Goal: Task Accomplishment & Management: Manage account settings

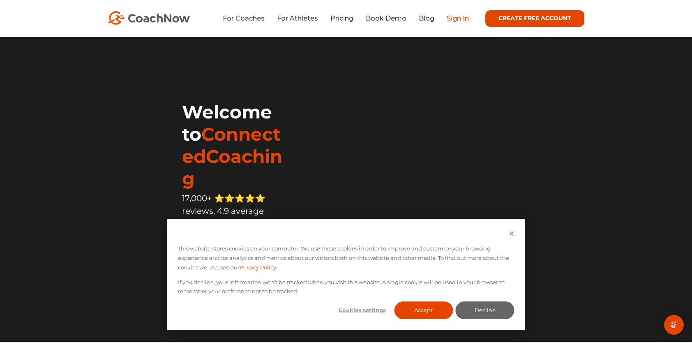
click at [452, 19] on link "Sign In" at bounding box center [457, 18] width 22 height 8
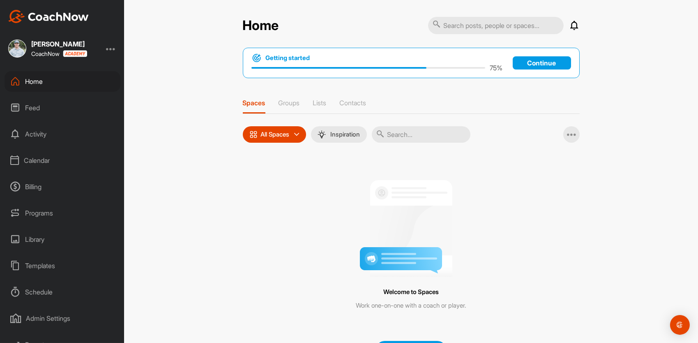
click at [17, 48] on img at bounding box center [17, 48] width 18 height 18
click at [110, 47] on div at bounding box center [111, 49] width 10 height 10
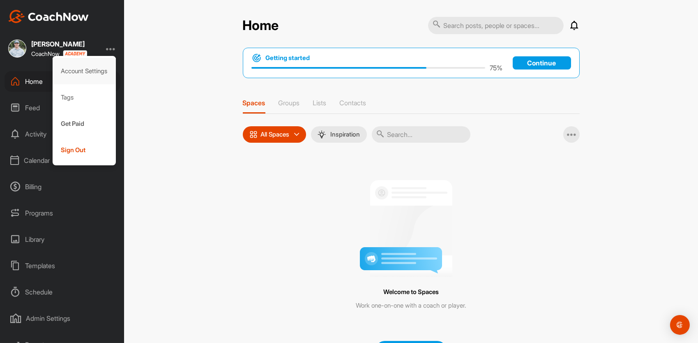
click at [92, 73] on div "Account Settings" at bounding box center [85, 71] width 64 height 26
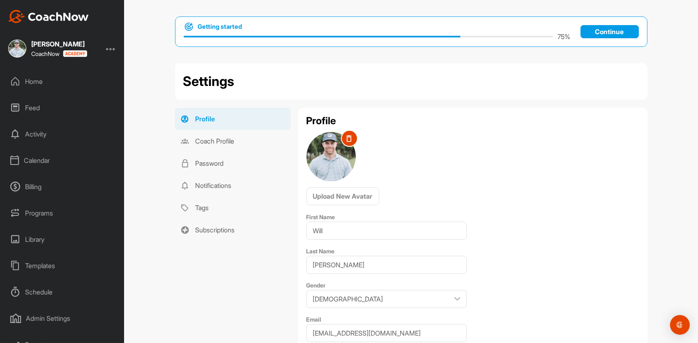
click at [334, 162] on img at bounding box center [330, 156] width 49 height 49
click at [222, 141] on link "Coach Profile" at bounding box center [232, 141] width 115 height 22
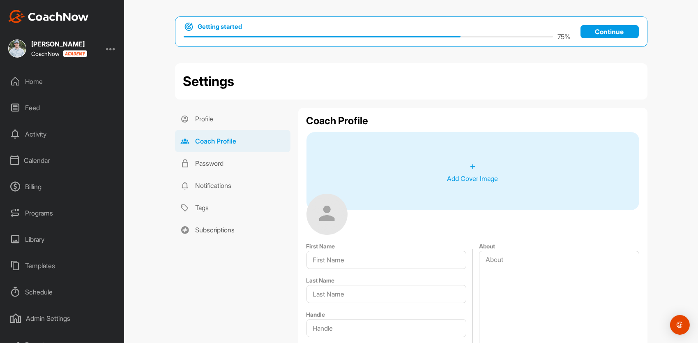
type input "Will"
type input "Paulsell"
click at [329, 223] on img at bounding box center [326, 213] width 41 height 41
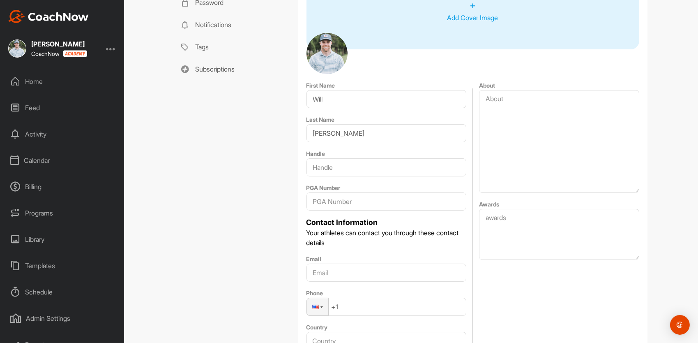
scroll to position [161, 0]
click at [51, 77] on div "Home" at bounding box center [63, 81] width 116 height 21
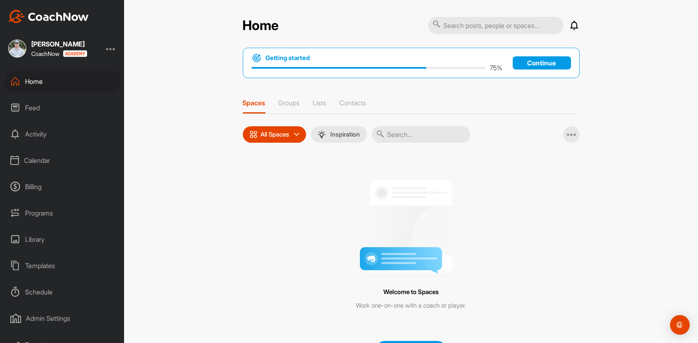
click at [38, 157] on div "Calendar" at bounding box center [63, 160] width 116 height 21
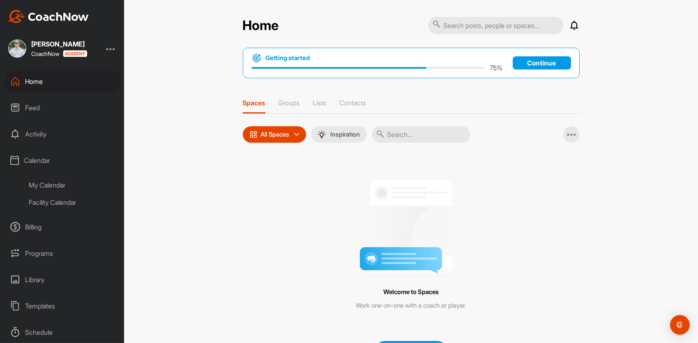
click at [52, 184] on div "My Calendar" at bounding box center [71, 184] width 97 height 17
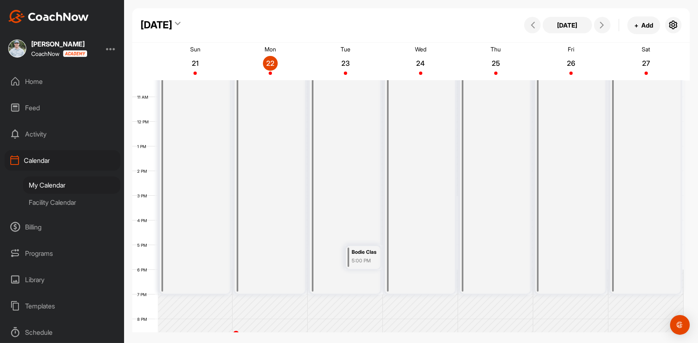
scroll to position [251, 0]
click at [599, 23] on icon at bounding box center [601, 25] width 7 height 7
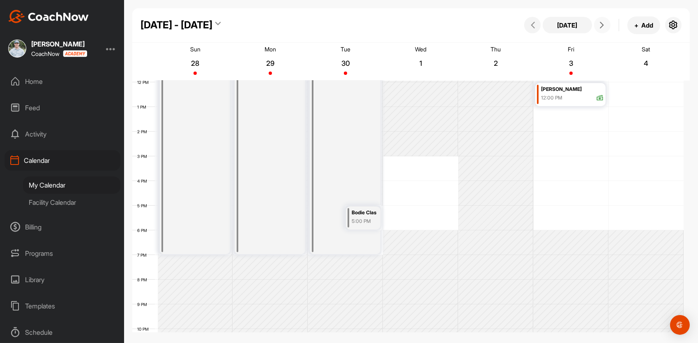
scroll to position [295, 0]
click at [639, 24] on button "+ Add" at bounding box center [643, 25] width 33 height 18
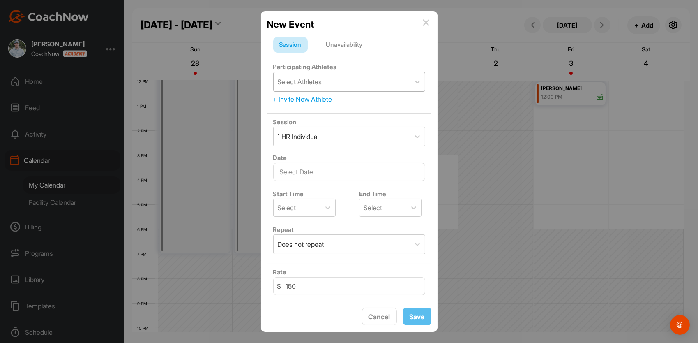
click at [308, 83] on div "Select Athletes" at bounding box center [300, 82] width 44 height 10
type input "A"
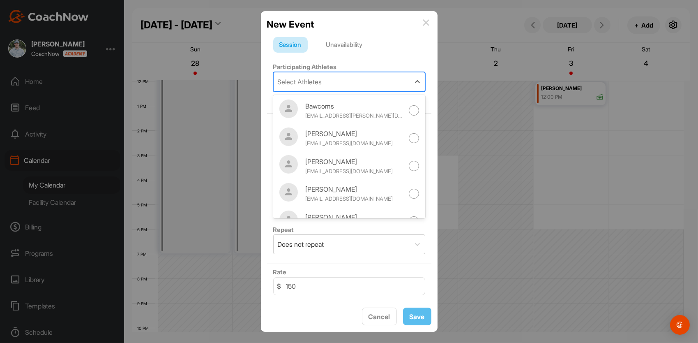
click at [337, 58] on form "Session Unavailability Participating Athletes option Bawcoms focused, 1 of 20. …" at bounding box center [349, 213] width 164 height 352
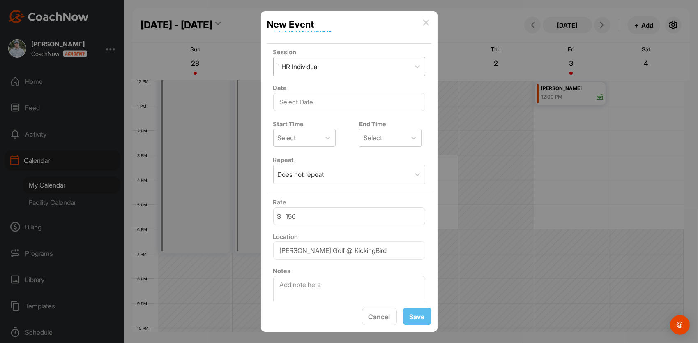
scroll to position [0, 0]
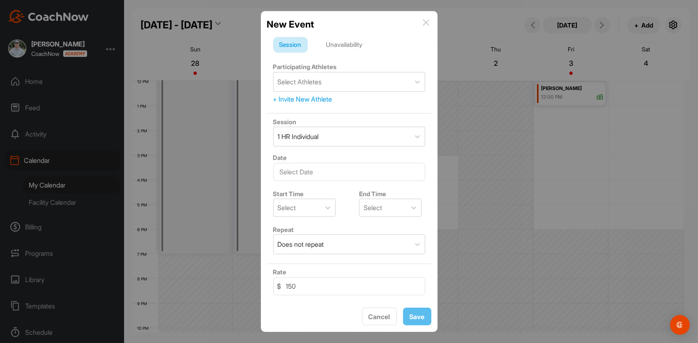
click at [299, 98] on div "+ Invite New Athlete" at bounding box center [349, 99] width 152 height 10
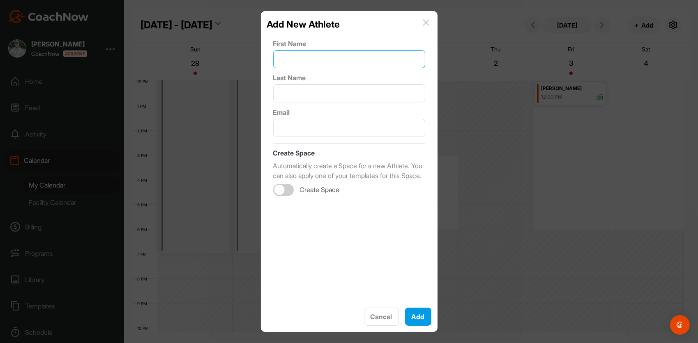
click at [297, 62] on input "text" at bounding box center [349, 59] width 152 height 18
click at [269, 41] on div "First Name Last Name Email Create Space Automatically create a Space for a new …" at bounding box center [349, 166] width 164 height 270
click at [425, 22] on img at bounding box center [426, 22] width 7 height 7
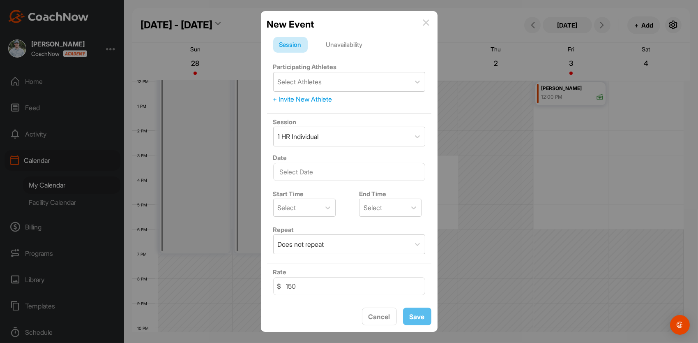
click at [427, 24] on img at bounding box center [426, 22] width 7 height 7
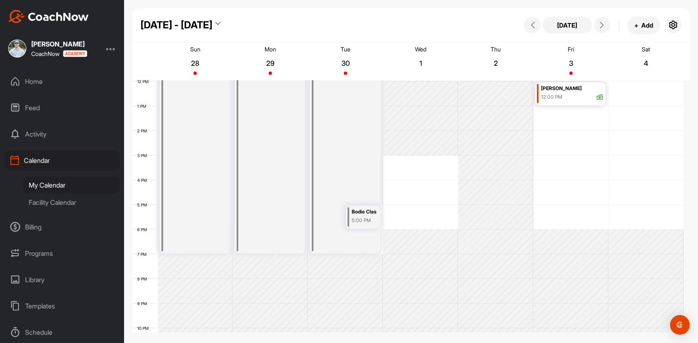
click at [60, 183] on div "My Calendar" at bounding box center [71, 184] width 97 height 17
click at [529, 26] on span at bounding box center [532, 25] width 10 height 7
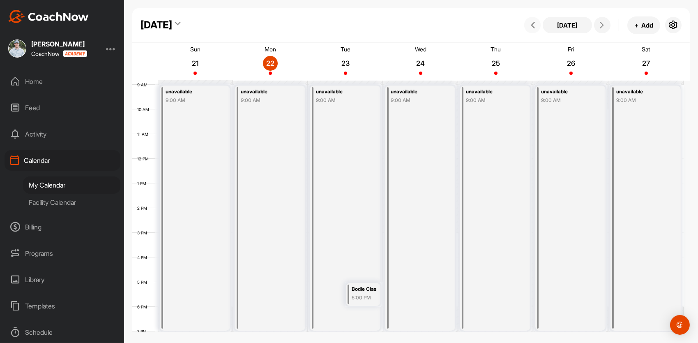
scroll to position [259, 0]
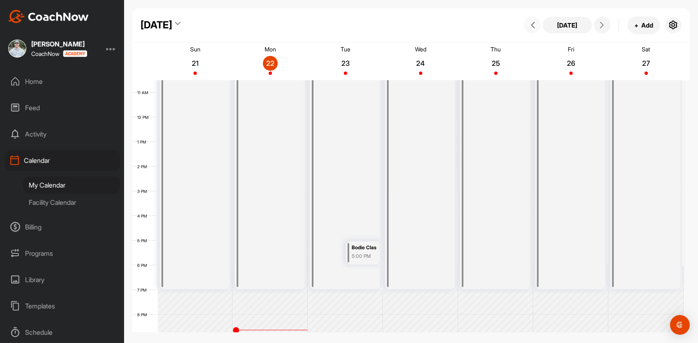
click at [357, 269] on div "unavailable 9:00 AM" at bounding box center [345, 166] width 70 height 245
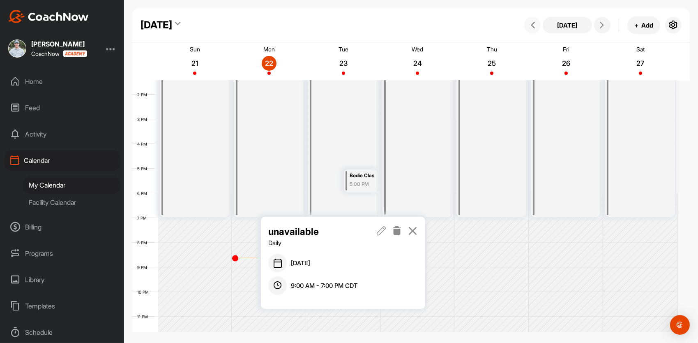
scroll to position [331, 0]
click at [382, 231] on icon at bounding box center [381, 230] width 9 height 9
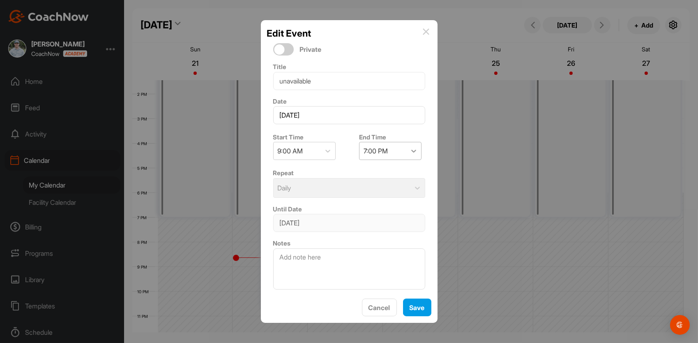
click at [409, 152] on icon at bounding box center [413, 151] width 8 height 8
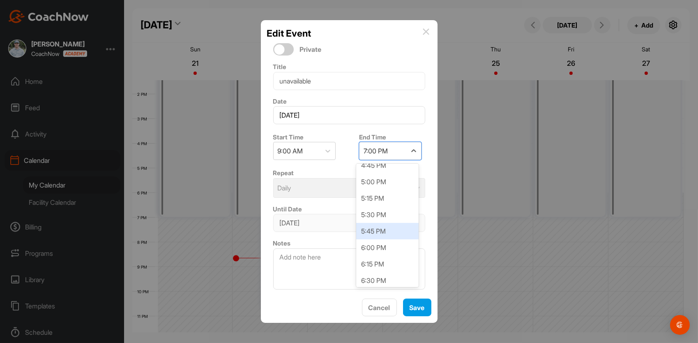
scroll to position [493, 0]
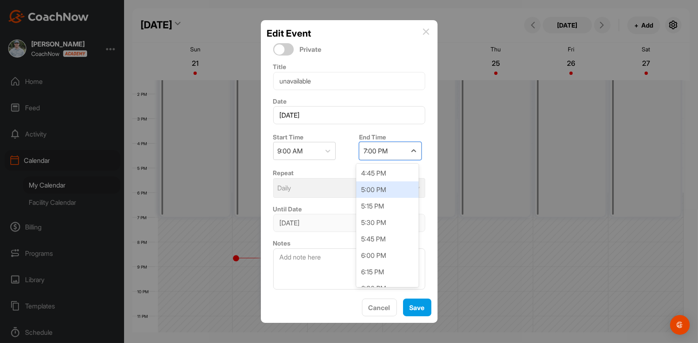
click at [385, 190] on div "5:00 PM" at bounding box center [387, 189] width 62 height 16
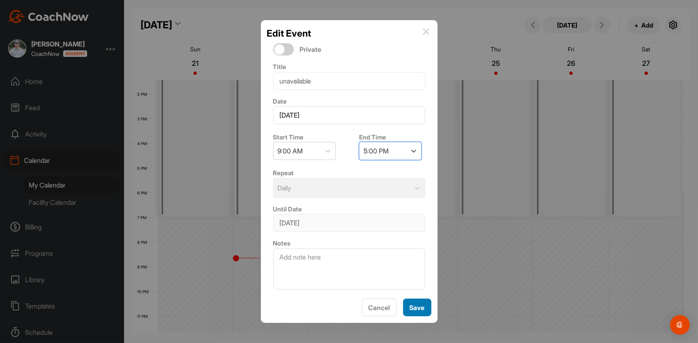
click at [415, 310] on span "Save" at bounding box center [416, 307] width 15 height 8
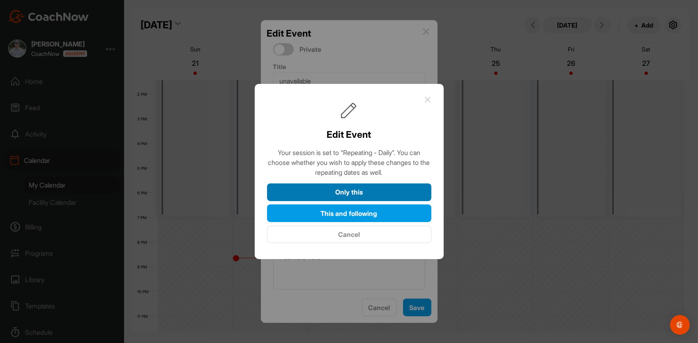
click at [323, 193] on button "Only this" at bounding box center [349, 192] width 164 height 18
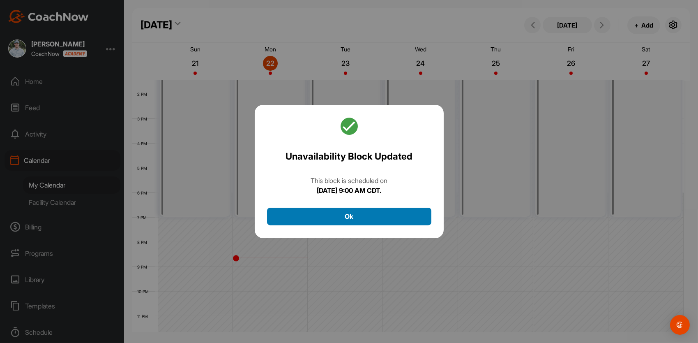
click at [347, 221] on button "Ok" at bounding box center [349, 216] width 164 height 18
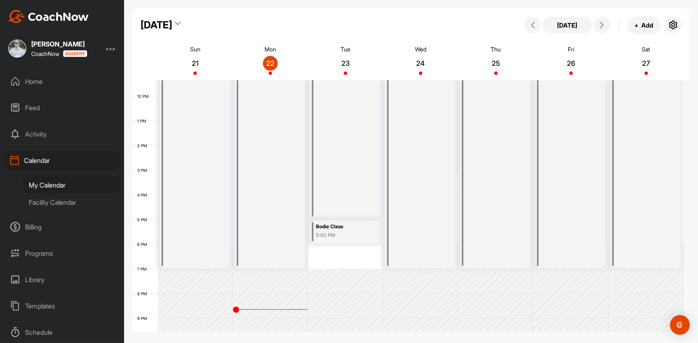
scroll to position [340, 0]
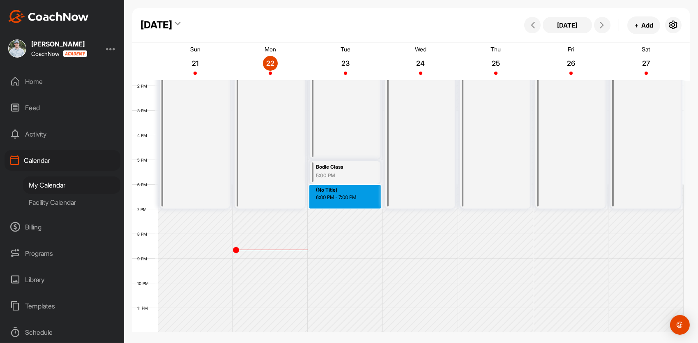
drag, startPoint x: 326, startPoint y: 189, endPoint x: 330, endPoint y: 202, distance: 14.4
click at [330, 202] on div "12 AM 1 AM 2 AM 3 AM 4 AM 5 AM 6 AM 7 AM 8 AM 9 AM 10 AM 11 AM 12 PM 1 PM 2 PM …" at bounding box center [407, 36] width 551 height 591
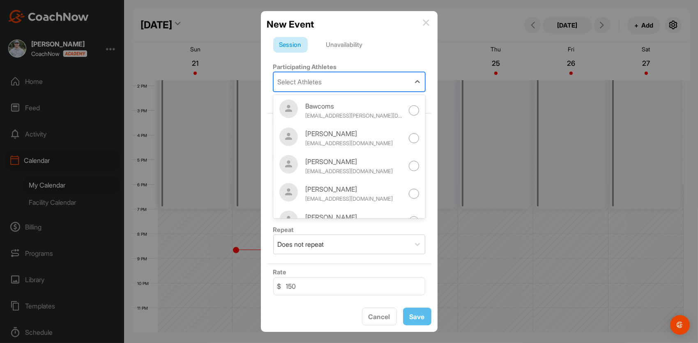
click at [305, 79] on div "Select Athletes" at bounding box center [300, 82] width 44 height 10
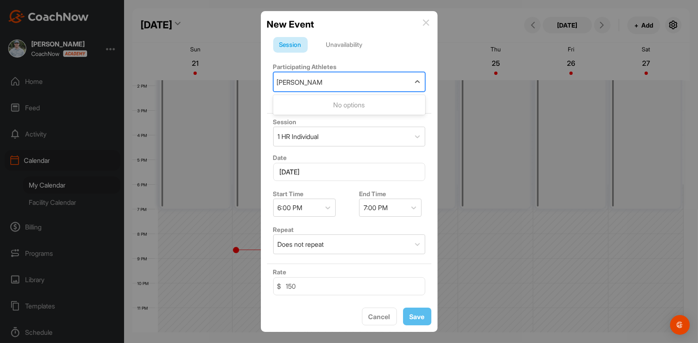
type input "Rylan and Jeff"
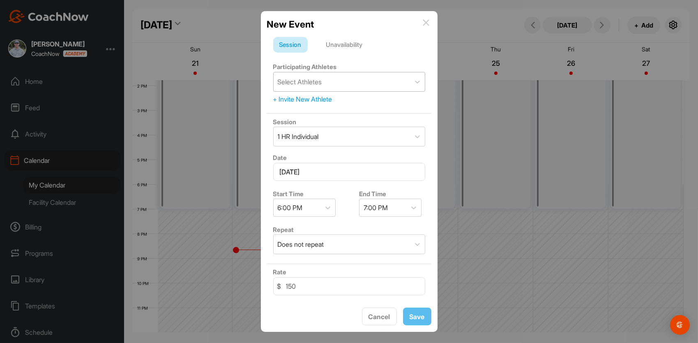
click at [389, 50] on div "Session Unavailability" at bounding box center [349, 45] width 152 height 16
click at [350, 46] on div "Unavailability" at bounding box center [344, 45] width 49 height 16
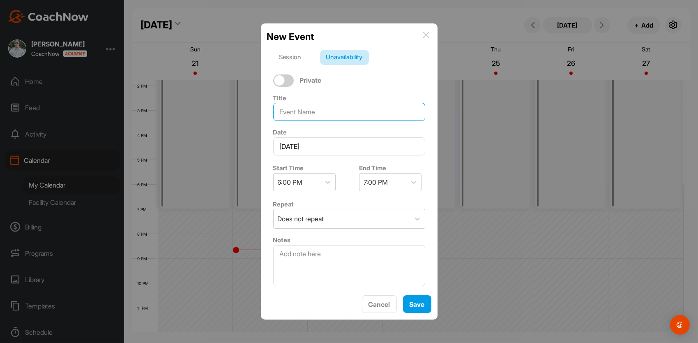
click at [320, 113] on input at bounding box center [349, 112] width 152 height 18
type input "Jeff and Rylan"
click at [412, 303] on span "Save" at bounding box center [416, 304] width 15 height 8
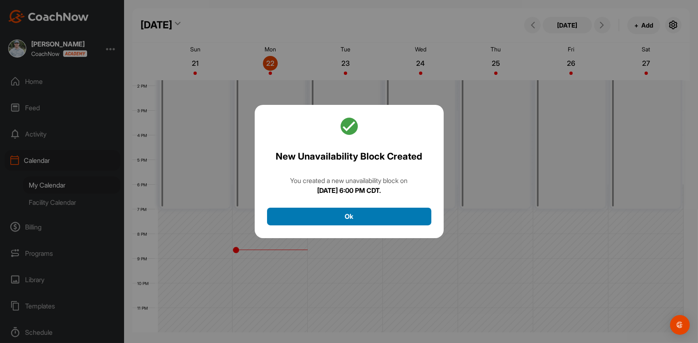
click at [344, 221] on button "Ok" at bounding box center [349, 216] width 164 height 18
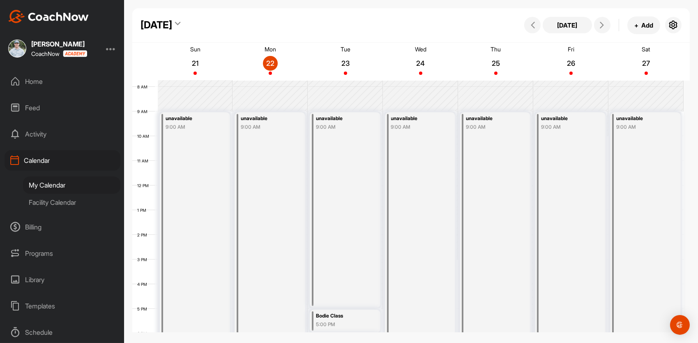
scroll to position [192, 0]
click at [600, 27] on icon at bounding box center [601, 25] width 7 height 7
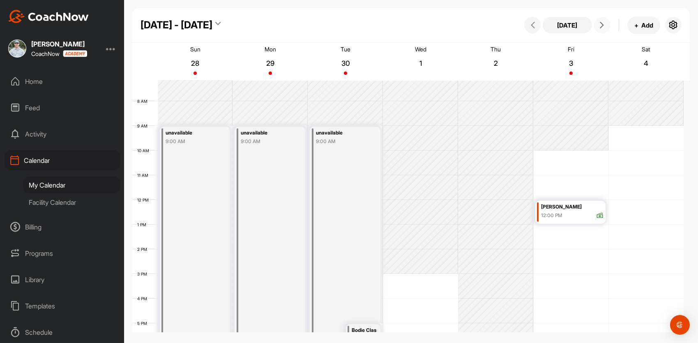
scroll to position [177, 0]
click at [197, 140] on div "9:00 AM" at bounding box center [192, 140] width 53 height 7
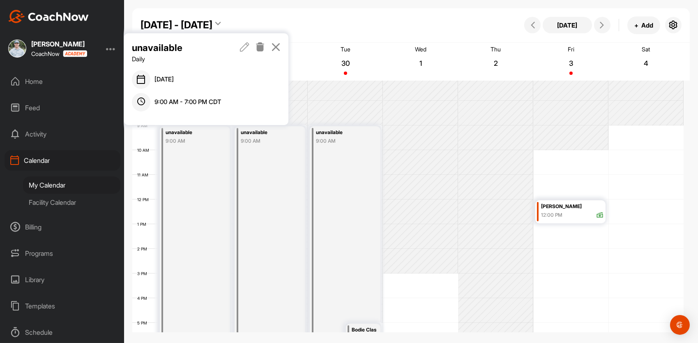
click at [271, 21] on div "Sep - Oct 2025 Today + Add" at bounding box center [410, 25] width 557 height 34
click at [276, 45] on icon at bounding box center [275, 46] width 9 height 9
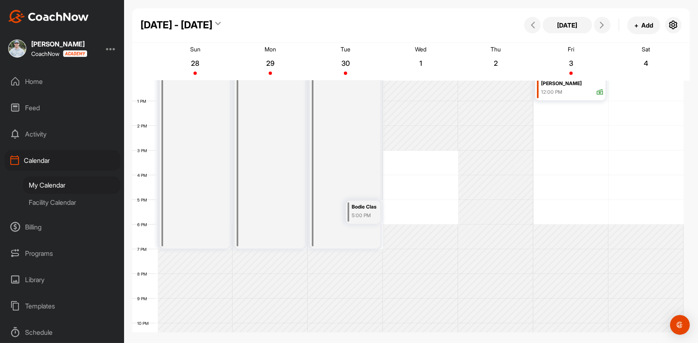
scroll to position [301, 0]
click at [537, 27] on span at bounding box center [532, 25] width 10 height 7
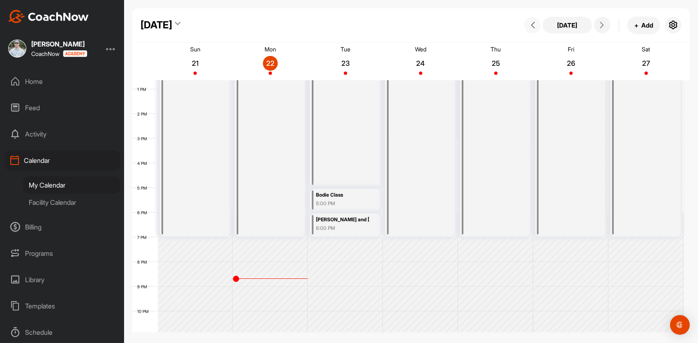
scroll to position [314, 0]
click at [50, 328] on div "Schedule" at bounding box center [63, 332] width 116 height 21
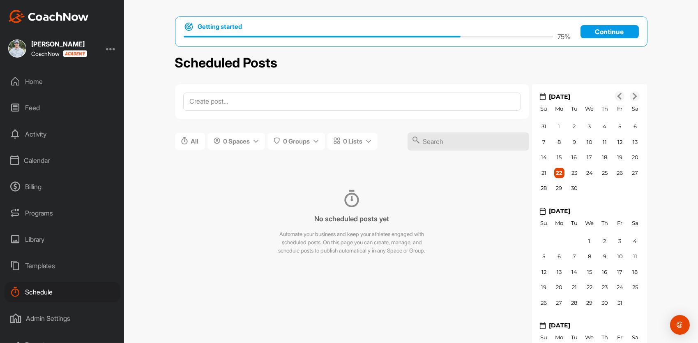
click at [40, 80] on div "Home" at bounding box center [63, 81] width 116 height 21
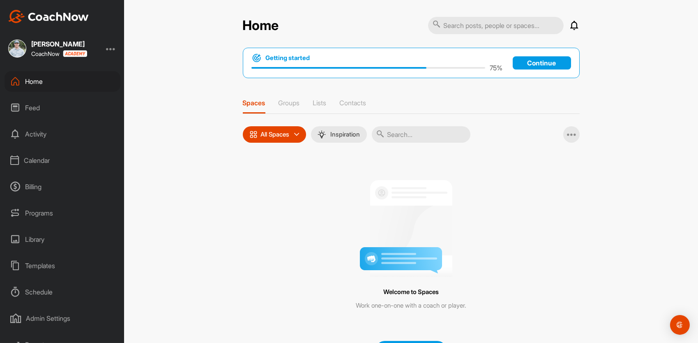
click at [28, 110] on div "Feed" at bounding box center [63, 107] width 116 height 21
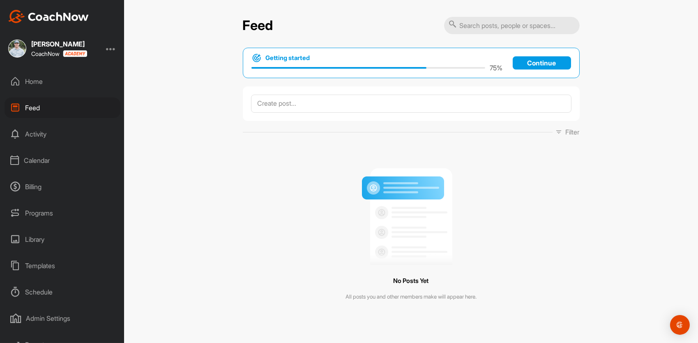
click at [41, 135] on div "Activity" at bounding box center [63, 134] width 116 height 21
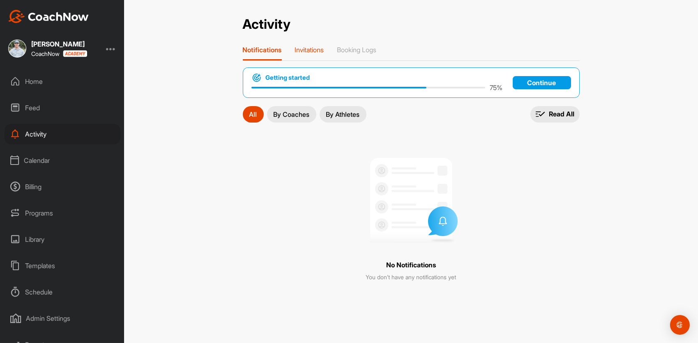
click at [306, 51] on p "Invitations" at bounding box center [309, 50] width 29 height 8
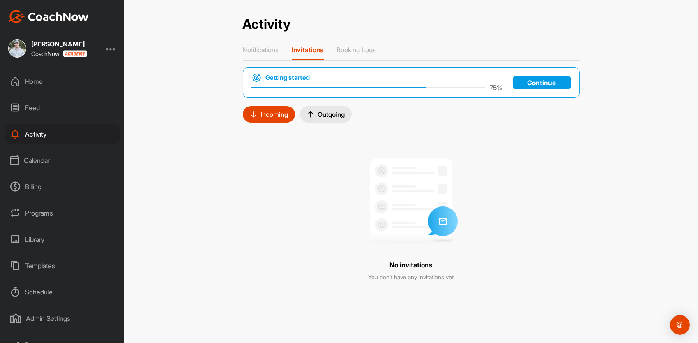
click at [319, 110] on div "Outgoing" at bounding box center [325, 114] width 39 height 8
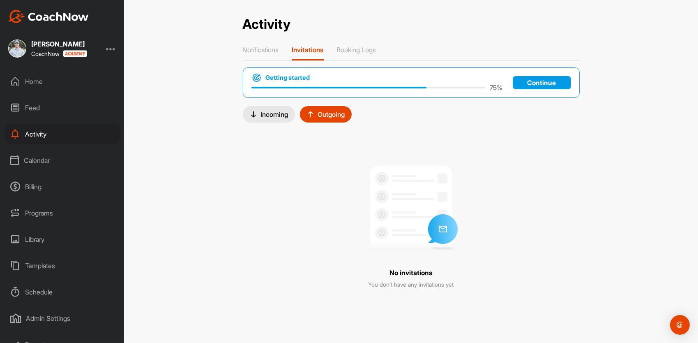
click at [530, 80] on p "Continue" at bounding box center [542, 82] width 58 height 13
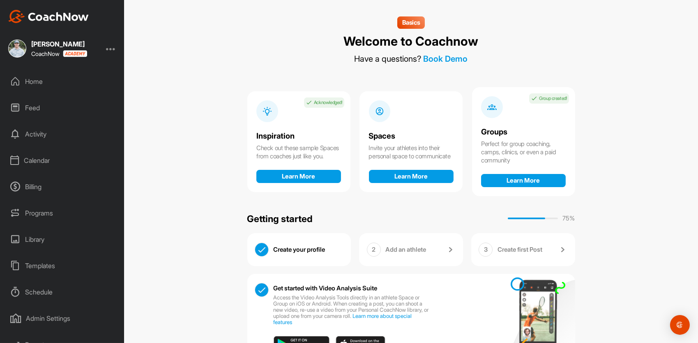
click at [32, 78] on div "Home" at bounding box center [63, 81] width 116 height 21
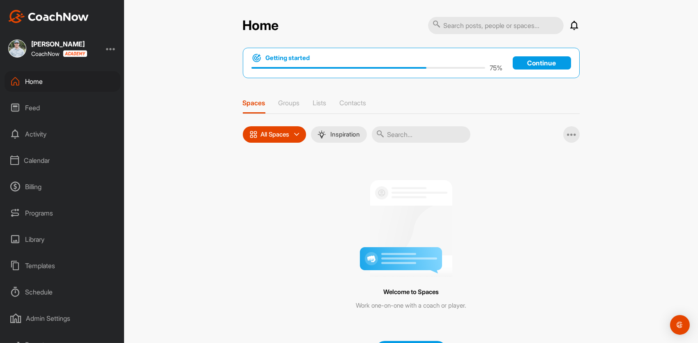
click at [37, 212] on div "Programs" at bounding box center [63, 212] width 116 height 21
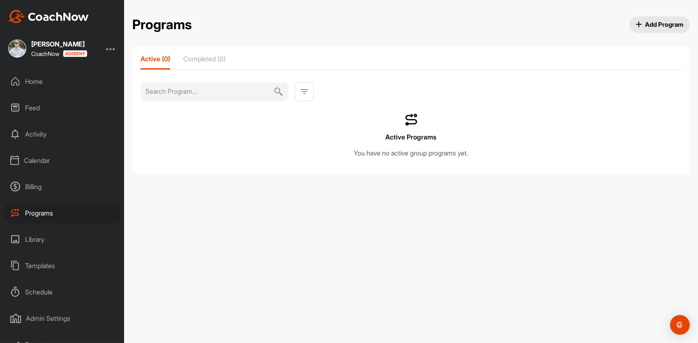
click at [29, 241] on div "Library" at bounding box center [63, 239] width 116 height 21
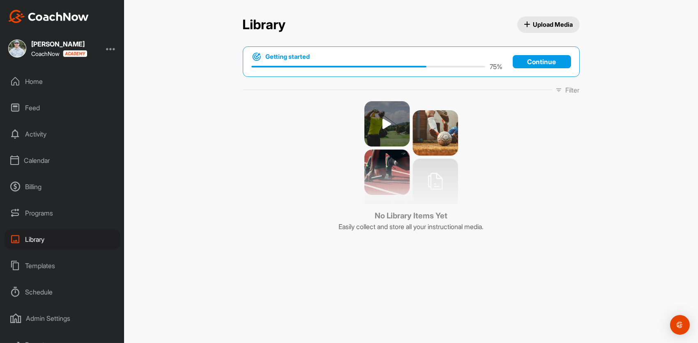
click at [40, 264] on div "Templates" at bounding box center [63, 265] width 116 height 21
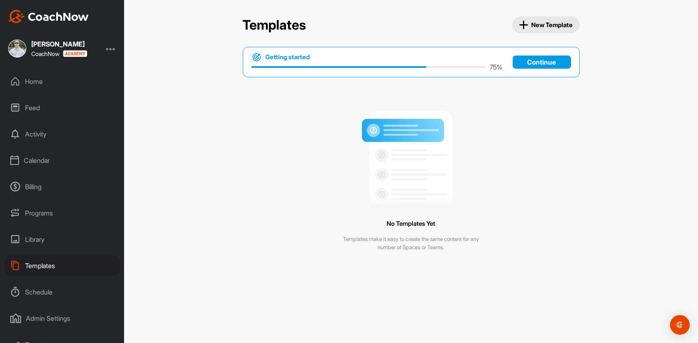
click at [41, 288] on div "Schedule" at bounding box center [63, 291] width 116 height 21
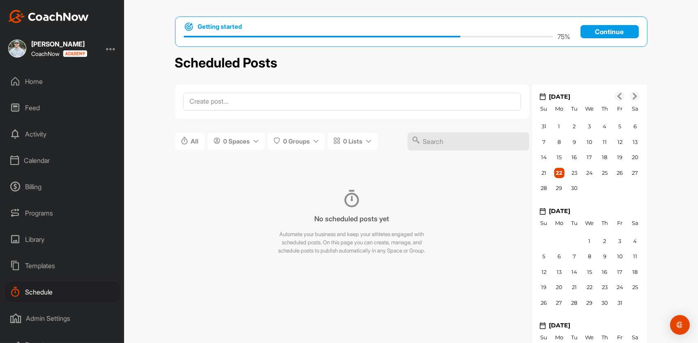
scroll to position [118, 0]
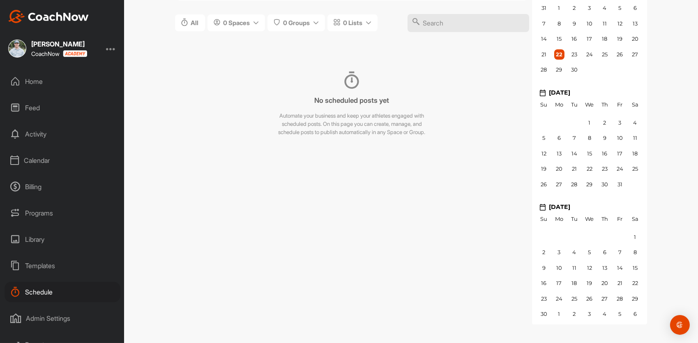
click at [56, 314] on div "Admin Settings" at bounding box center [63, 318] width 116 height 21
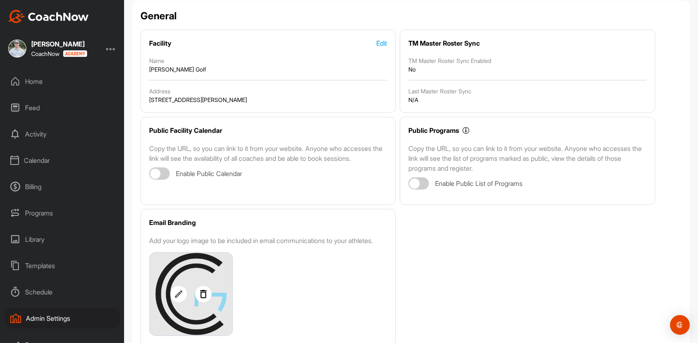
scroll to position [138, 0]
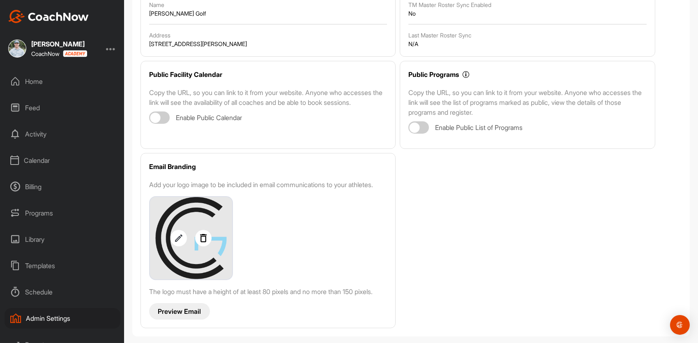
click at [39, 162] on div "Calendar" at bounding box center [63, 160] width 116 height 21
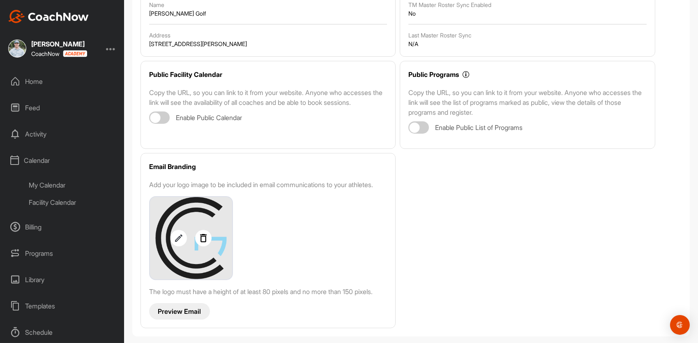
click at [54, 187] on div "My Calendar" at bounding box center [71, 184] width 97 height 17
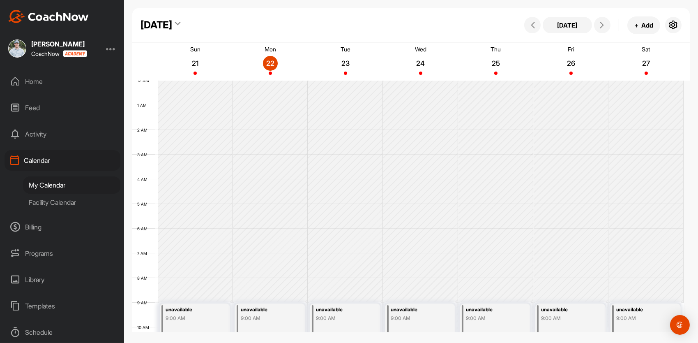
scroll to position [142, 0]
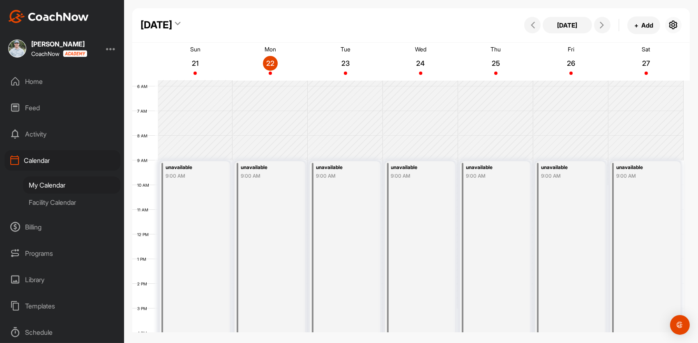
click at [667, 26] on button "button" at bounding box center [673, 25] width 16 height 16
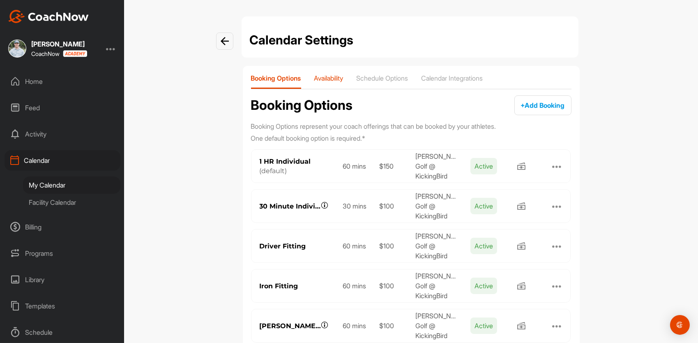
click at [326, 80] on p "Availability" at bounding box center [328, 78] width 29 height 8
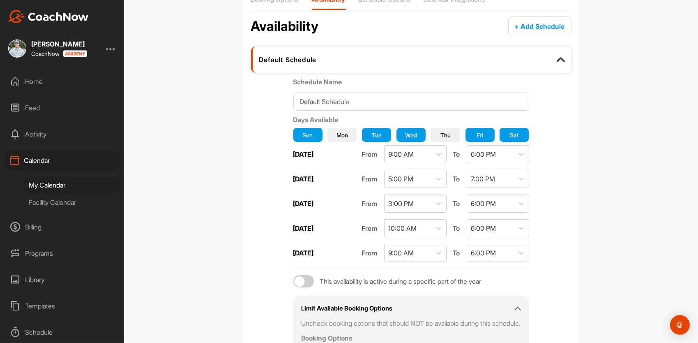
scroll to position [83, 0]
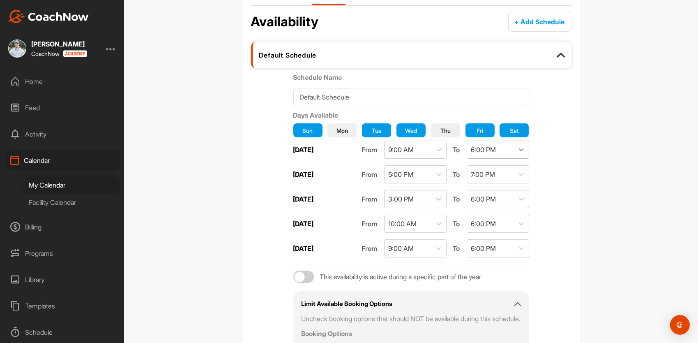
click at [523, 147] on icon at bounding box center [521, 149] width 8 height 8
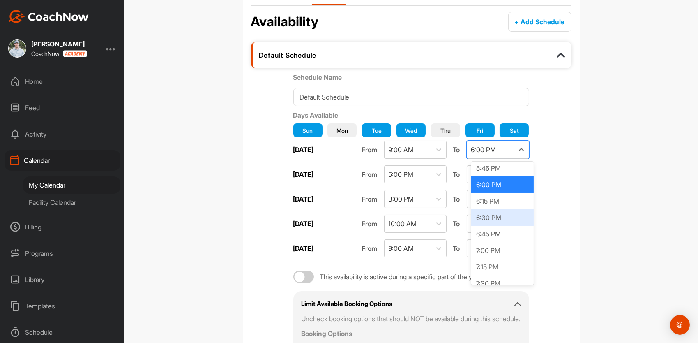
scroll to position [1170, 0]
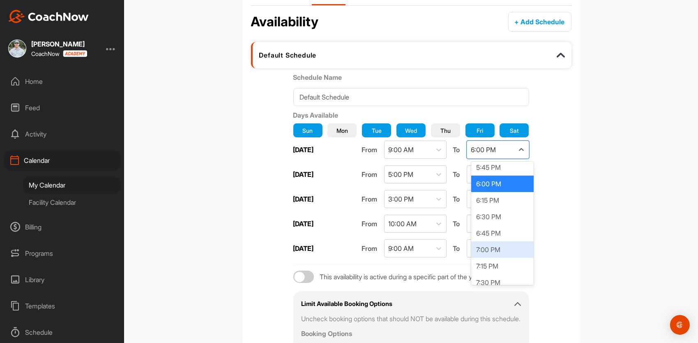
click at [499, 251] on div "7:00 PM" at bounding box center [502, 249] width 62 height 16
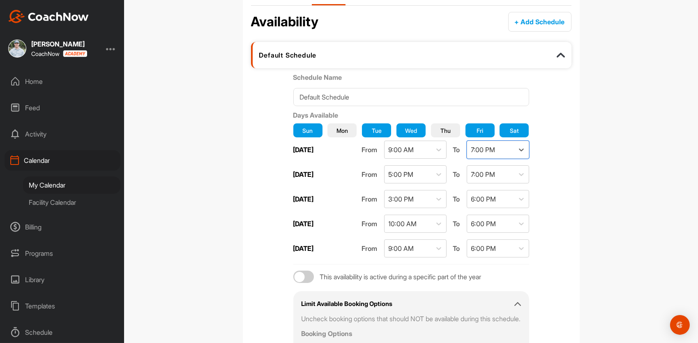
click at [542, 173] on div "Schedule Name Default Schedule Days Available Sun Mon Tue Wed Thu Fri Sat Sunda…" at bounding box center [411, 240] width 320 height 336
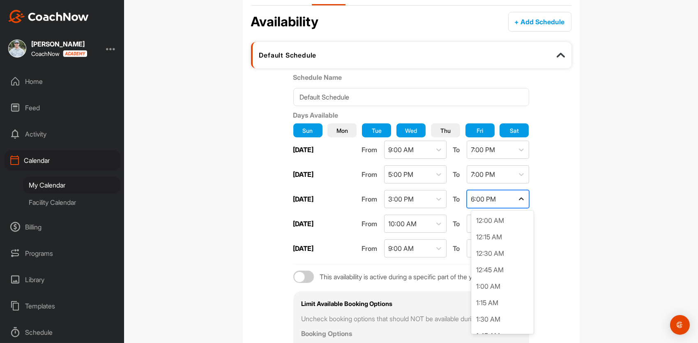
click at [523, 198] on icon at bounding box center [521, 199] width 8 height 8
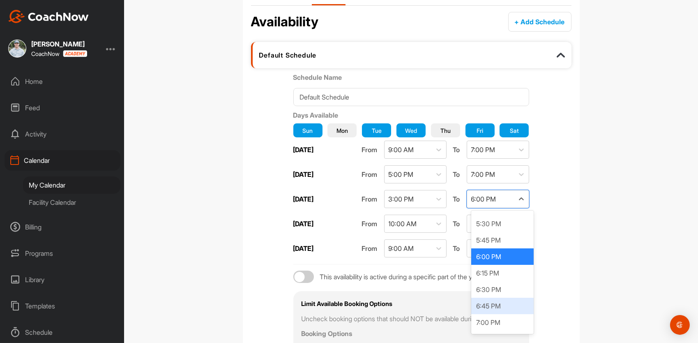
scroll to position [1165, 0]
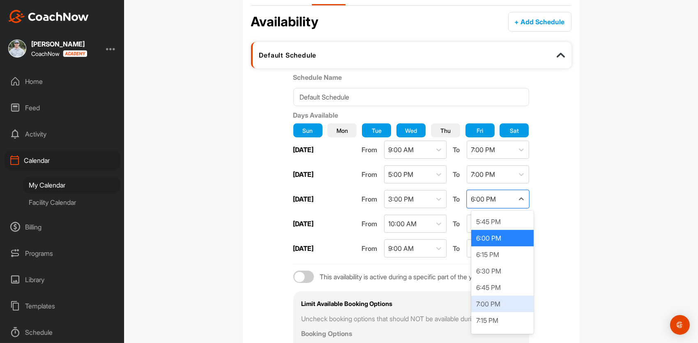
click at [493, 303] on div "7:00 PM" at bounding box center [502, 303] width 62 height 16
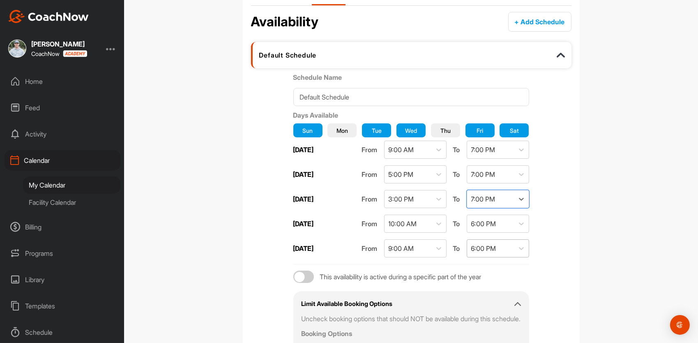
scroll to position [105, 0]
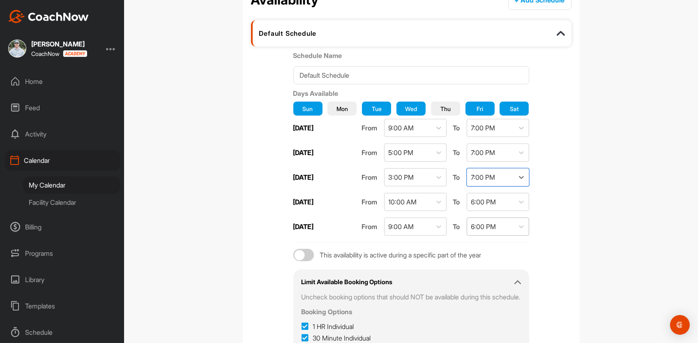
click at [504, 228] on div "6:00 PM" at bounding box center [490, 226] width 47 height 17
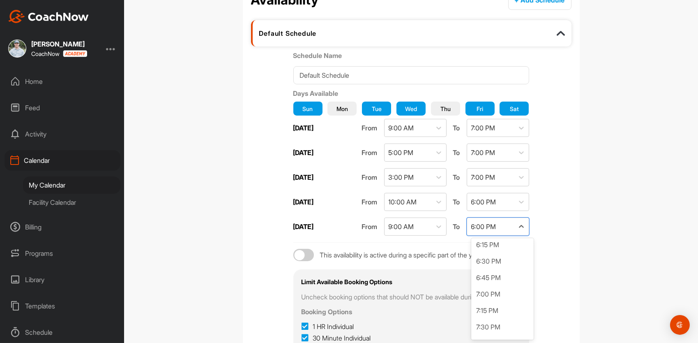
scroll to position [1219, 0]
click at [501, 275] on div "7:00 PM" at bounding box center [502, 277] width 62 height 16
click at [508, 200] on div "6:00 PM" at bounding box center [490, 201] width 47 height 17
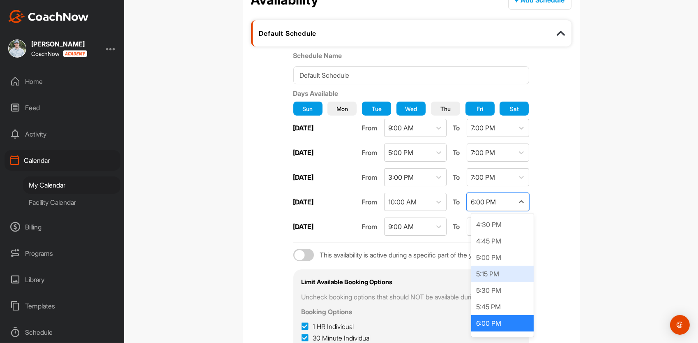
scroll to position [1140, 0]
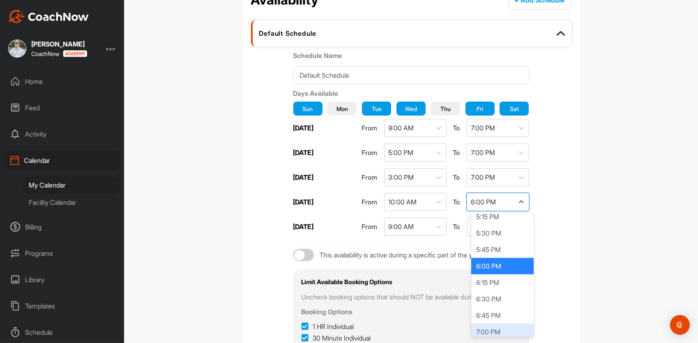
click at [491, 329] on div "7:00 PM" at bounding box center [502, 331] width 62 height 16
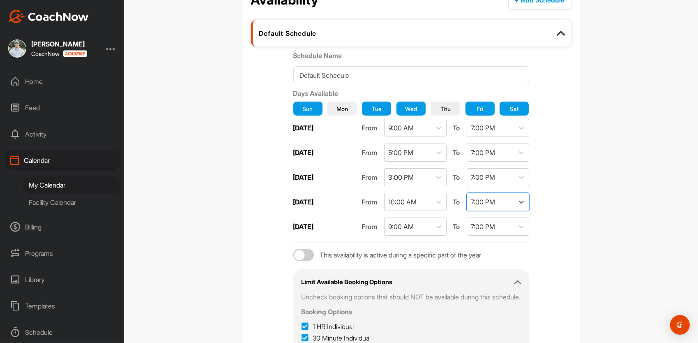
click at [545, 218] on div "Schedule Name Default Schedule Days Available Sun Mon Tue Wed Thu Fri Sat Sunda…" at bounding box center [411, 219] width 320 height 336
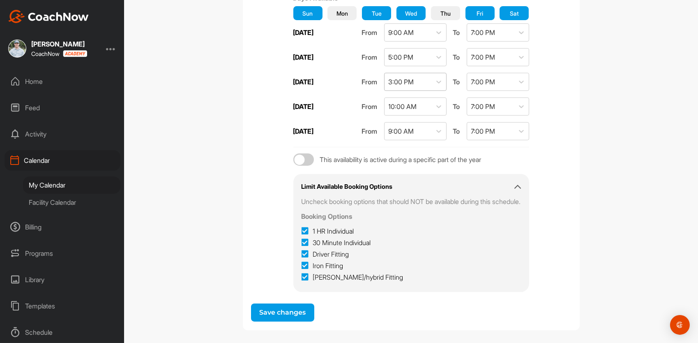
scroll to position [205, 0]
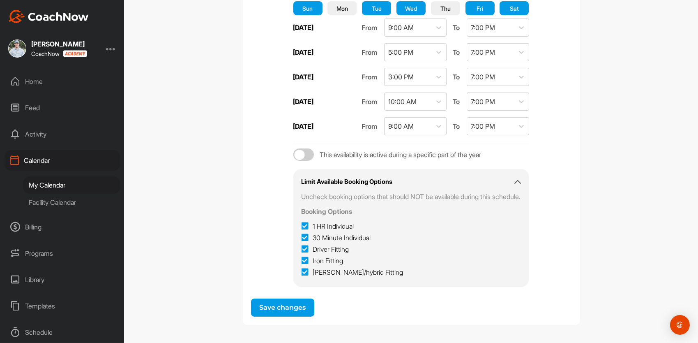
click at [294, 156] on div at bounding box center [299, 154] width 10 height 10
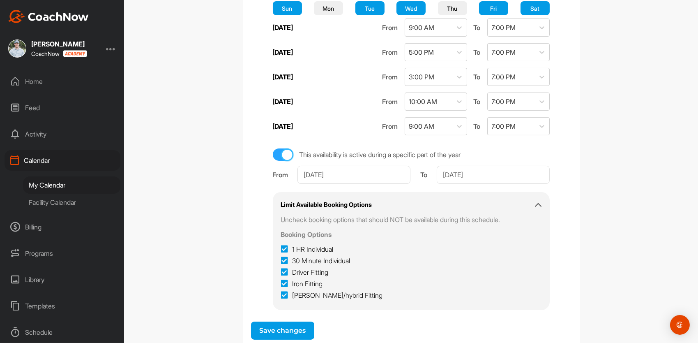
click at [292, 154] on div at bounding box center [287, 154] width 10 height 10
checkbox input "false"
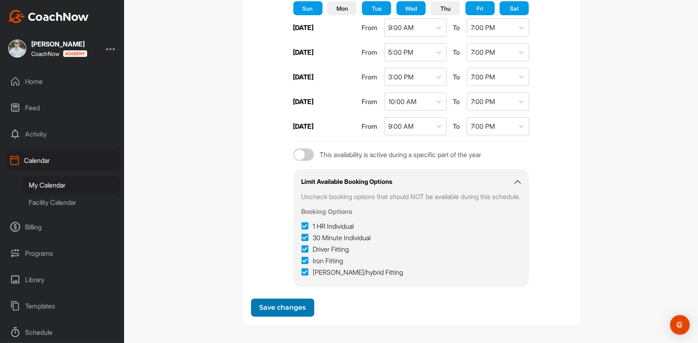
click at [285, 303] on span "Save changes" at bounding box center [282, 307] width 46 height 8
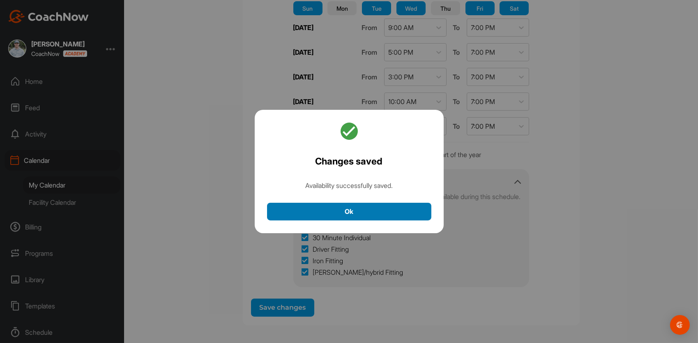
click at [347, 208] on button "Ok" at bounding box center [349, 211] width 164 height 18
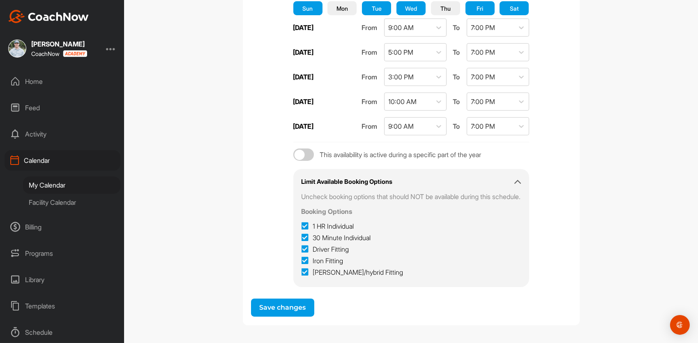
scroll to position [0, 0]
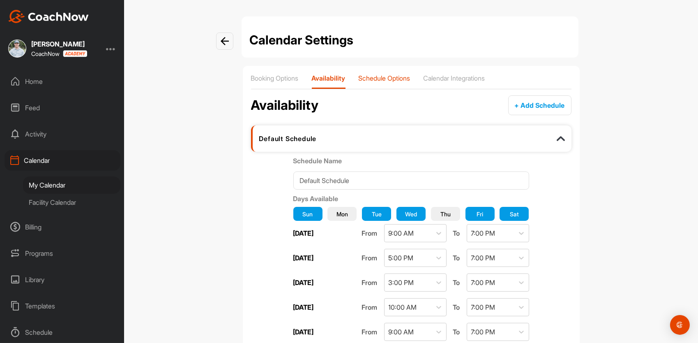
click at [382, 78] on p "Schedule Options" at bounding box center [385, 78] width 52 height 8
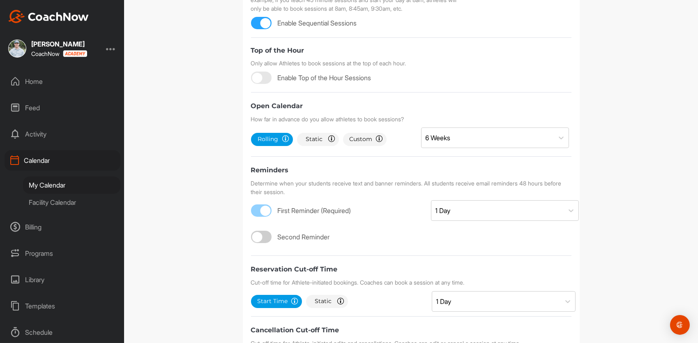
scroll to position [319, 0]
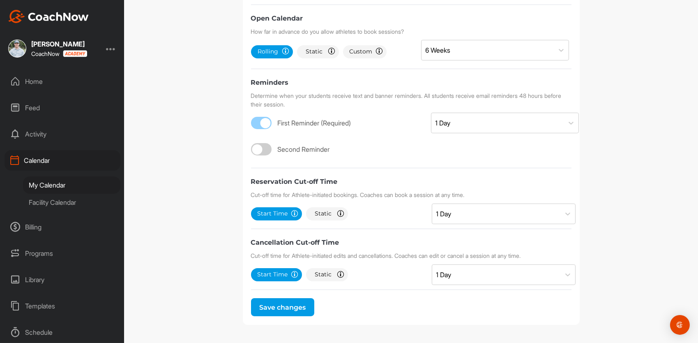
click at [44, 186] on div "My Calendar" at bounding box center [71, 184] width 97 height 17
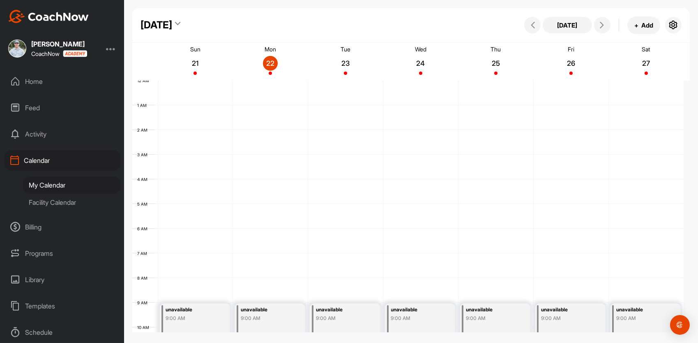
scroll to position [142, 0]
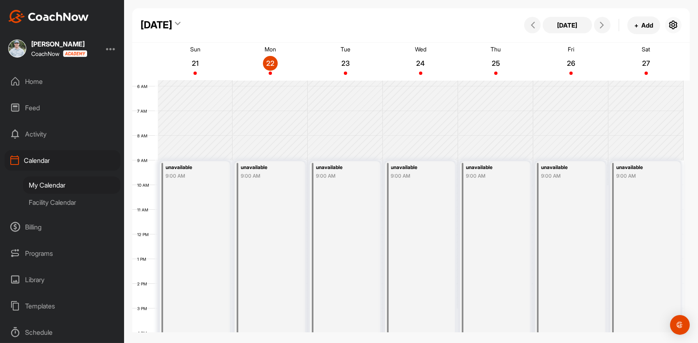
click at [671, 22] on icon "button" at bounding box center [673, 25] width 10 height 10
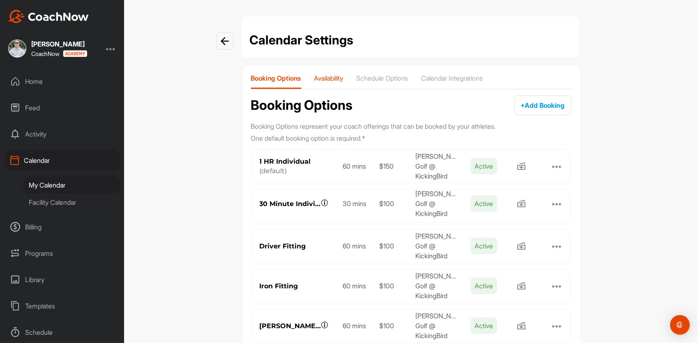
click at [338, 80] on p "Availability" at bounding box center [328, 78] width 29 height 8
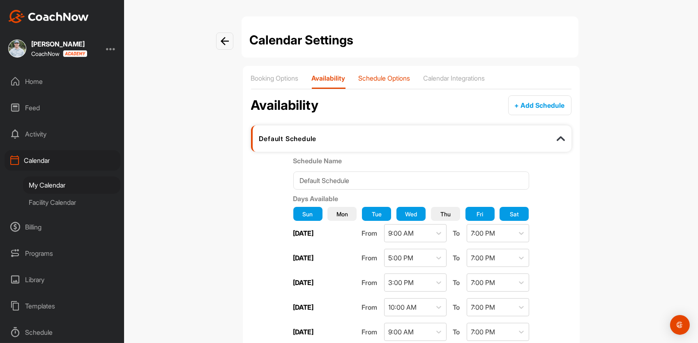
click at [382, 78] on p "Schedule Options" at bounding box center [385, 78] width 52 height 8
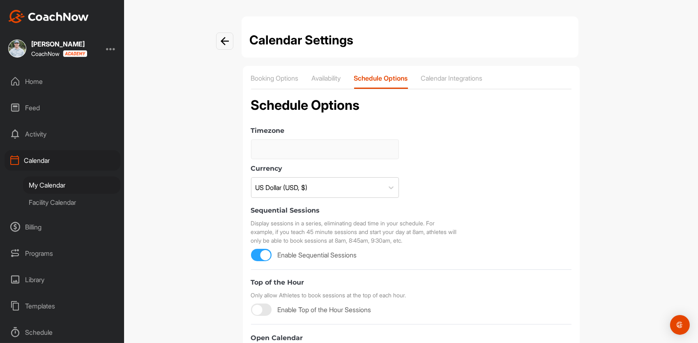
type input "(GMT-06:00) Central Time (US & Canada)"
click at [327, 76] on p "Availability" at bounding box center [326, 78] width 29 height 8
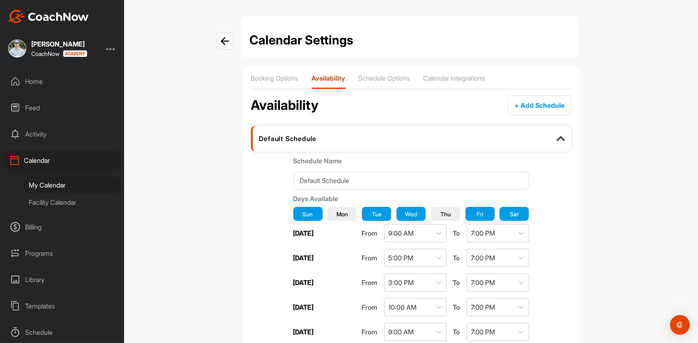
click at [54, 202] on div "Facility Calendar" at bounding box center [71, 201] width 97 height 17
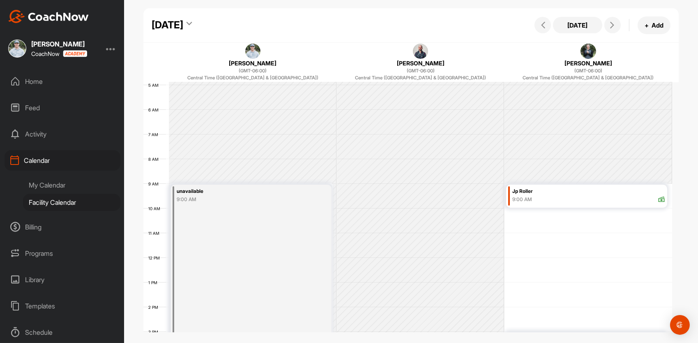
scroll to position [120, 0]
click at [192, 23] on icon at bounding box center [188, 25] width 5 height 8
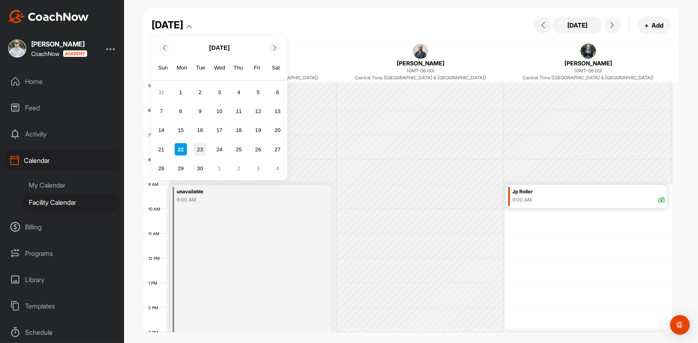
click at [202, 145] on div "23" at bounding box center [200, 149] width 12 height 12
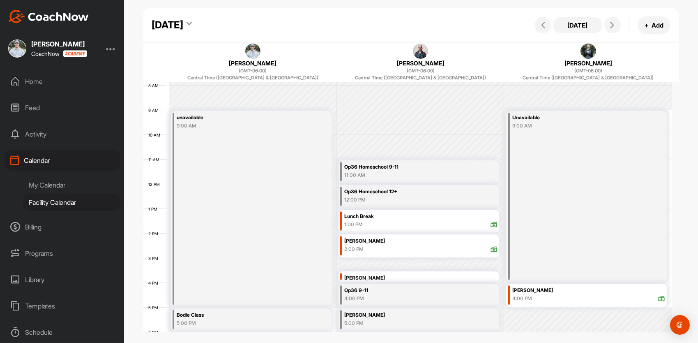
scroll to position [215, 0]
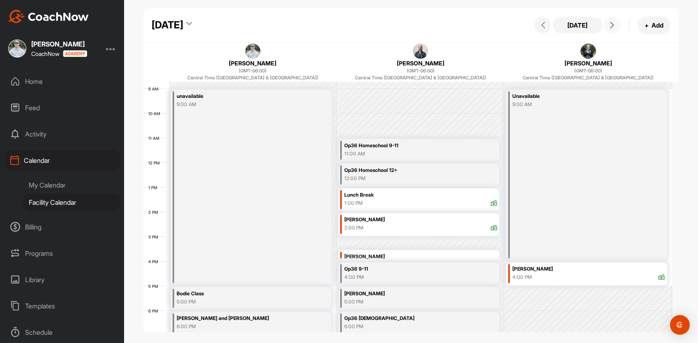
click at [612, 27] on icon at bounding box center [612, 25] width 7 height 7
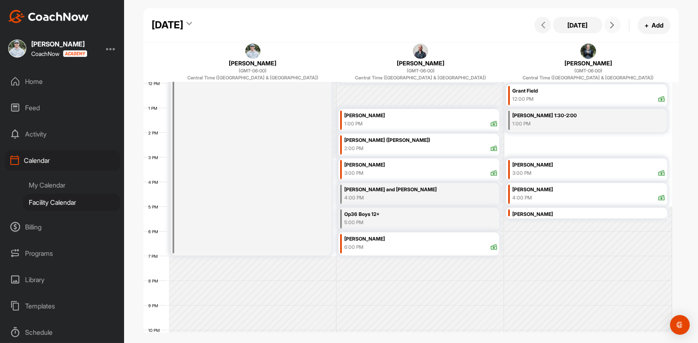
scroll to position [310, 0]
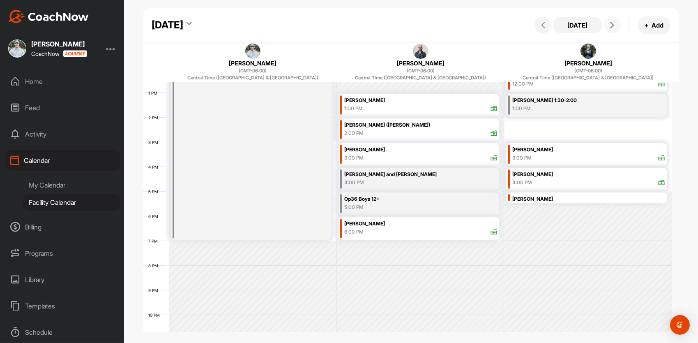
drag, startPoint x: 218, startPoint y: 146, endPoint x: 219, endPoint y: 159, distance: 13.6
click at [219, 159] on div "unavailable 9:00 AM" at bounding box center [251, 117] width 161 height 245
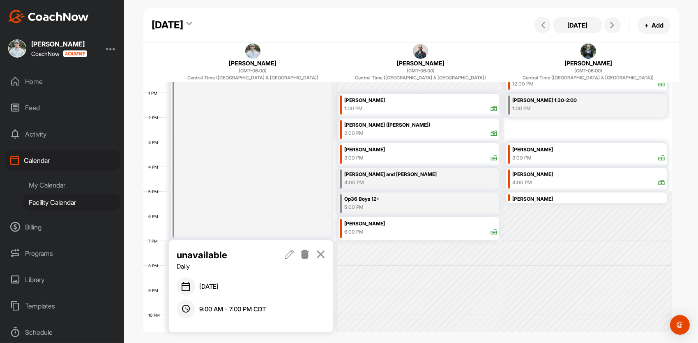
click at [293, 253] on icon at bounding box center [289, 253] width 9 height 9
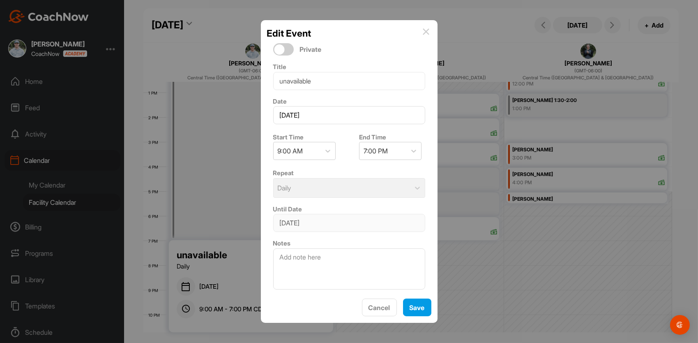
click at [293, 253] on textarea at bounding box center [349, 268] width 152 height 41
click at [400, 152] on div "7:00 PM" at bounding box center [382, 150] width 47 height 17
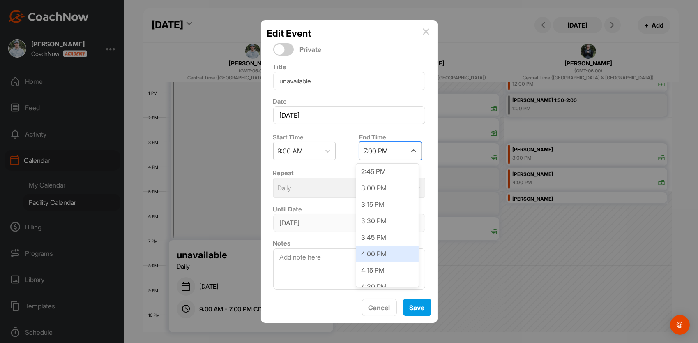
scroll to position [358, 0]
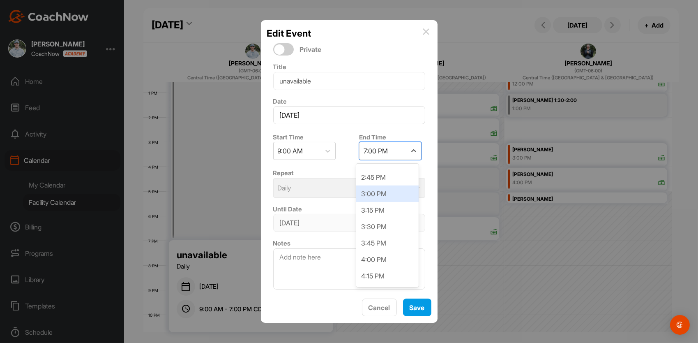
click at [382, 190] on div "3:00 PM" at bounding box center [387, 193] width 62 height 16
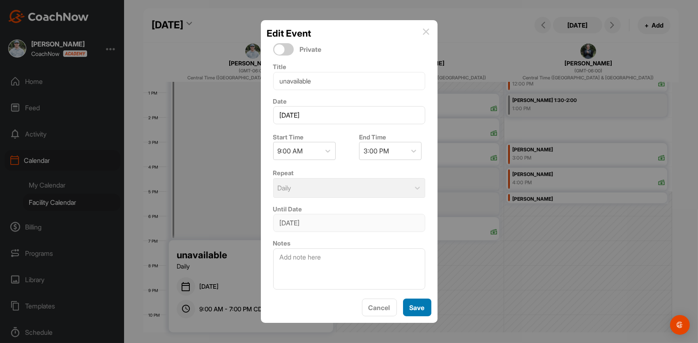
click at [415, 306] on span "Save" at bounding box center [416, 307] width 15 height 8
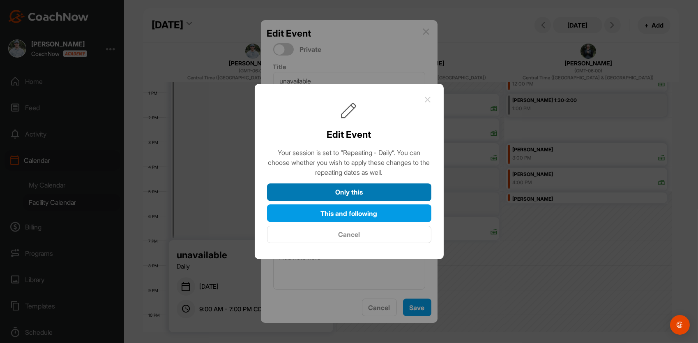
click at [346, 191] on button "Only this" at bounding box center [349, 192] width 164 height 18
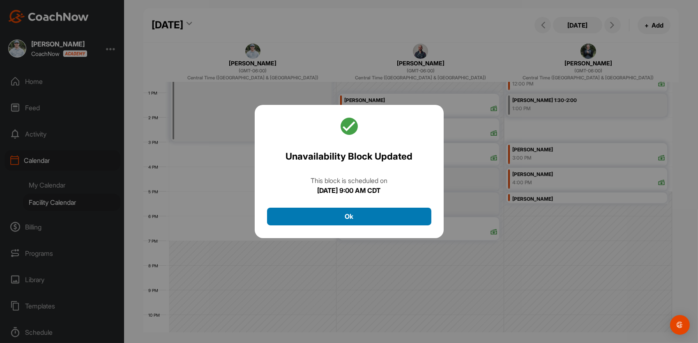
click at [300, 218] on button "Ok" at bounding box center [349, 216] width 164 height 18
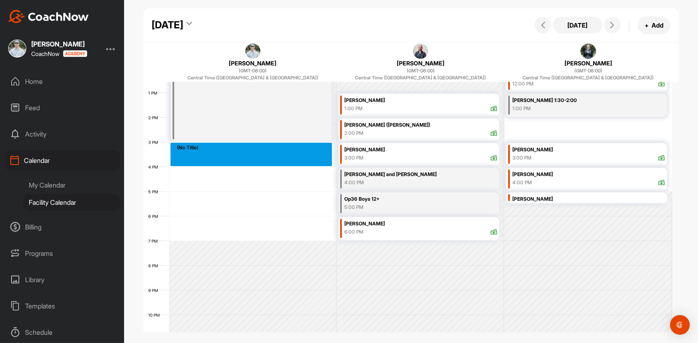
drag, startPoint x: 203, startPoint y: 145, endPoint x: 206, endPoint y: 160, distance: 15.1
click at [206, 160] on div "12 AM 1 AM 2 AM 3 AM 4 AM 5 AM 6 AM 7 AM 8 AM 9 AM 10 AM 11 AM 12 PM 1 PM 2 PM …" at bounding box center [407, 67] width 529 height 591
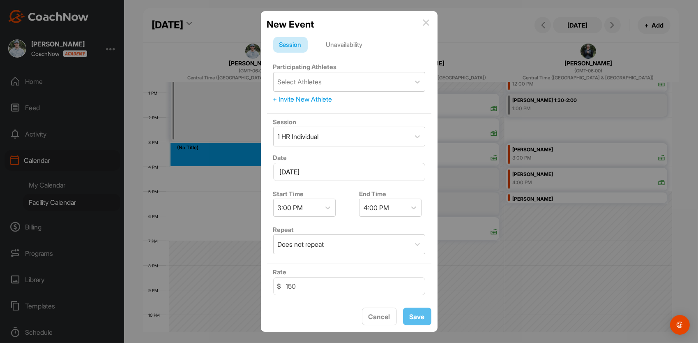
click at [345, 46] on div "Unavailability" at bounding box center [344, 45] width 49 height 16
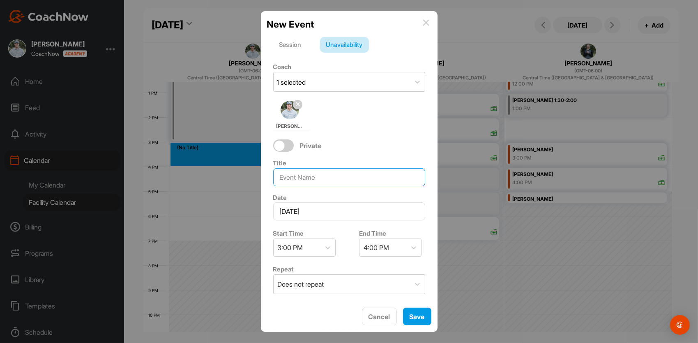
click at [306, 174] on input at bounding box center [349, 177] width 152 height 18
type input "Ben and Wes"
click at [410, 246] on icon at bounding box center [413, 247] width 8 height 8
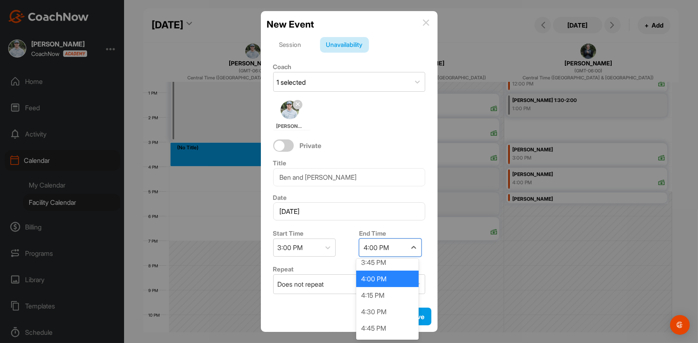
scroll to position [39, 0]
click at [379, 310] on div "4:30 PM" at bounding box center [387, 311] width 62 height 16
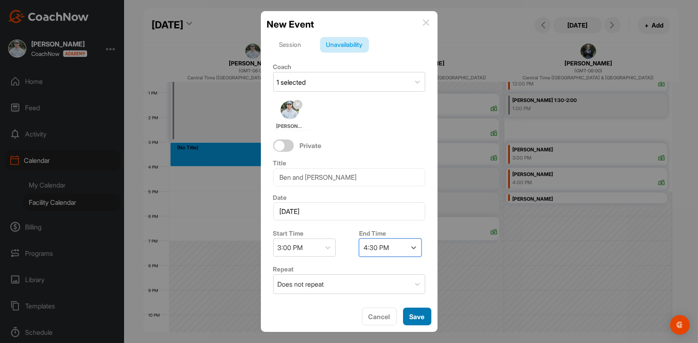
click at [414, 318] on span "Save" at bounding box center [416, 316] width 15 height 8
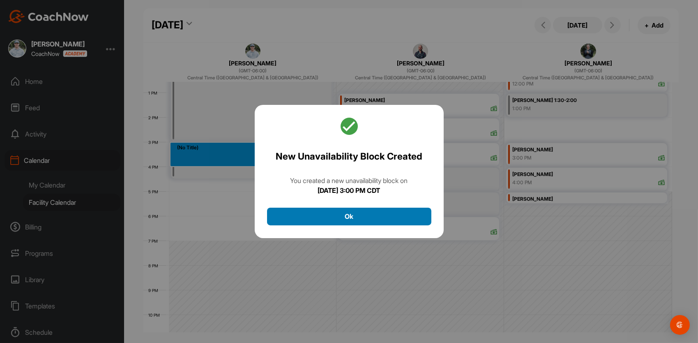
click at [359, 217] on button "Ok" at bounding box center [349, 216] width 164 height 18
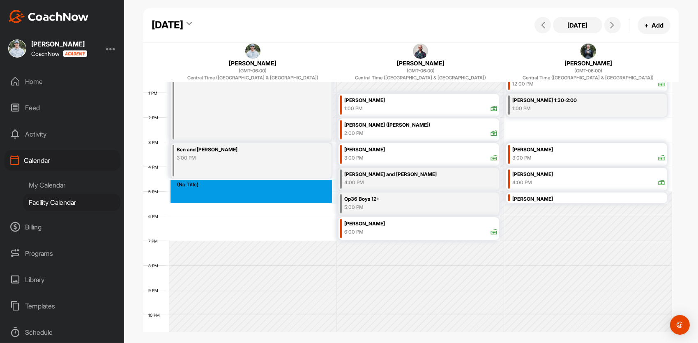
drag, startPoint x: 212, startPoint y: 184, endPoint x: 219, endPoint y: 201, distance: 18.8
click at [219, 201] on div "12 AM 1 AM 2 AM 3 AM 4 AM 5 AM 6 AM 7 AM 8 AM 9 AM 10 AM 11 AM 12 PM 1 PM 2 PM …" at bounding box center [407, 67] width 529 height 591
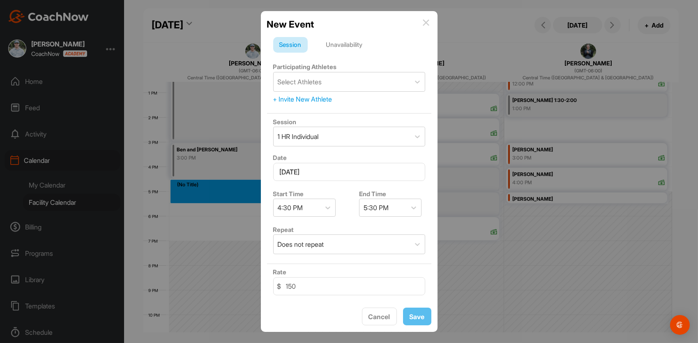
scroll to position [86, 0]
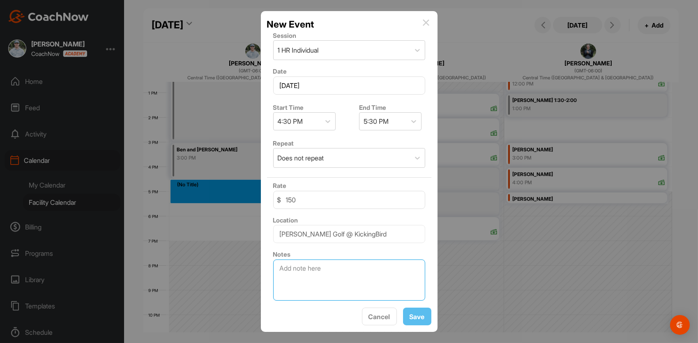
click at [319, 271] on textarea at bounding box center [349, 279] width 152 height 41
type textarea "Fitting Jacob McQuerry"
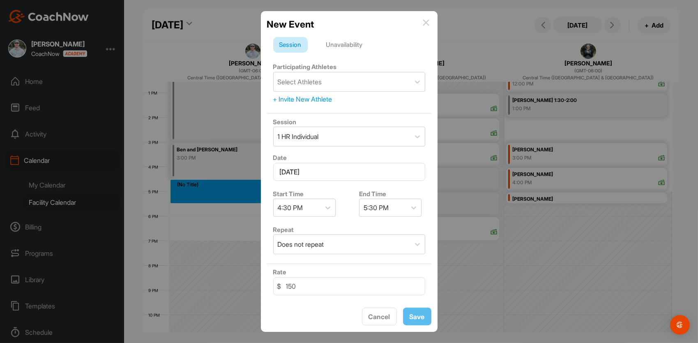
click at [341, 46] on div "Unavailability" at bounding box center [344, 45] width 49 height 16
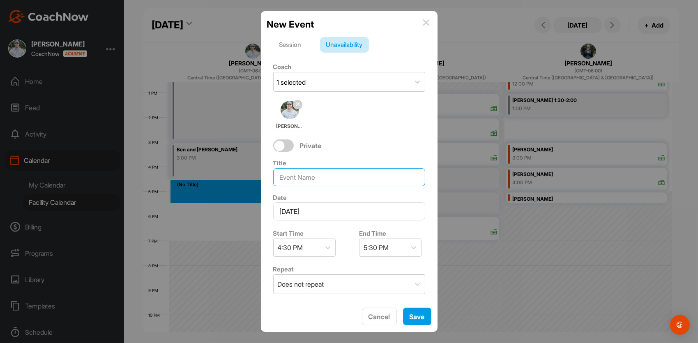
click at [312, 172] on input at bounding box center [349, 177] width 152 height 18
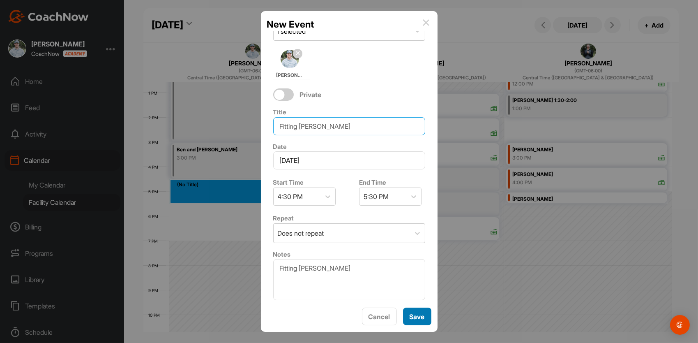
type input "Fitting Jacob McQueery"
click at [420, 313] on span "Save" at bounding box center [416, 316] width 15 height 8
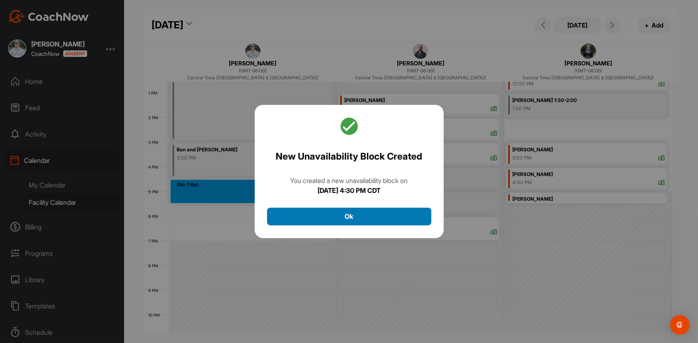
click at [327, 209] on button "Ok" at bounding box center [349, 216] width 164 height 18
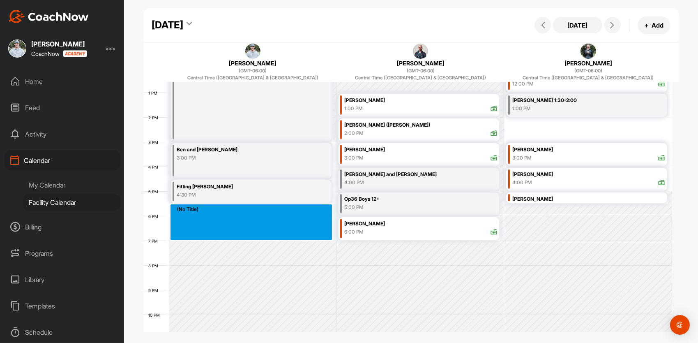
drag, startPoint x: 198, startPoint y: 205, endPoint x: 208, endPoint y: 231, distance: 27.2
click at [208, 231] on div "12 AM 1 AM 2 AM 3 AM 4 AM 5 AM 6 AM 7 AM 8 AM 9 AM 10 AM 11 AM 12 PM 1 PM 2 PM …" at bounding box center [407, 67] width 529 height 591
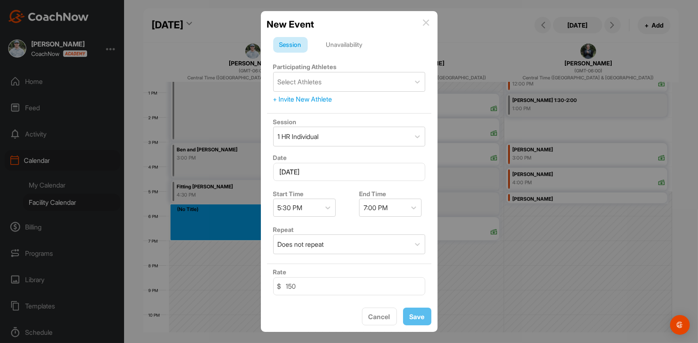
click at [356, 44] on div "Unavailability" at bounding box center [344, 45] width 49 height 16
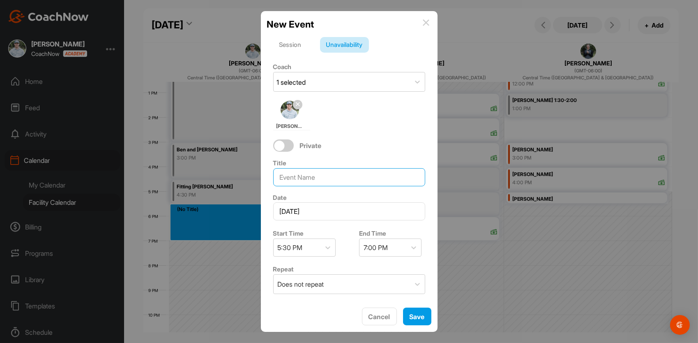
click at [326, 177] on input at bounding box center [349, 177] width 152 height 18
type input "Katelyn Bode"
click at [414, 318] on span "Save" at bounding box center [416, 316] width 15 height 8
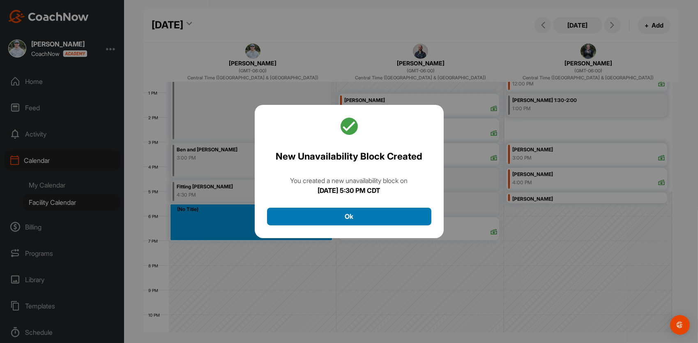
click at [336, 216] on button "Ok" at bounding box center [349, 216] width 164 height 18
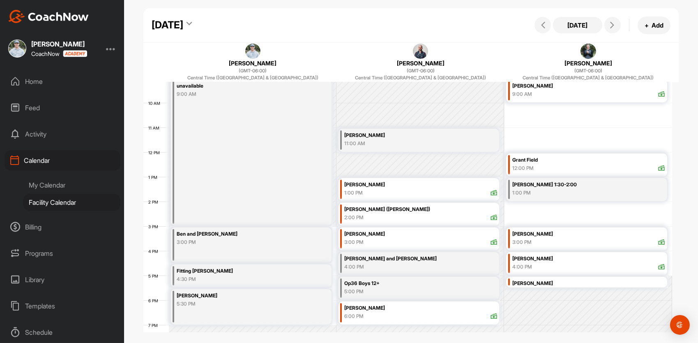
scroll to position [225, 0]
click at [613, 24] on icon at bounding box center [612, 25] width 7 height 7
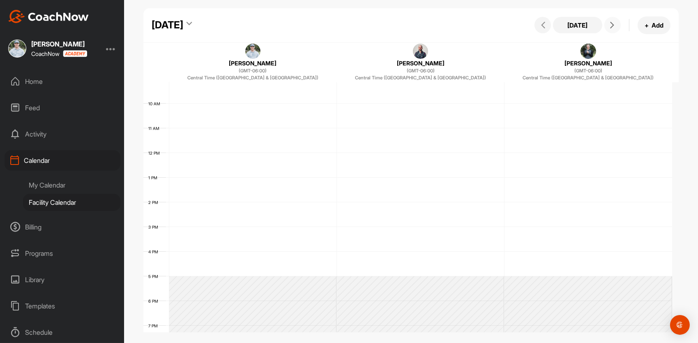
scroll to position [142, 0]
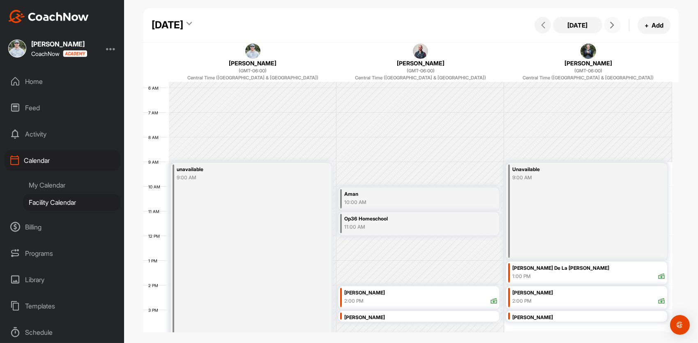
click at [613, 24] on icon at bounding box center [612, 25] width 7 height 7
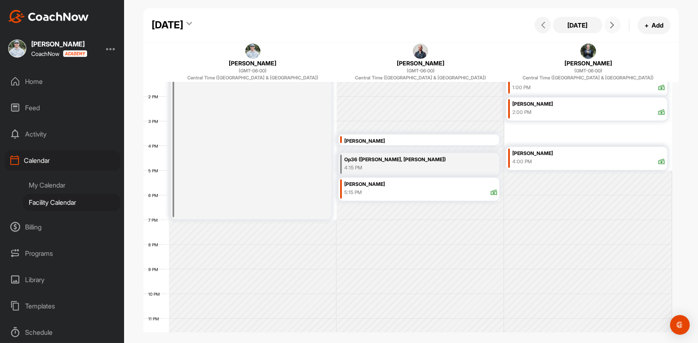
scroll to position [331, 0]
click at [52, 182] on div "My Calendar" at bounding box center [71, 184] width 97 height 17
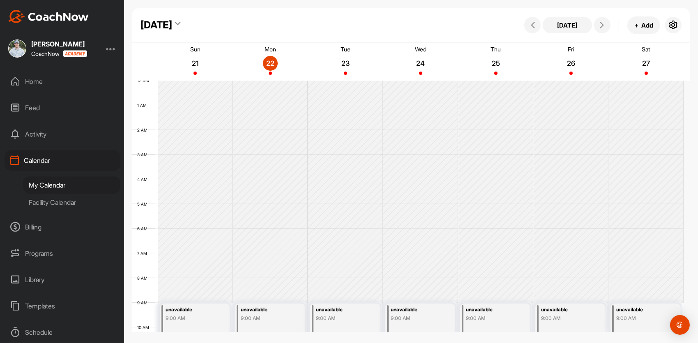
scroll to position [142, 0]
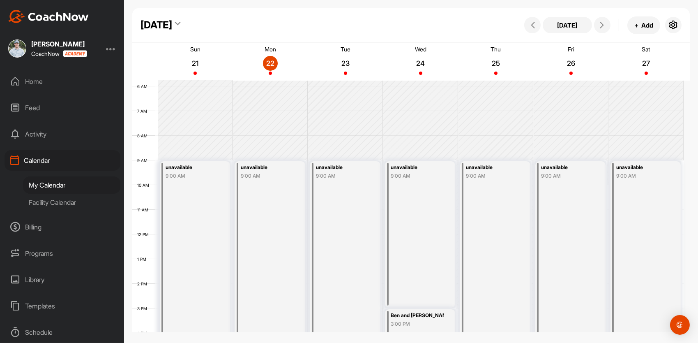
click at [47, 78] on div "Home" at bounding box center [63, 81] width 116 height 21
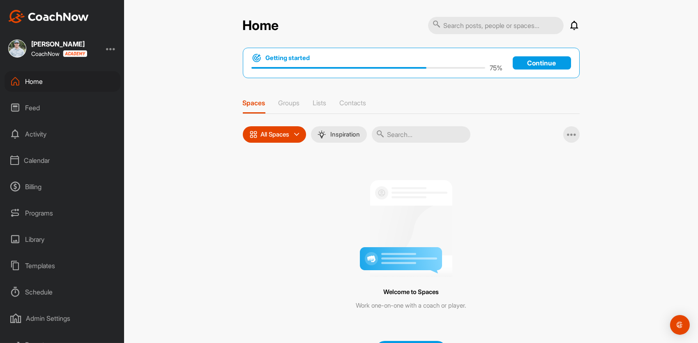
click at [15, 46] on img at bounding box center [17, 48] width 18 height 18
click at [37, 161] on div "Calendar" at bounding box center [63, 160] width 116 height 21
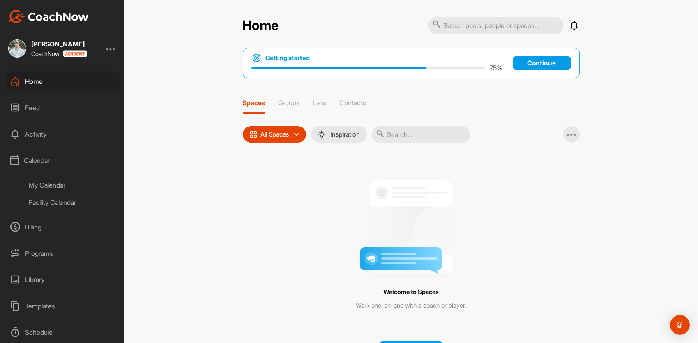
click at [55, 185] on div "My Calendar" at bounding box center [71, 184] width 97 height 17
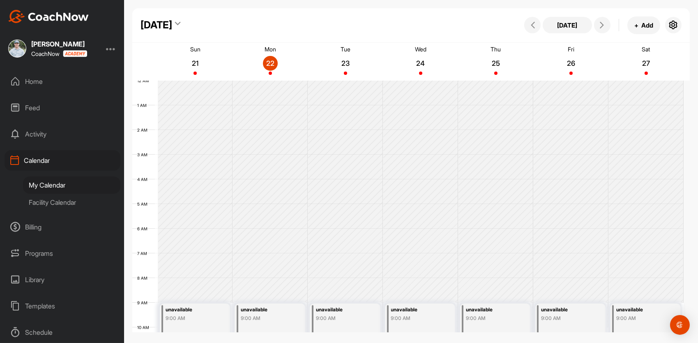
scroll to position [142, 0]
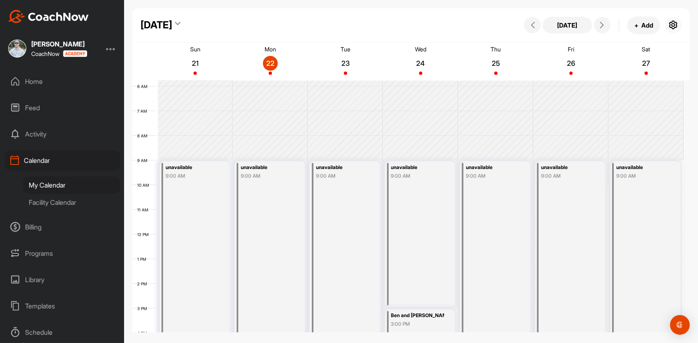
click at [669, 25] on icon "button" at bounding box center [673, 25] width 10 height 10
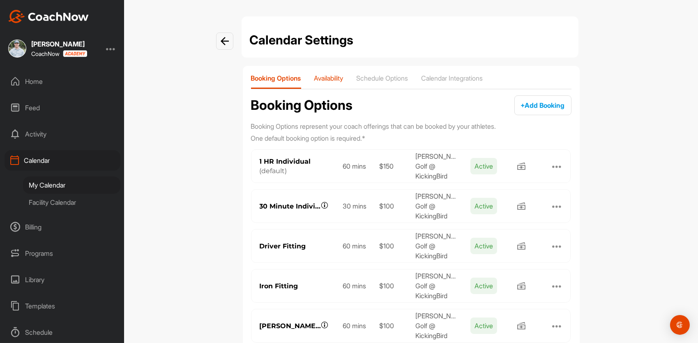
click at [341, 82] on p "Availability" at bounding box center [328, 78] width 29 height 8
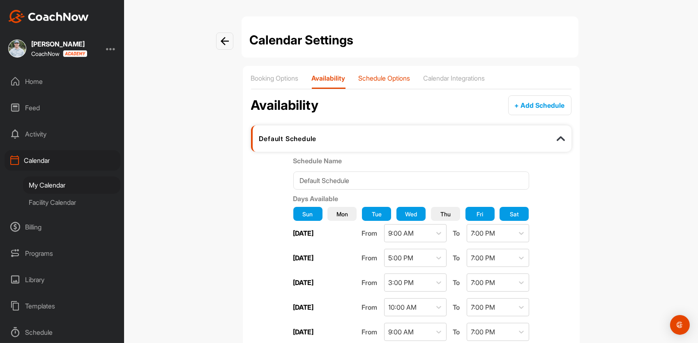
click at [376, 77] on p "Schedule Options" at bounding box center [385, 78] width 52 height 8
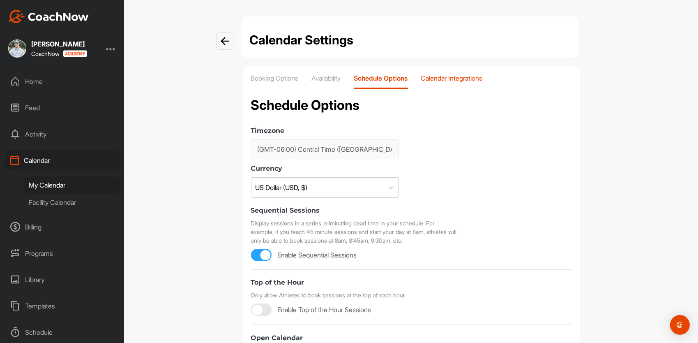
click at [438, 79] on p "Calendar Integrations" at bounding box center [452, 78] width 62 height 8
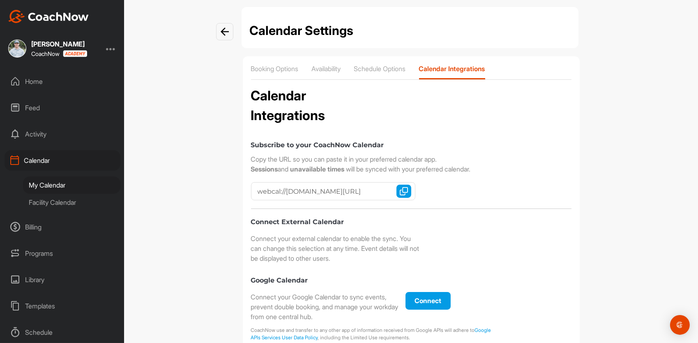
scroll to position [7, 0]
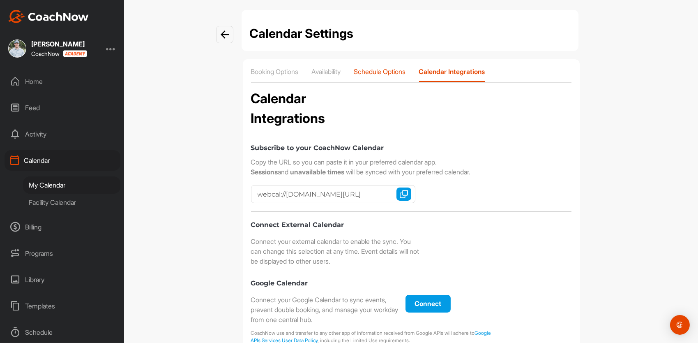
click at [380, 71] on p "Schedule Options" at bounding box center [380, 71] width 52 height 8
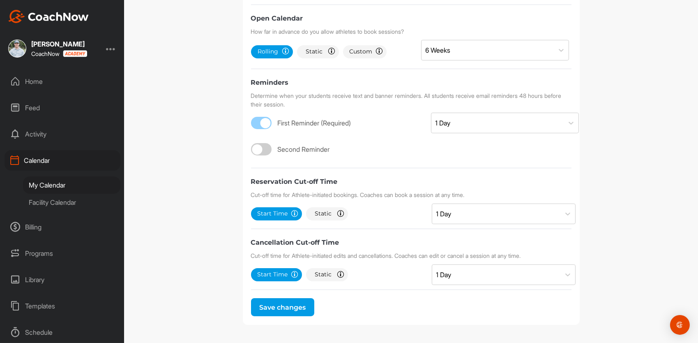
scroll to position [242, 0]
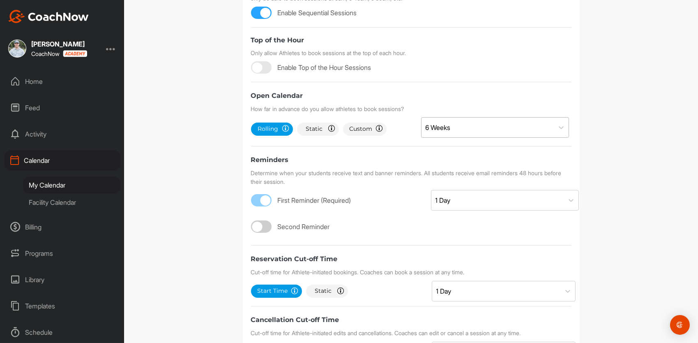
click at [453, 127] on div "6 Weeks" at bounding box center [487, 127] width 132 height 20
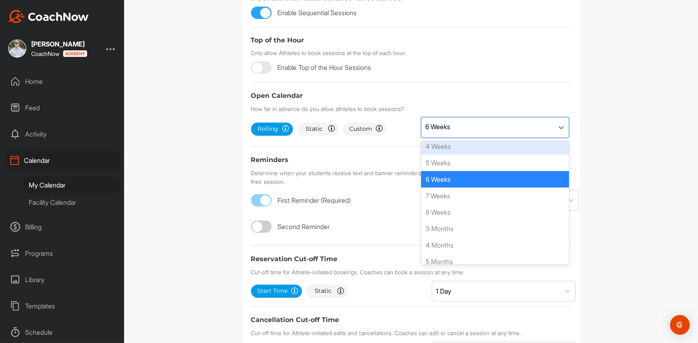
scroll to position [54, 0]
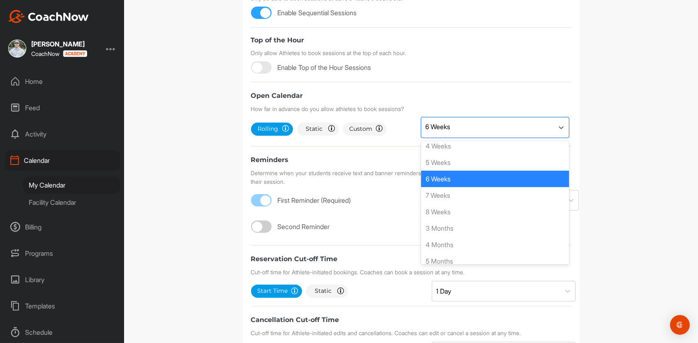
click at [442, 176] on div "6 Weeks" at bounding box center [495, 178] width 148 height 16
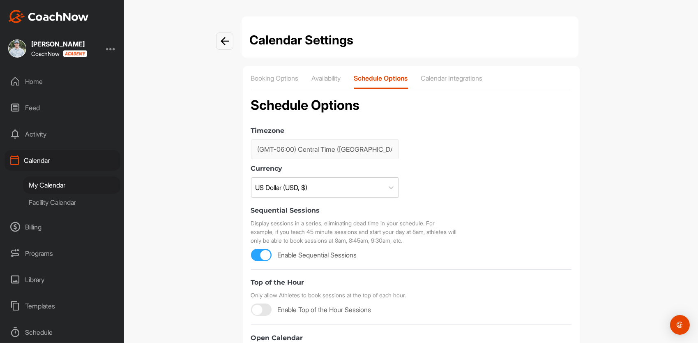
scroll to position [319, 0]
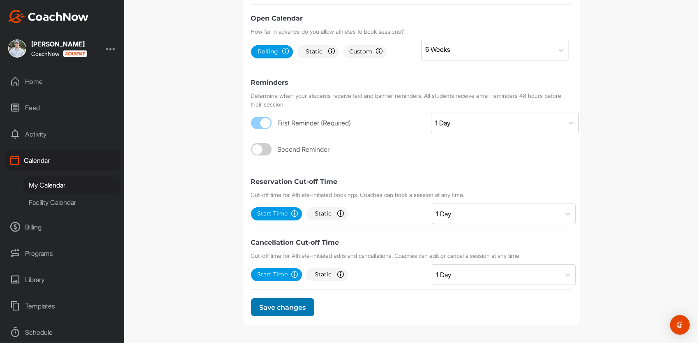
click at [282, 307] on span "Save changes" at bounding box center [282, 307] width 46 height 8
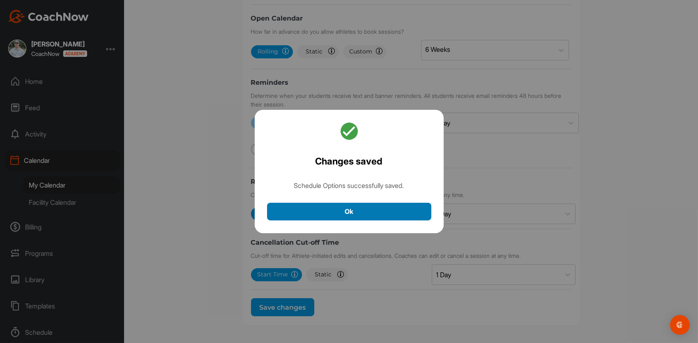
click at [336, 205] on button "Ok" at bounding box center [349, 211] width 164 height 18
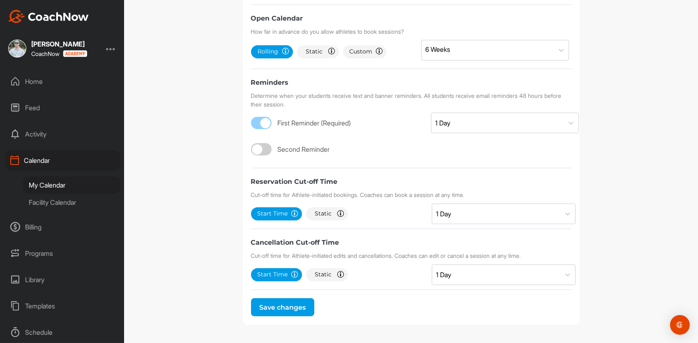
click at [37, 80] on div "Home" at bounding box center [63, 81] width 116 height 21
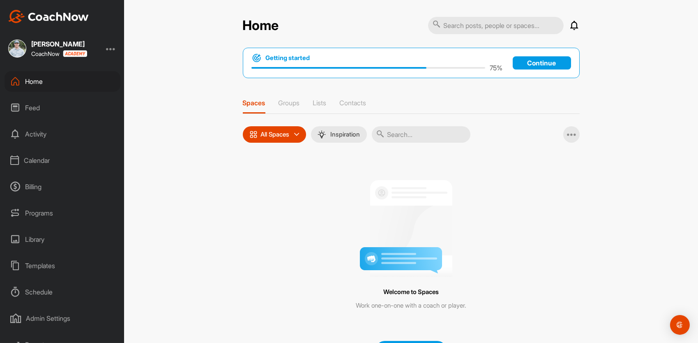
click at [37, 163] on div "Calendar" at bounding box center [63, 160] width 116 height 21
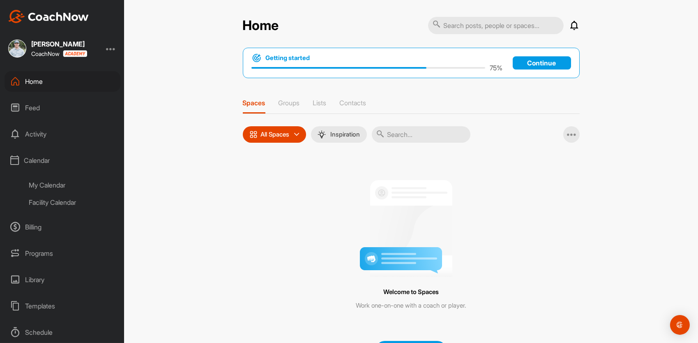
click at [48, 185] on div "My Calendar" at bounding box center [71, 184] width 97 height 17
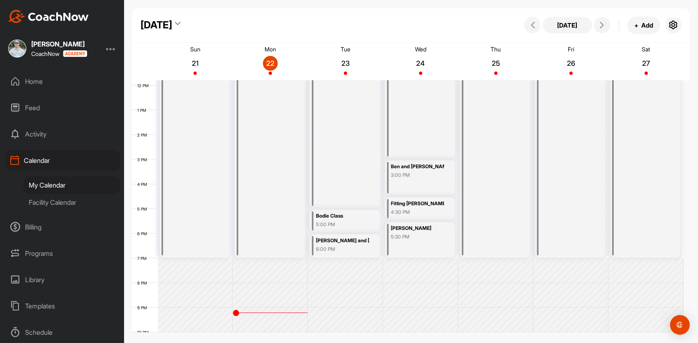
scroll to position [291, 0]
click at [181, 22] on icon at bounding box center [177, 25] width 5 height 8
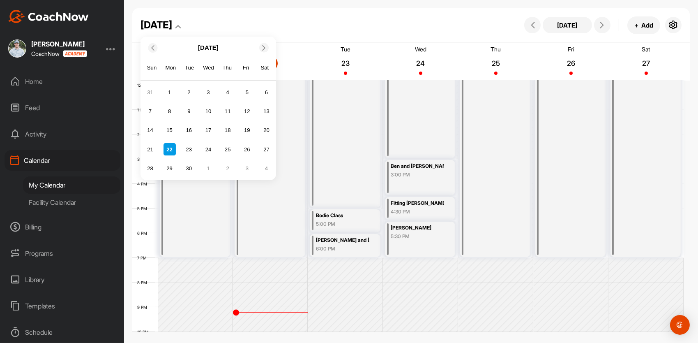
click at [263, 48] on icon at bounding box center [263, 47] width 5 height 5
click at [209, 91] on div "1" at bounding box center [208, 92] width 12 height 12
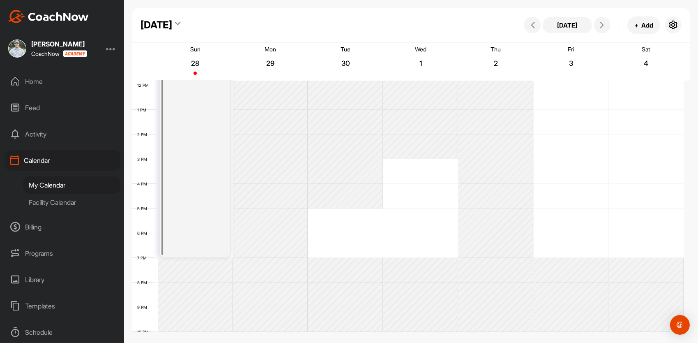
scroll to position [142, 0]
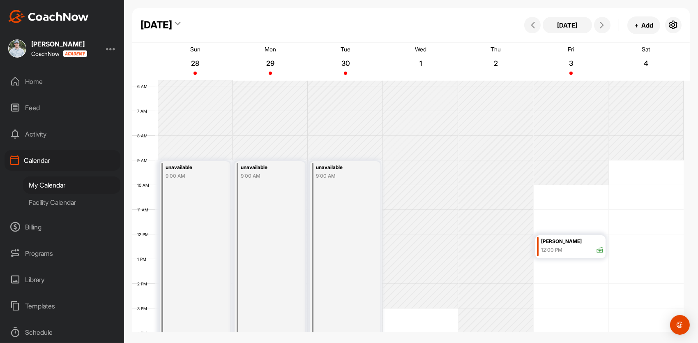
click at [172, 21] on div "October 2025" at bounding box center [156, 25] width 32 height 15
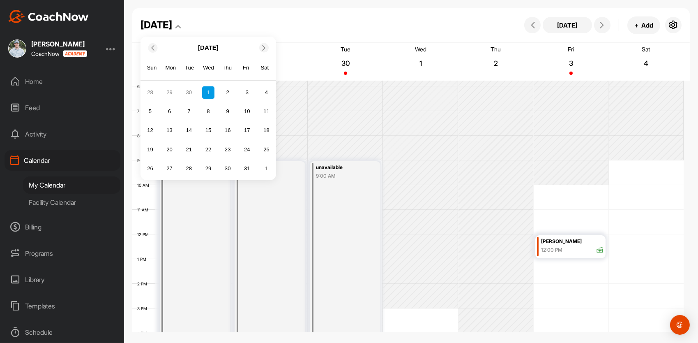
click at [306, 41] on div "October 2025 October 2025 Sun Mon Tue Wed Thu Fri Sat 28 29 30 1 2 3 4 5 6 7 8 …" at bounding box center [410, 25] width 557 height 34
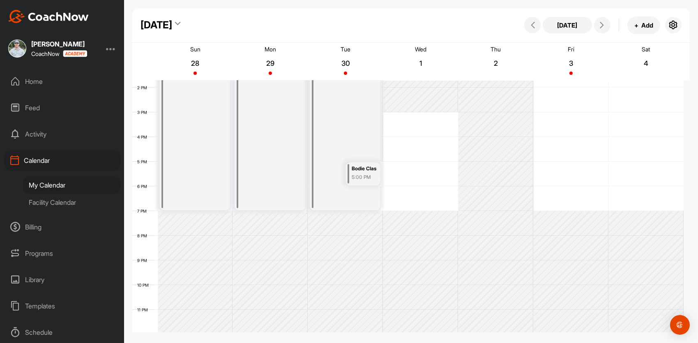
scroll to position [340, 0]
drag, startPoint x: 413, startPoint y: 112, endPoint x: 416, endPoint y: 129, distance: 17.9
click at [416, 129] on div "12 AM 1 AM 2 AM 3 AM 4 AM 5 AM 6 AM 7 AM 8 AM 9 AM 10 AM 11 AM 12 PM 1 PM 2 PM …" at bounding box center [407, 36] width 551 height 591
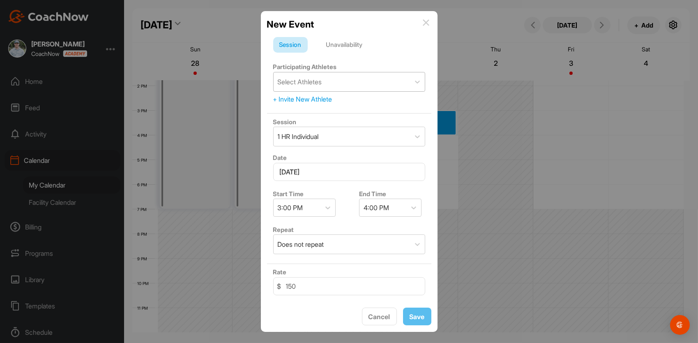
click at [302, 80] on div "Select Athletes" at bounding box center [300, 82] width 44 height 10
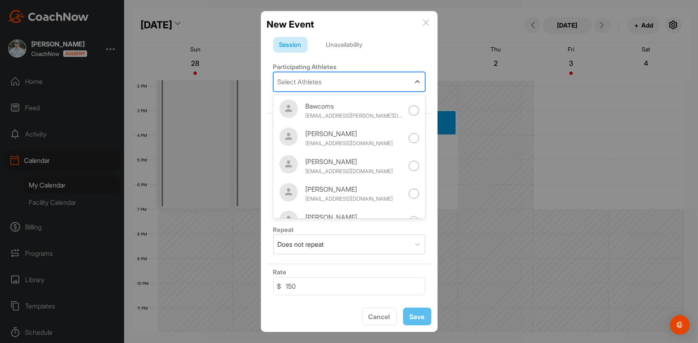
click at [362, 47] on div "Unavailability" at bounding box center [344, 45] width 49 height 16
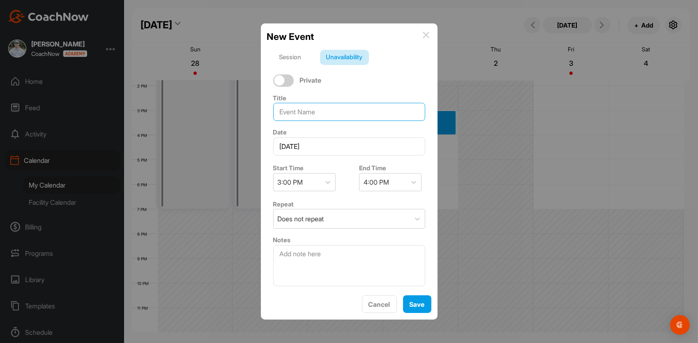
click at [327, 112] on input at bounding box center [349, 112] width 152 height 18
type input "Q"
type input "Wes and Ben"
click at [413, 302] on span "Save" at bounding box center [416, 304] width 15 height 8
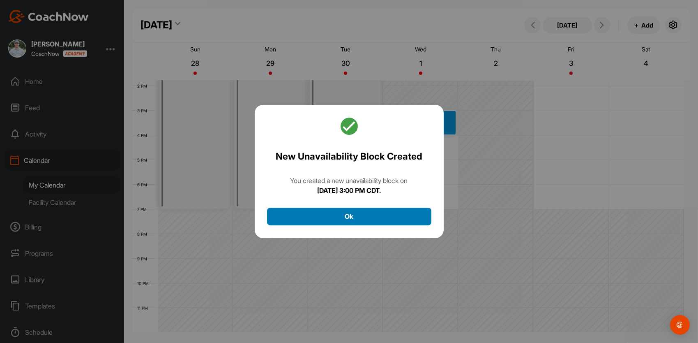
click at [377, 216] on button "Ok" at bounding box center [349, 216] width 164 height 18
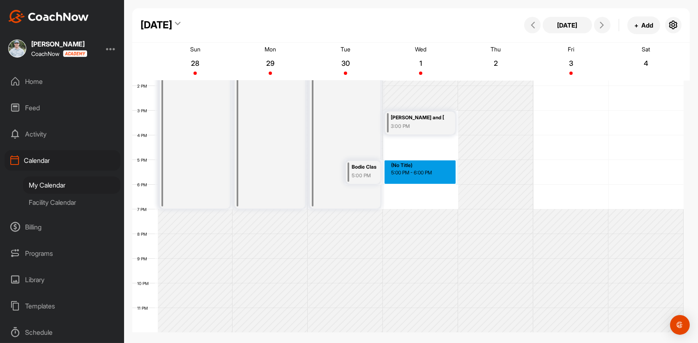
drag, startPoint x: 407, startPoint y: 167, endPoint x: 408, endPoint y: 175, distance: 8.4
click at [408, 175] on div "12 AM 1 AM 2 AM 3 AM 4 AM 5 AM 6 AM 7 AM 8 AM 9 AM 10 AM 11 AM 12 PM 1 PM 2 PM …" at bounding box center [407, 36] width 551 height 591
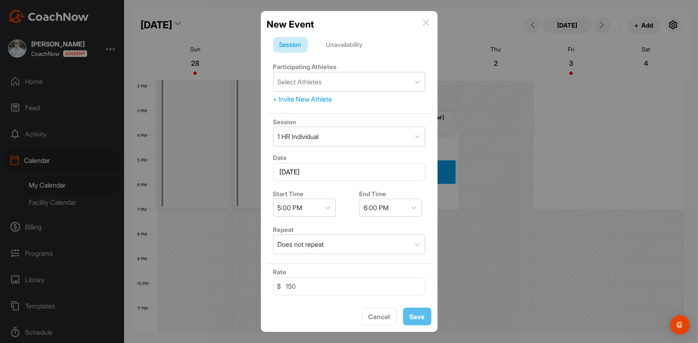
click at [352, 47] on div "Unavailability" at bounding box center [344, 45] width 49 height 16
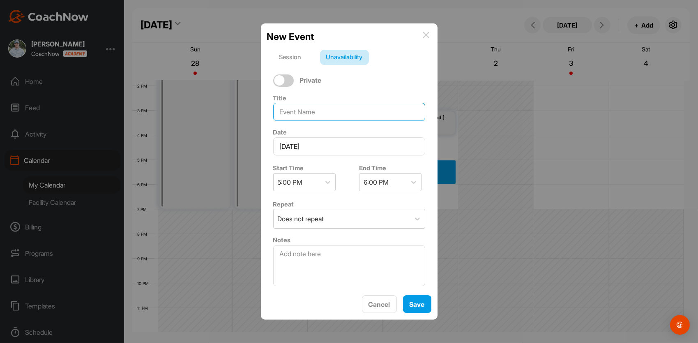
click at [321, 114] on input at bounding box center [349, 112] width 152 height 18
type input "Katelyn Bode"
click at [412, 300] on span "Save" at bounding box center [416, 304] width 15 height 8
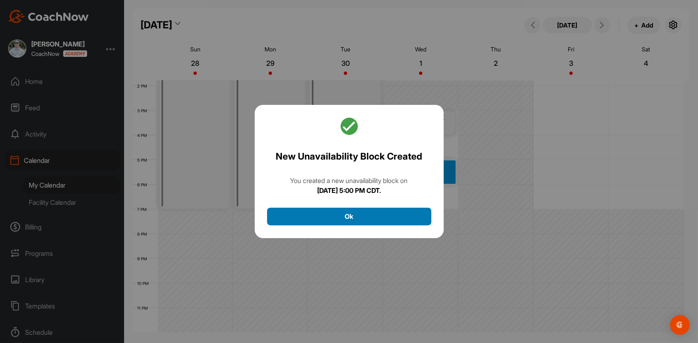
click at [378, 219] on button "Ok" at bounding box center [349, 216] width 164 height 18
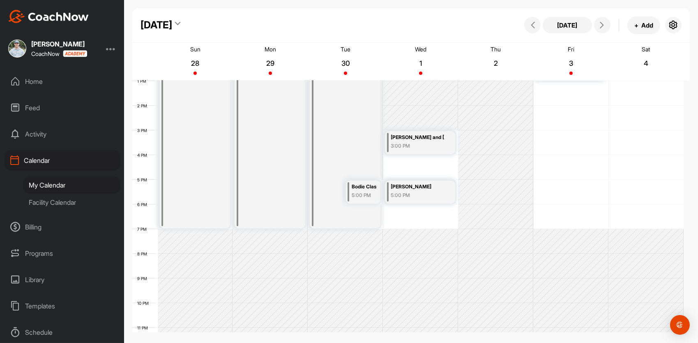
scroll to position [318, 0]
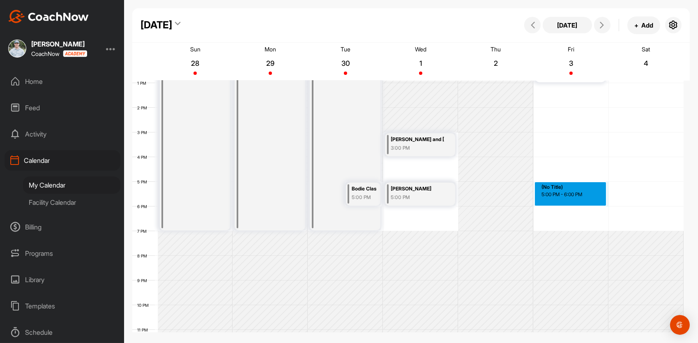
drag, startPoint x: 554, startPoint y: 184, endPoint x: 556, endPoint y: 198, distance: 14.7
click at [556, 198] on div "12 AM 1 AM 2 AM 3 AM 4 AM 5 AM 6 AM 7 AM 8 AM 9 AM 10 AM 11 AM 12 PM 1 PM 2 PM …" at bounding box center [407, 58] width 551 height 591
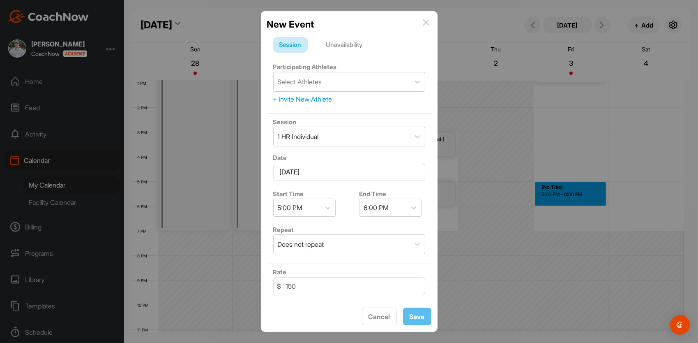
click at [338, 42] on div "Unavailability" at bounding box center [344, 45] width 49 height 16
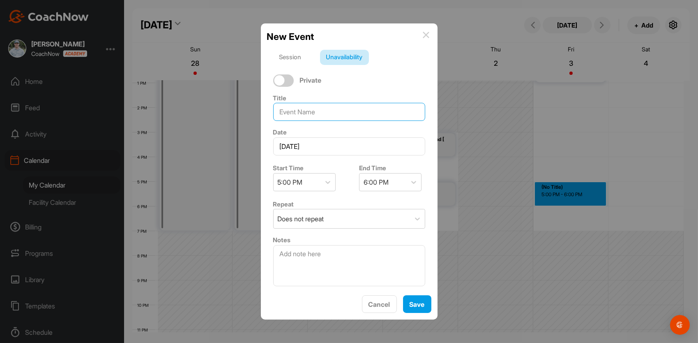
click at [320, 113] on input at bounding box center [349, 112] width 152 height 18
type input "Ainsley and Harleigh"
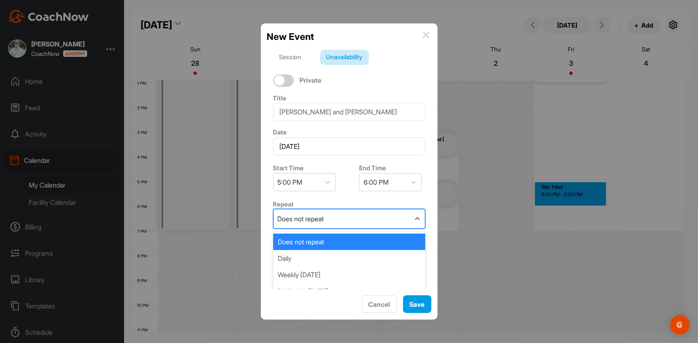
click at [342, 217] on div "Does not repeat" at bounding box center [342, 218] width 136 height 19
click at [318, 273] on div "Weekly on Friday" at bounding box center [349, 274] width 152 height 16
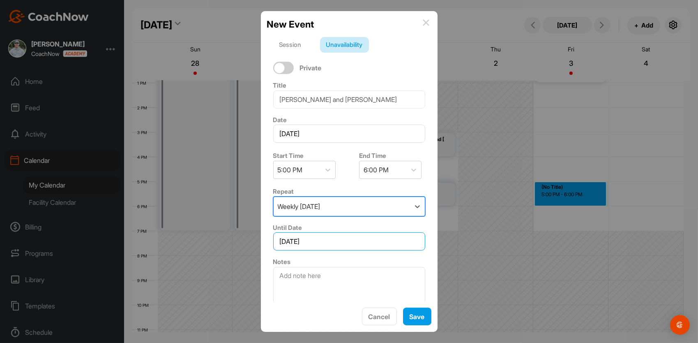
click at [340, 237] on input "November 3, 2025" at bounding box center [349, 241] width 152 height 18
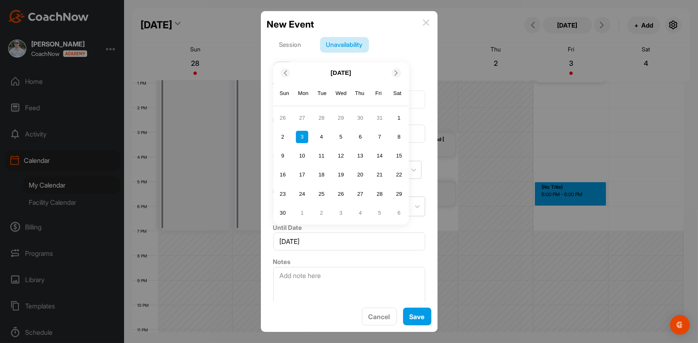
click at [284, 73] on icon at bounding box center [285, 72] width 5 height 5
click at [379, 173] on div "17" at bounding box center [379, 174] width 12 height 12
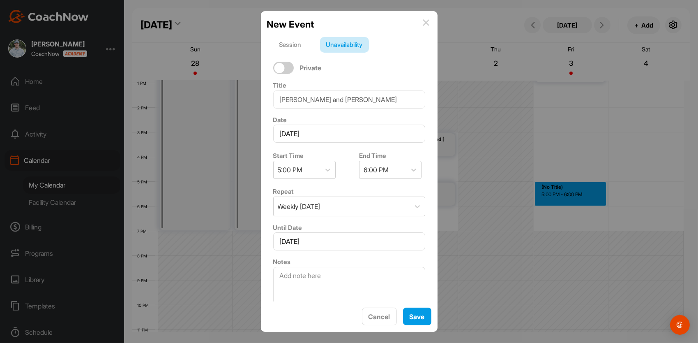
scroll to position [8, 0]
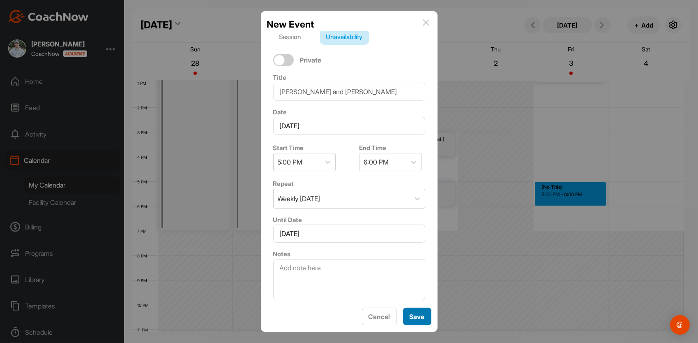
click at [409, 316] on span "Save" at bounding box center [416, 316] width 15 height 8
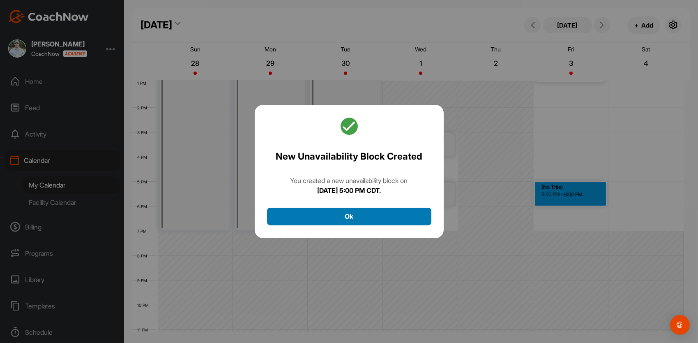
click at [336, 218] on button "Ok" at bounding box center [349, 216] width 164 height 18
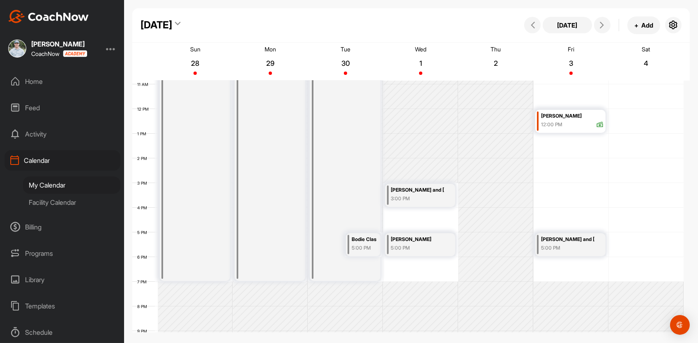
scroll to position [241, 0]
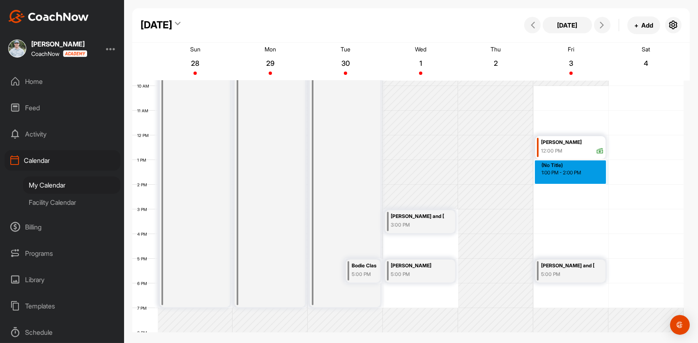
drag, startPoint x: 557, startPoint y: 165, endPoint x: 558, endPoint y: 174, distance: 8.7
click at [558, 174] on div "12 AM 1 AM 2 AM 3 AM 4 AM 5 AM 6 AM 7 AM 8 AM 9 AM 10 AM 11 AM 12 PM 1 PM 2 PM …" at bounding box center [407, 134] width 551 height 591
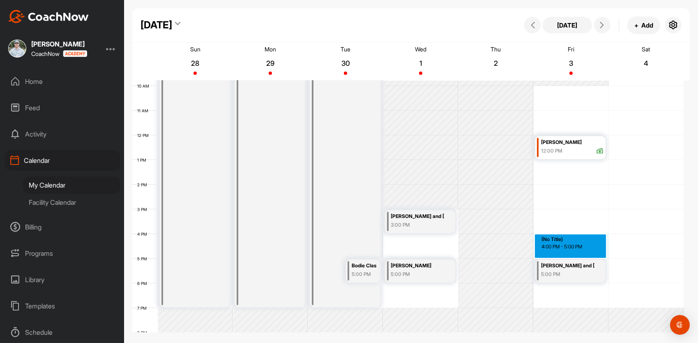
drag, startPoint x: 561, startPoint y: 236, endPoint x: 563, endPoint y: 245, distance: 9.7
click at [563, 245] on div "12 AM 1 AM 2 AM 3 AM 4 AM 5 AM 6 AM 7 AM 8 AM 9 AM 10 AM 11 AM 12 PM 1 PM 2 PM …" at bounding box center [407, 134] width 551 height 591
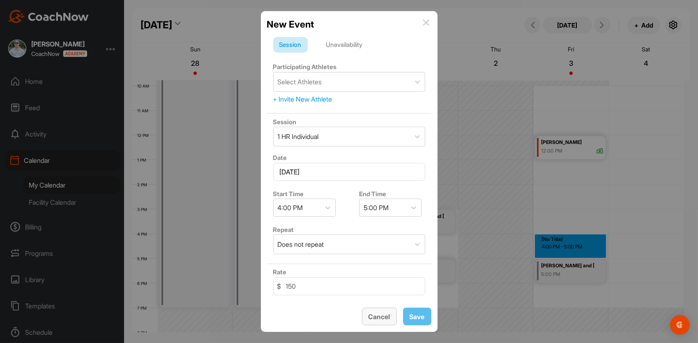
click at [377, 317] on span "Cancel" at bounding box center [379, 316] width 22 height 8
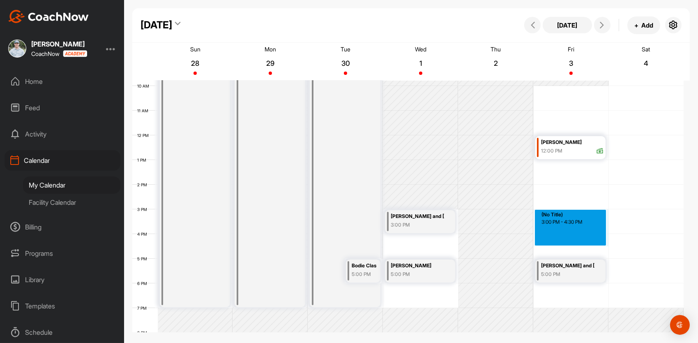
drag, startPoint x: 552, startPoint y: 221, endPoint x: 560, endPoint y: 244, distance: 23.9
click at [560, 244] on div "12 AM 1 AM 2 AM 3 AM 4 AM 5 AM 6 AM 7 AM 8 AM 9 AM 10 AM 11 AM 12 PM 1 PM 2 PM …" at bounding box center [407, 134] width 551 height 591
drag, startPoint x: 567, startPoint y: 226, endPoint x: 572, endPoint y: 254, distance: 28.1
click at [572, 254] on div "12 AM 1 AM 2 AM 3 AM 4 AM 5 AM 6 AM 7 AM 8 AM 9 AM 10 AM 11 AM 12 PM 1 PM 2 PM …" at bounding box center [407, 134] width 551 height 591
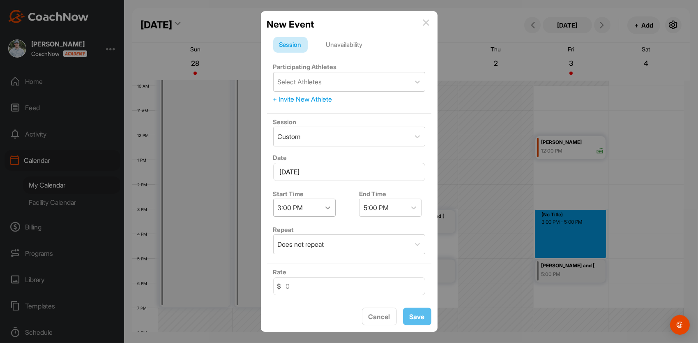
click at [326, 209] on icon at bounding box center [328, 207] width 8 height 8
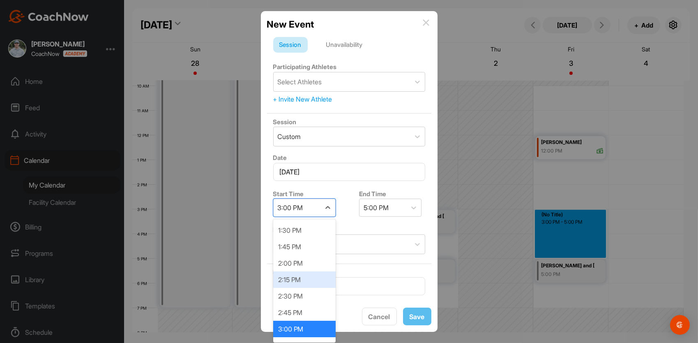
scroll to position [937, 0]
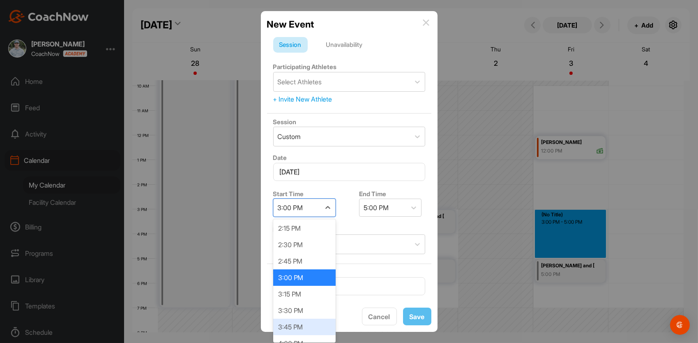
click at [295, 324] on div "3:45 PM" at bounding box center [304, 326] width 62 height 16
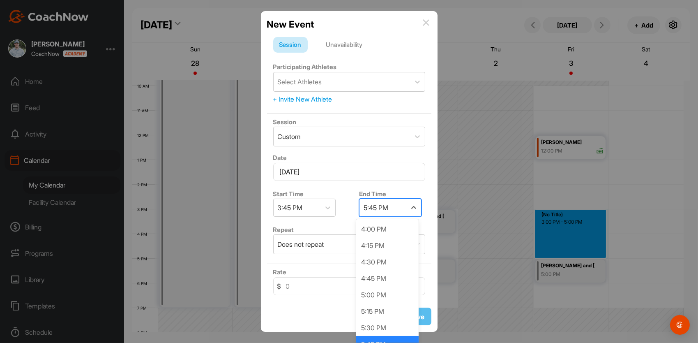
click at [393, 205] on div "5:45 PM" at bounding box center [382, 207] width 47 height 17
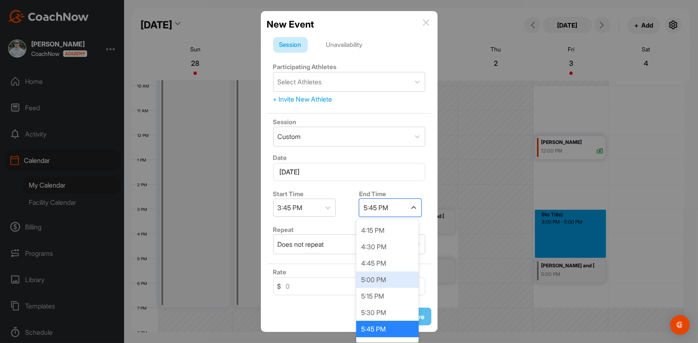
click at [377, 281] on div "5:00 PM" at bounding box center [387, 279] width 62 height 16
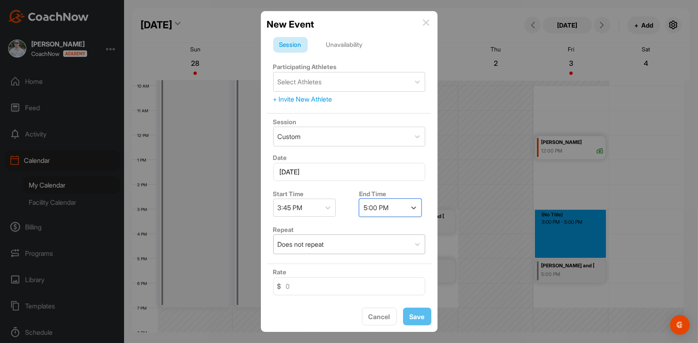
click at [329, 246] on div "Does not repeat" at bounding box center [342, 244] width 136 height 19
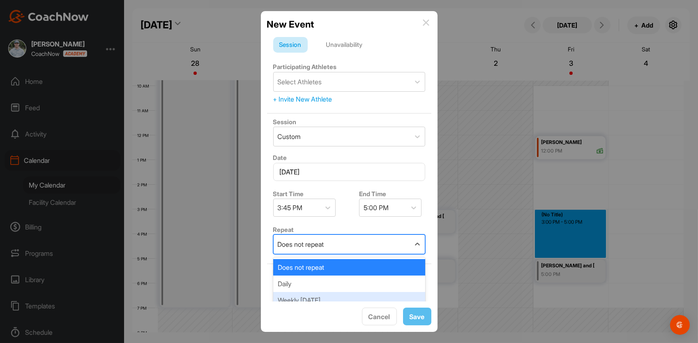
click at [307, 295] on div "Weekly on Friday" at bounding box center [349, 300] width 152 height 16
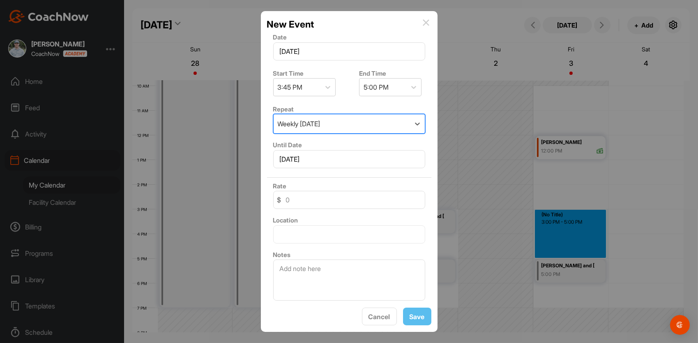
scroll to position [0, 0]
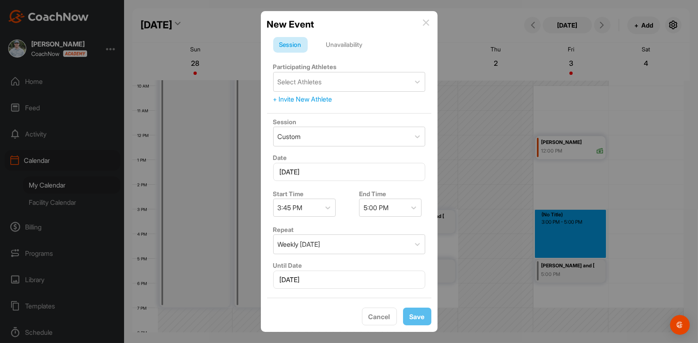
click at [343, 48] on div "Unavailability" at bounding box center [344, 45] width 49 height 16
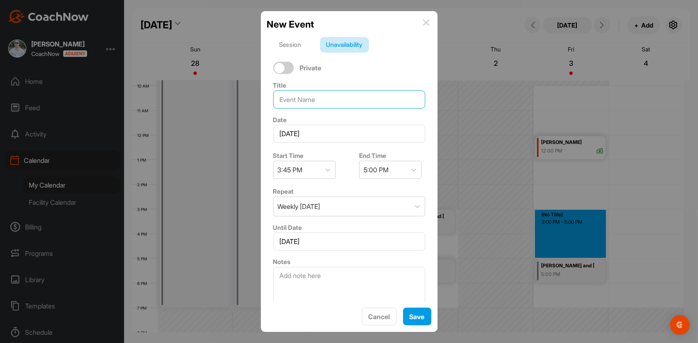
click at [306, 101] on input at bounding box center [349, 99] width 152 height 18
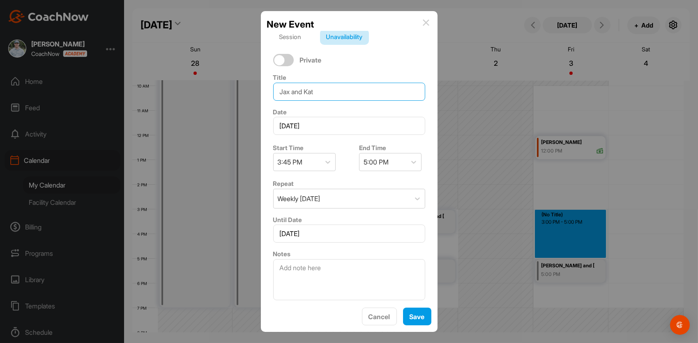
type input "Jax and Kat"
click at [334, 229] on input "November 3, 2025" at bounding box center [349, 233] width 152 height 18
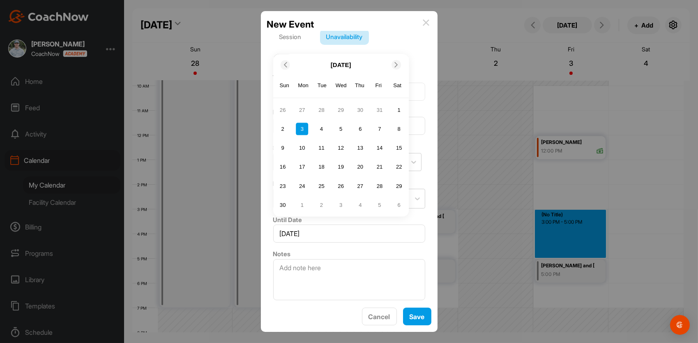
click at [398, 65] on icon at bounding box center [396, 64] width 5 height 5
click at [381, 184] on div "26" at bounding box center [379, 185] width 12 height 12
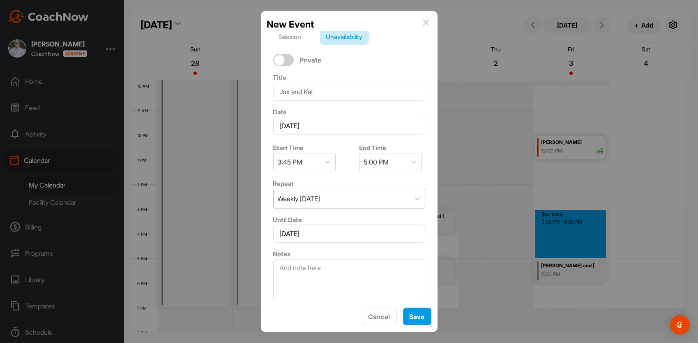
scroll to position [0, 0]
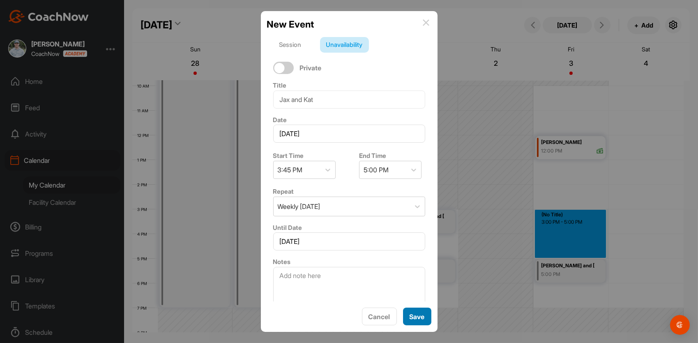
click at [416, 318] on span "Save" at bounding box center [416, 316] width 15 height 8
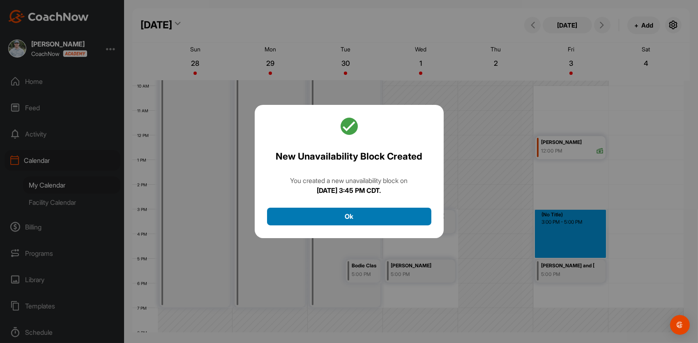
click at [347, 217] on button "Ok" at bounding box center [349, 216] width 164 height 18
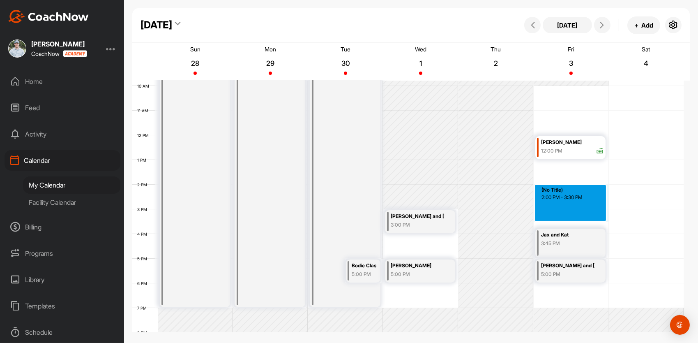
drag, startPoint x: 557, startPoint y: 200, endPoint x: 557, endPoint y: 217, distance: 17.7
click at [557, 217] on div "12 AM 1 AM 2 AM 3 AM 4 AM 5 AM 6 AM 7 AM 8 AM 9 AM 10 AM 11 AM 12 PM 1 PM 2 PM …" at bounding box center [407, 134] width 551 height 591
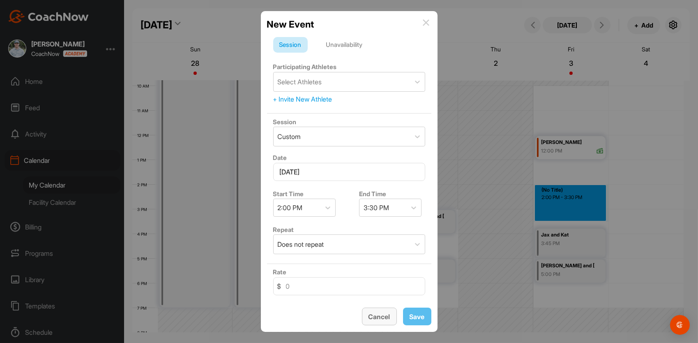
click at [387, 321] on div "Cancel" at bounding box center [379, 316] width 22 height 10
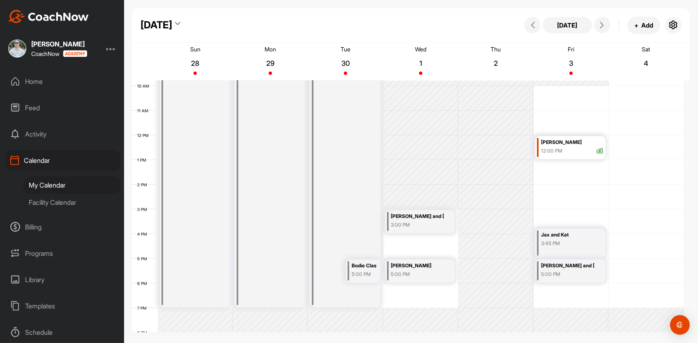
click at [181, 23] on icon at bounding box center [177, 25] width 5 height 8
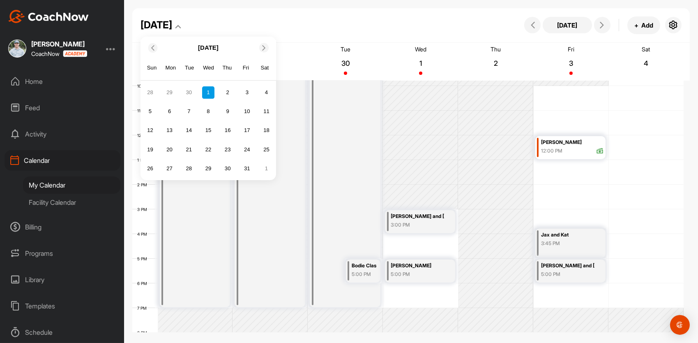
click at [154, 48] on icon at bounding box center [152, 47] width 5 height 5
click at [247, 149] on div "26" at bounding box center [247, 149] width 12 height 12
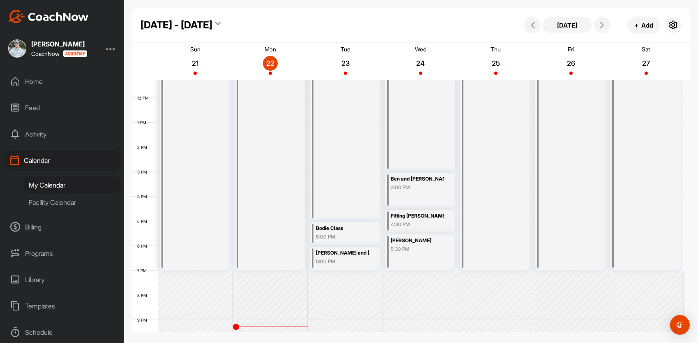
scroll to position [299, 0]
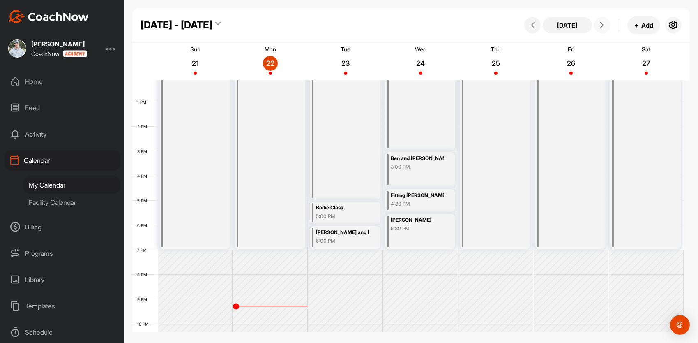
click at [600, 28] on icon at bounding box center [601, 25] width 7 height 7
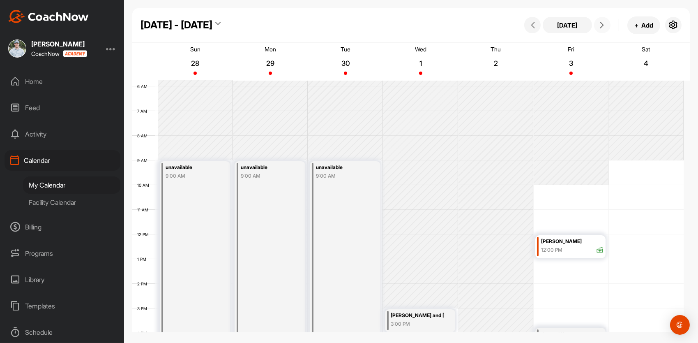
scroll to position [249, 0]
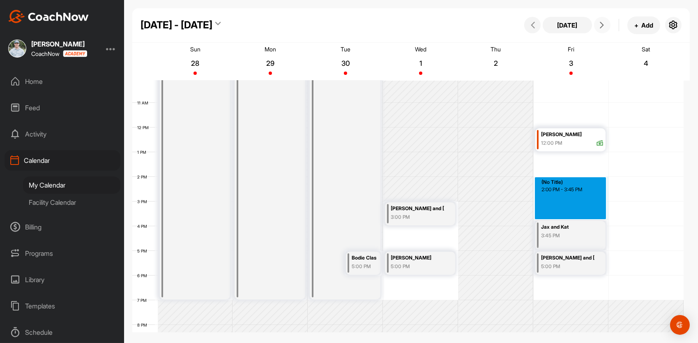
drag, startPoint x: 565, startPoint y: 187, endPoint x: 567, endPoint y: 216, distance: 28.4
click at [567, 216] on div "12 AM 1 AM 2 AM 3 AM 4 AM 5 AM 6 AM 7 AM 8 AM 9 AM 10 AM 11 AM 12 PM 1 PM 2 PM …" at bounding box center [407, 127] width 551 height 591
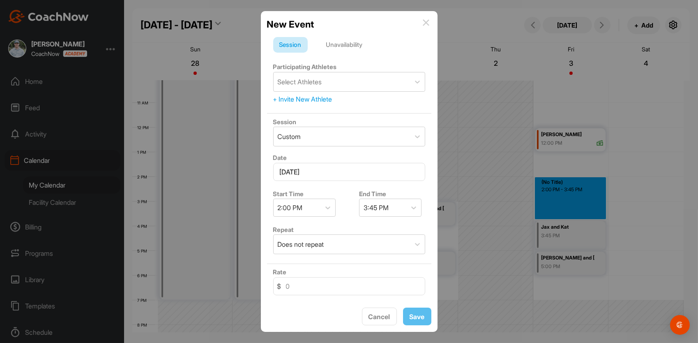
click at [354, 40] on div "Unavailability" at bounding box center [344, 45] width 49 height 16
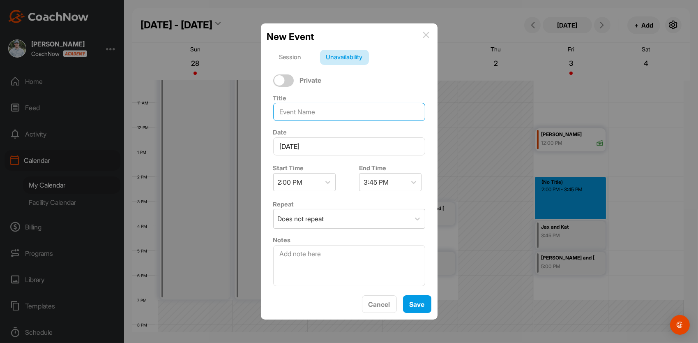
click at [318, 117] on input at bounding box center [349, 112] width 152 height 18
type input "Cameron Higgins"
click at [414, 302] on span "Save" at bounding box center [416, 304] width 15 height 8
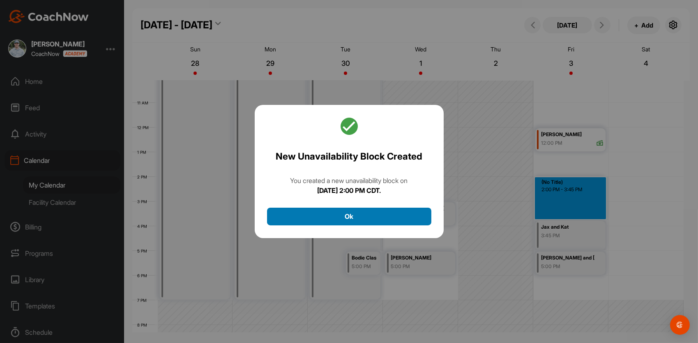
click at [333, 216] on button "Ok" at bounding box center [349, 216] width 164 height 18
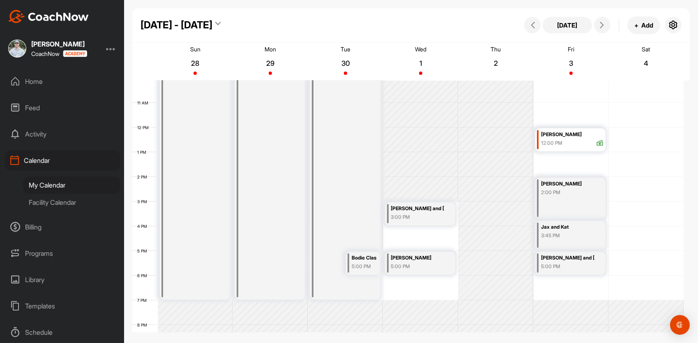
click at [554, 198] on div "Cameron Higgins 2:00 PM" at bounding box center [570, 197] width 70 height 41
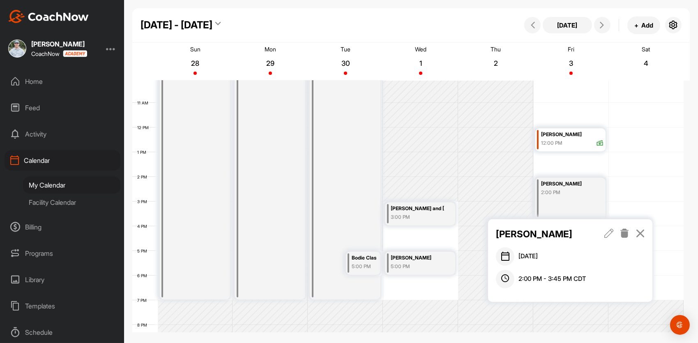
click at [610, 232] on icon at bounding box center [608, 232] width 9 height 9
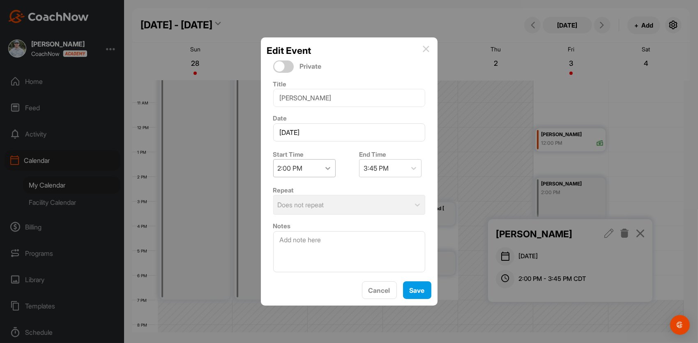
click at [330, 167] on icon at bounding box center [328, 168] width 8 height 8
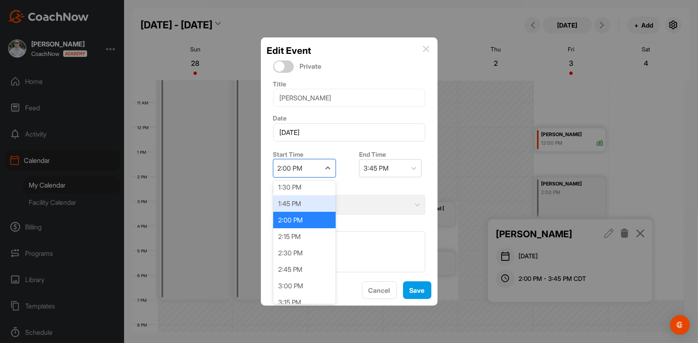
scroll to position [891, 0]
click at [297, 266] on div "2:45 PM" at bounding box center [304, 268] width 62 height 16
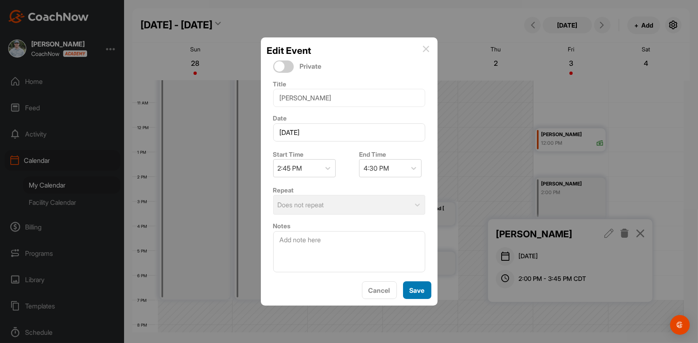
click at [418, 287] on span "Save" at bounding box center [416, 290] width 15 height 8
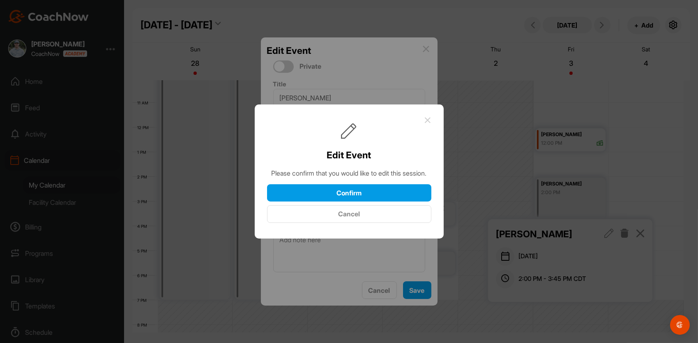
click at [393, 188] on div "Edit Event Please confirm that you would like to edit this session. Confirm Can…" at bounding box center [349, 170] width 164 height 106
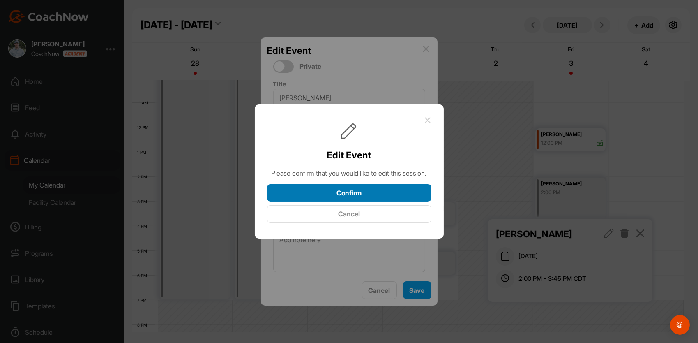
click at [390, 195] on button "Confirm" at bounding box center [349, 193] width 164 height 18
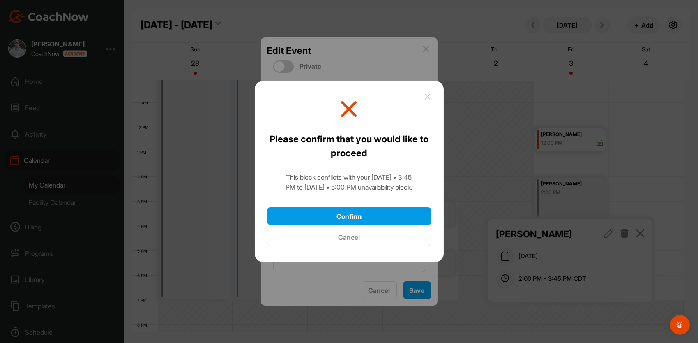
click at [352, 239] on button "Cancel" at bounding box center [349, 237] width 164 height 18
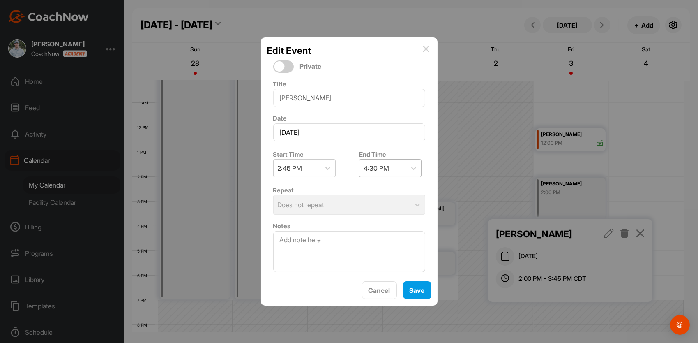
click at [399, 165] on div "4:30 PM" at bounding box center [382, 167] width 47 height 17
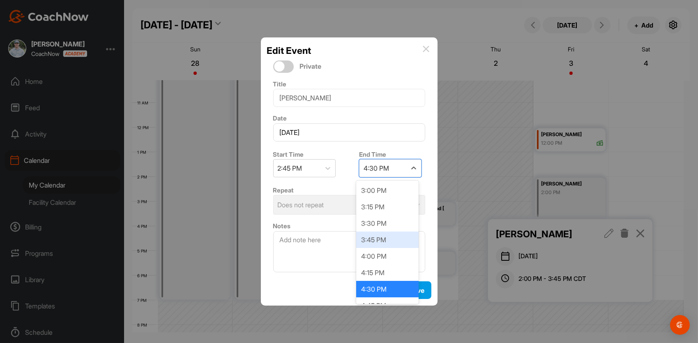
click at [376, 236] on div "3:45 PM" at bounding box center [387, 239] width 62 height 16
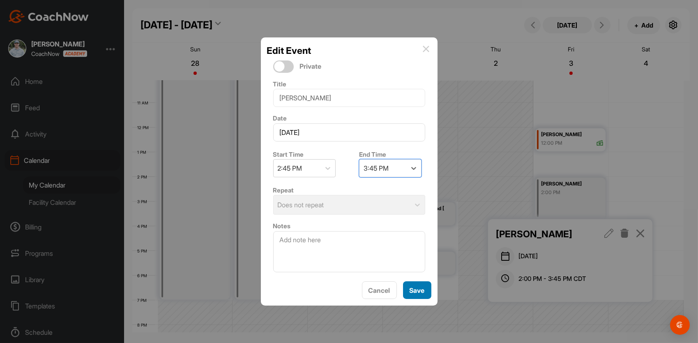
click at [418, 290] on span "Save" at bounding box center [416, 290] width 15 height 8
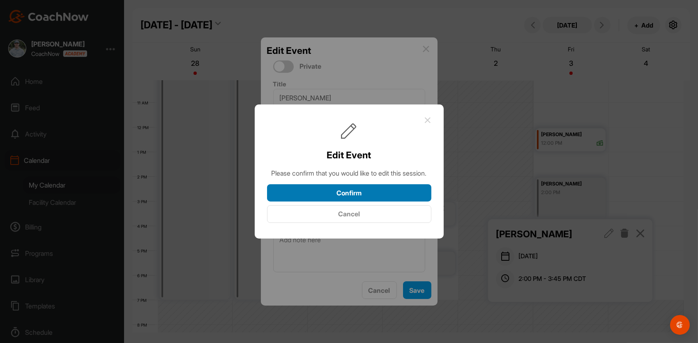
click at [343, 194] on button "Confirm" at bounding box center [349, 193] width 164 height 18
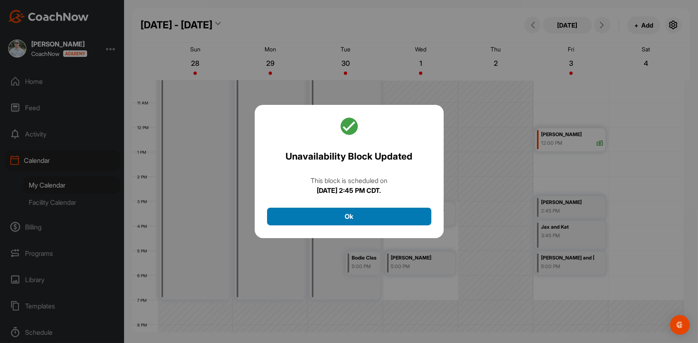
click at [341, 211] on button "Ok" at bounding box center [349, 216] width 164 height 18
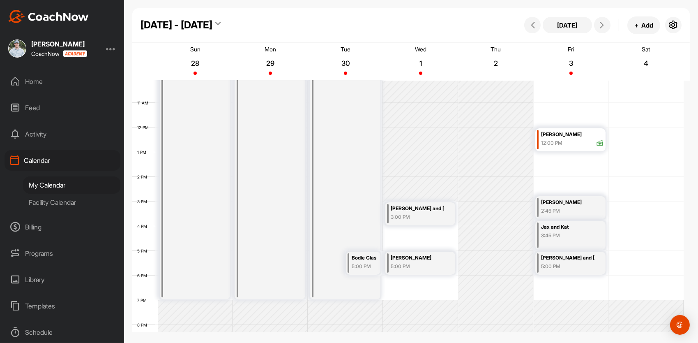
click at [583, 209] on div "2:45 PM" at bounding box center [567, 210] width 53 height 7
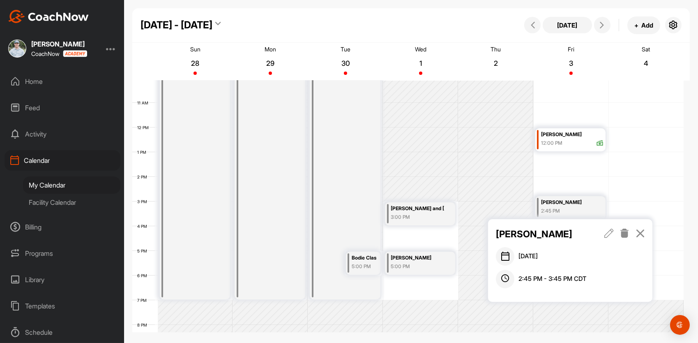
click at [611, 231] on icon at bounding box center [608, 232] width 9 height 9
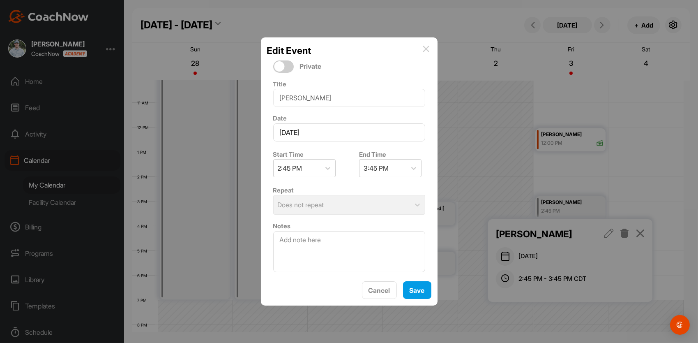
click at [374, 205] on div "Repeat Does not repeat" at bounding box center [349, 200] width 164 height 36
click at [368, 240] on textarea at bounding box center [349, 251] width 152 height 41
click at [395, 198] on div "Repeat Does not repeat" at bounding box center [349, 200] width 164 height 36
click at [394, 202] on div "Repeat Does not repeat" at bounding box center [349, 200] width 164 height 36
click at [330, 132] on input "October 3, 2025" at bounding box center [349, 132] width 152 height 18
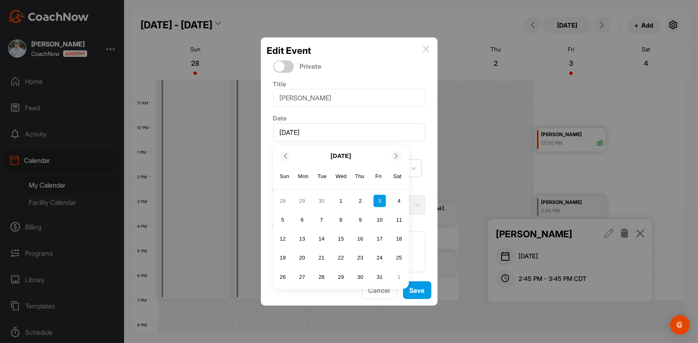
click at [378, 203] on div "3" at bounding box center [379, 201] width 12 height 12
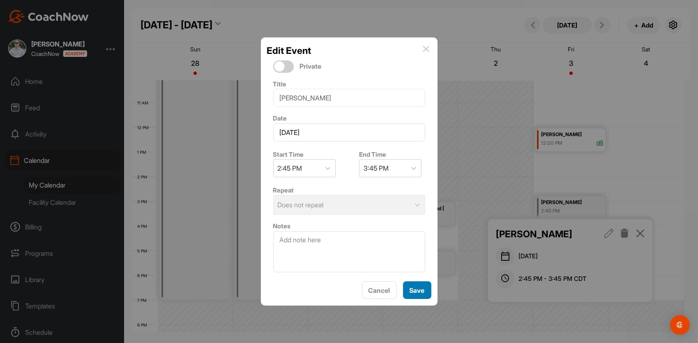
click at [414, 290] on span "Save" at bounding box center [416, 290] width 15 height 8
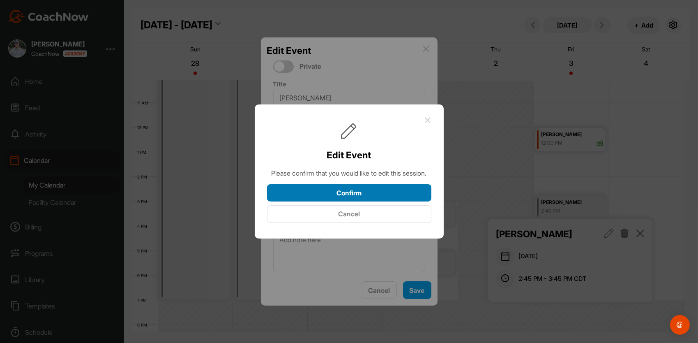
click at [359, 194] on button "Confirm" at bounding box center [349, 193] width 164 height 18
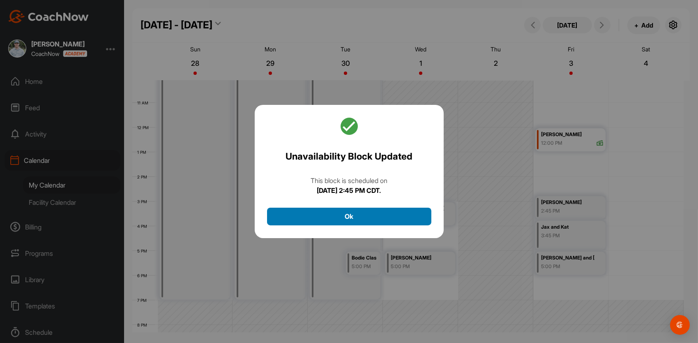
click at [386, 208] on button "Ok" at bounding box center [349, 216] width 164 height 18
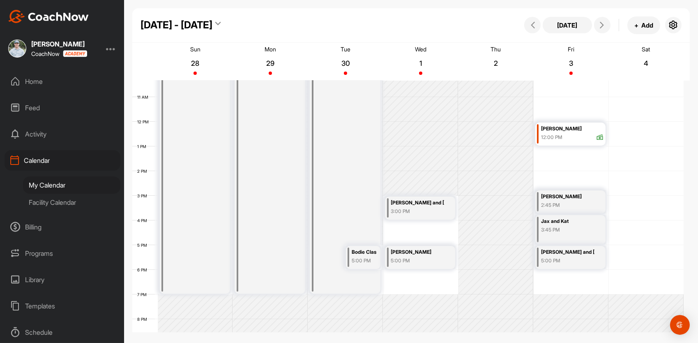
scroll to position [255, 0]
click at [218, 20] on div "Sep - Oct 2025" at bounding box center [180, 25] width 80 height 15
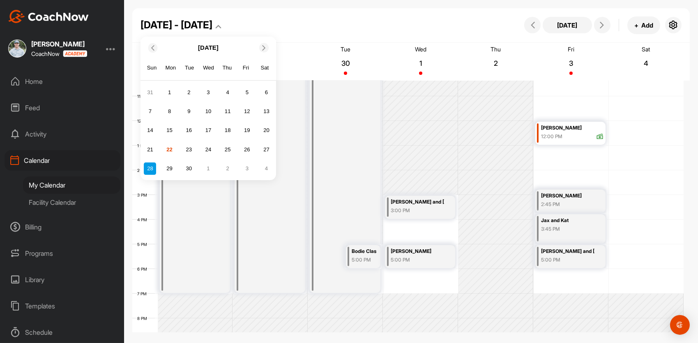
click at [264, 46] on icon at bounding box center [263, 47] width 5 height 5
click at [148, 109] on div "5" at bounding box center [150, 111] width 12 height 12
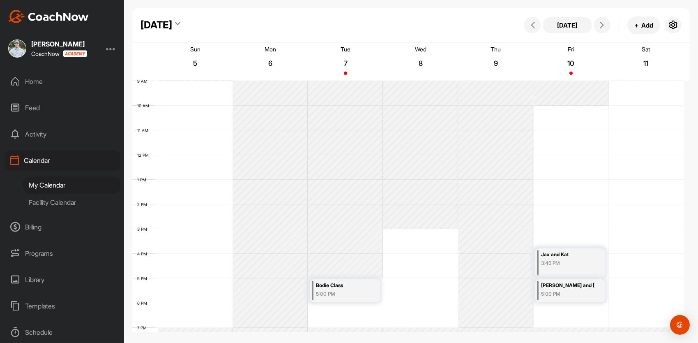
scroll to position [192, 0]
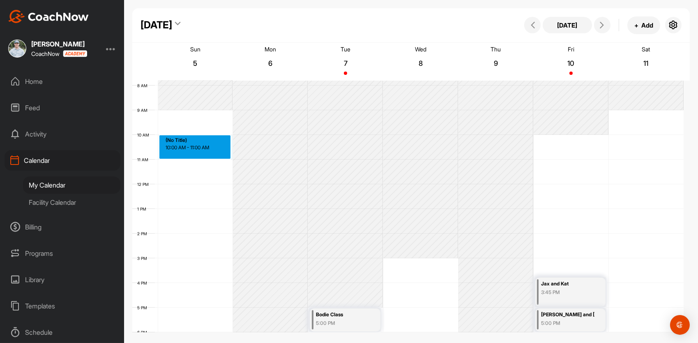
drag, startPoint x: 182, startPoint y: 136, endPoint x: 182, endPoint y: 146, distance: 9.4
click at [182, 146] on div "12 AM 1 AM 2 AM 3 AM 4 AM 5 AM 6 AM 7 AM 8 AM 9 AM 10 AM 11 AM 12 PM 1 PM 2 PM …" at bounding box center [407, 183] width 551 height 591
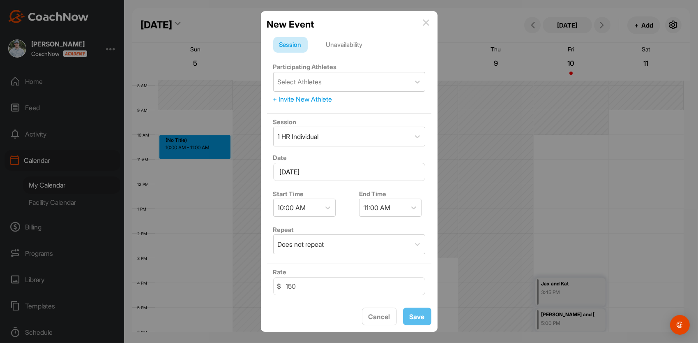
click at [338, 48] on div "Unavailability" at bounding box center [344, 45] width 49 height 16
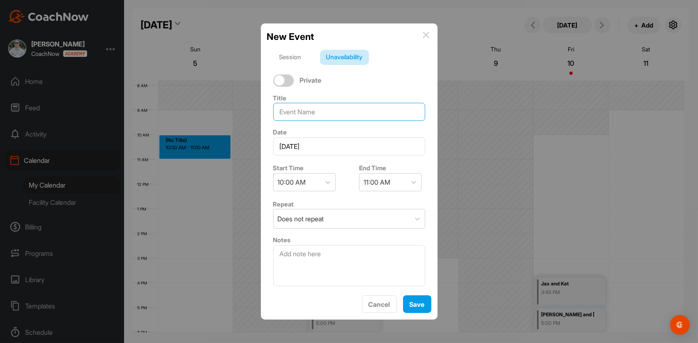
click at [314, 112] on input at bounding box center [349, 112] width 152 height 18
type input "Barry Moore"
click at [416, 300] on span "Save" at bounding box center [416, 304] width 15 height 8
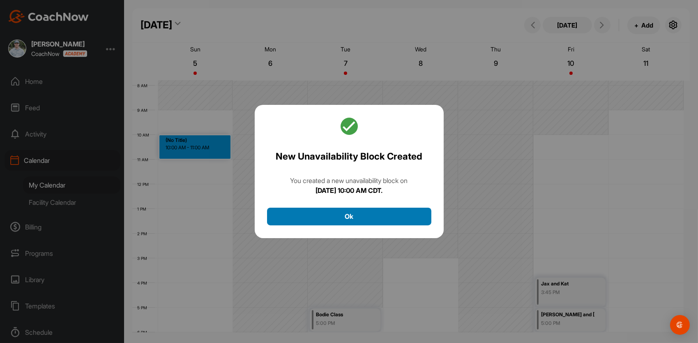
click at [322, 213] on button "Ok" at bounding box center [349, 216] width 164 height 18
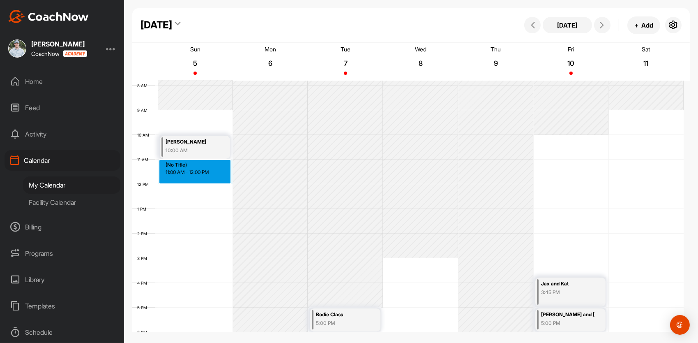
drag, startPoint x: 184, startPoint y: 161, endPoint x: 184, endPoint y: 170, distance: 9.5
click at [184, 170] on div "12 AM 1 AM 2 AM 3 AM 4 AM 5 AM 6 AM 7 AM 8 AM 9 AM 10 AM 11 AM 12 PM 1 PM 2 PM …" at bounding box center [407, 183] width 551 height 591
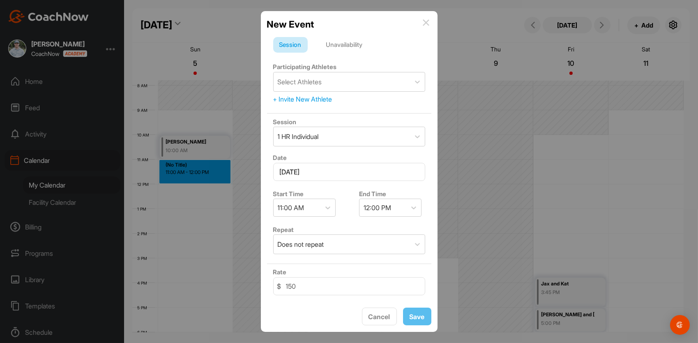
click at [424, 23] on img at bounding box center [426, 22] width 7 height 7
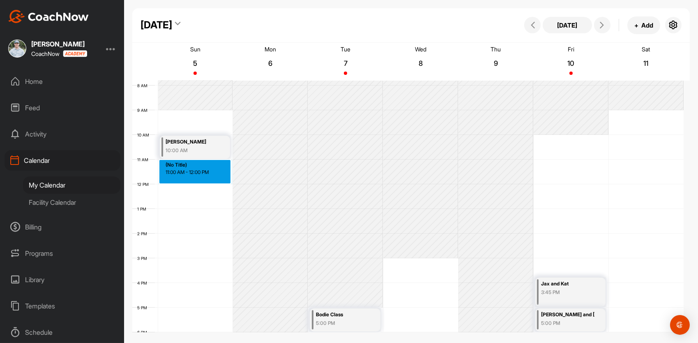
drag, startPoint x: 179, startPoint y: 162, endPoint x: 181, endPoint y: 176, distance: 14.5
click at [181, 176] on div "12 AM 1 AM 2 AM 3 AM 4 AM 5 AM 6 AM 7 AM 8 AM 9 AM 10 AM 11 AM 12 PM 1 PM 2 PM …" at bounding box center [407, 183] width 551 height 591
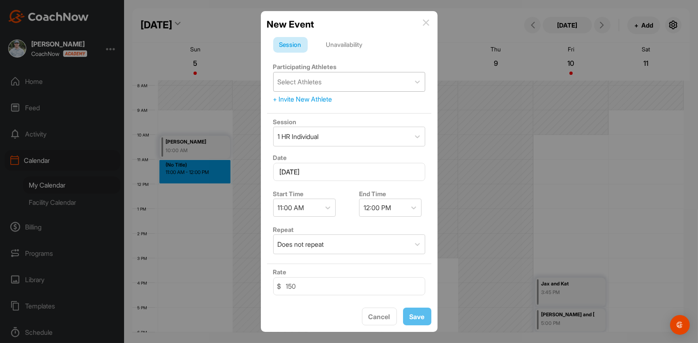
click at [304, 81] on div "Select Athletes" at bounding box center [300, 82] width 44 height 10
type input "nott"
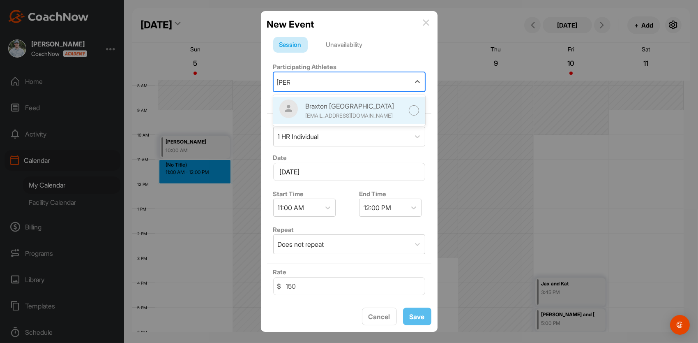
click at [328, 106] on div "Braxton Nottingham" at bounding box center [354, 106] width 99 height 10
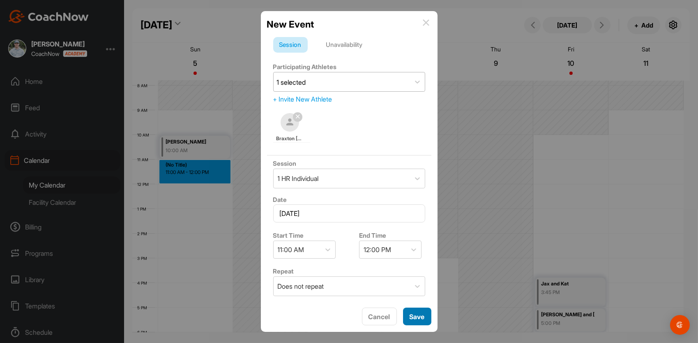
click at [411, 315] on span "Save" at bounding box center [416, 316] width 15 height 8
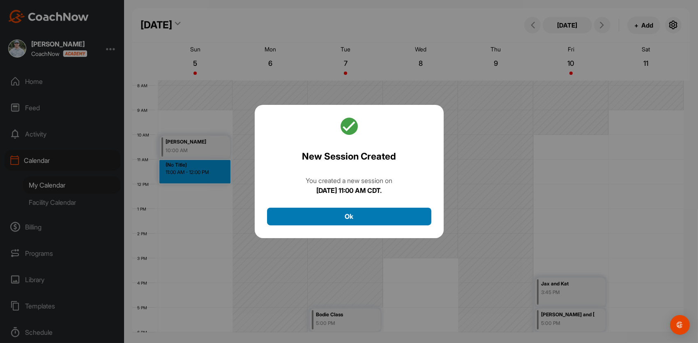
click at [322, 216] on button "Ok" at bounding box center [349, 216] width 164 height 18
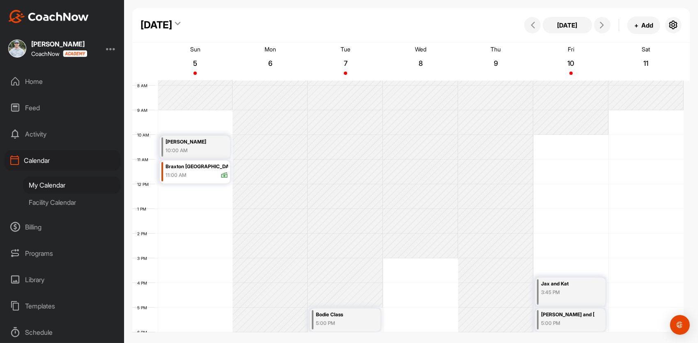
click at [181, 22] on icon at bounding box center [177, 25] width 5 height 8
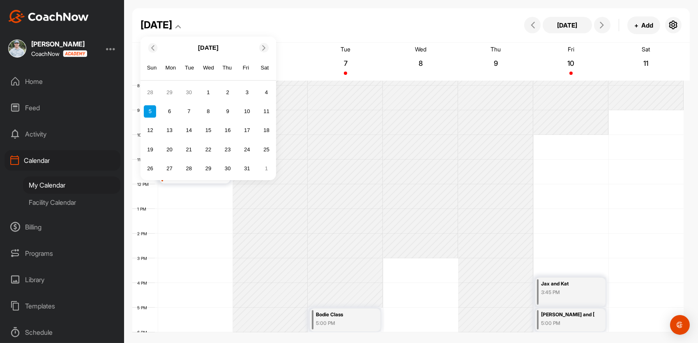
click at [155, 45] on icon at bounding box center [152, 47] width 5 height 5
click at [246, 148] on div "26" at bounding box center [247, 149] width 12 height 12
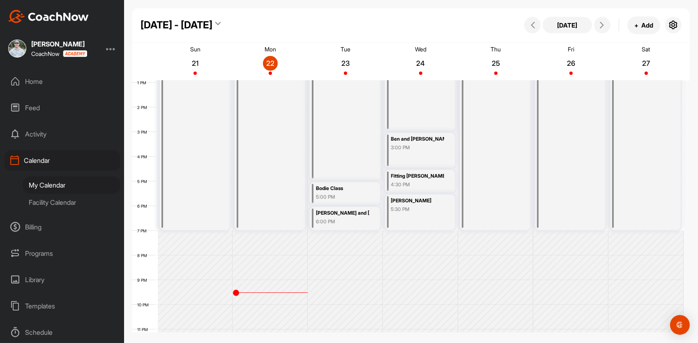
scroll to position [319, 0]
click at [216, 24] on icon at bounding box center [218, 25] width 5 height 8
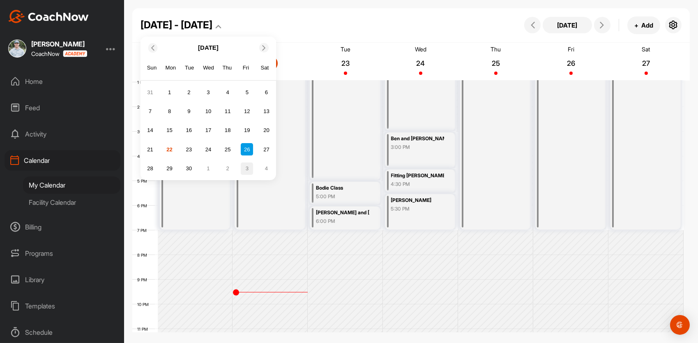
click at [250, 172] on div "3" at bounding box center [247, 168] width 12 height 12
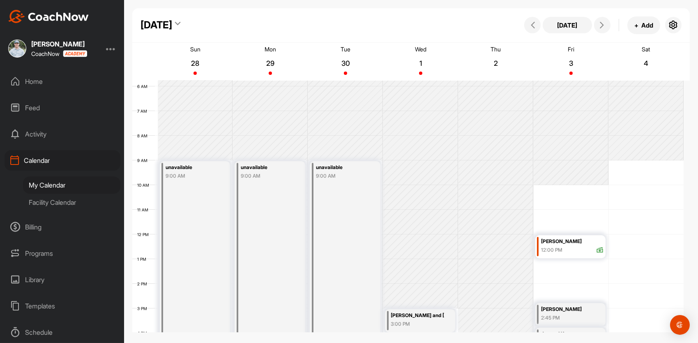
scroll to position [290, 0]
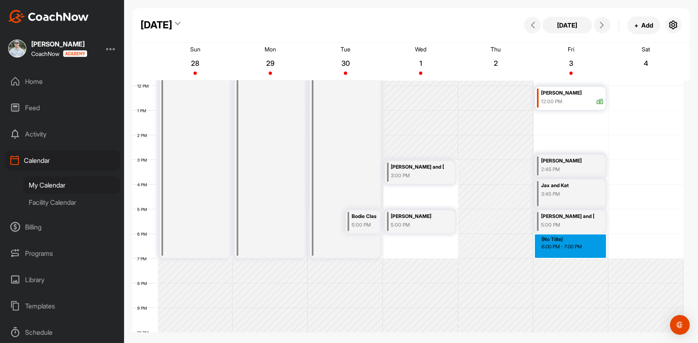
drag, startPoint x: 557, startPoint y: 236, endPoint x: 558, endPoint y: 249, distance: 12.7
click at [558, 249] on div "12 AM 1 AM 2 AM 3 AM 4 AM 5 AM 6 AM 7 AM 8 AM 9 AM 10 AM 11 AM 12 PM 1 PM 2 PM …" at bounding box center [407, 85] width 551 height 591
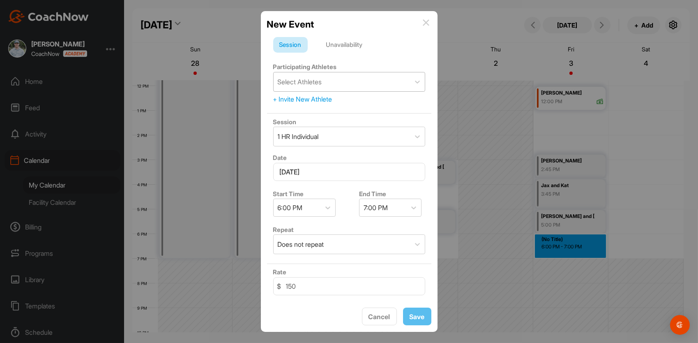
click at [319, 82] on div "Select Athletes" at bounding box center [300, 82] width 44 height 10
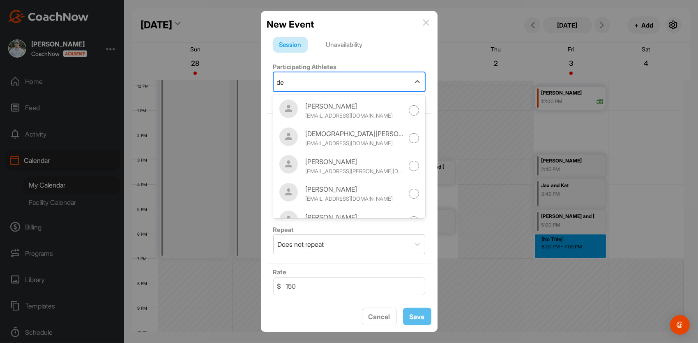
type input "d"
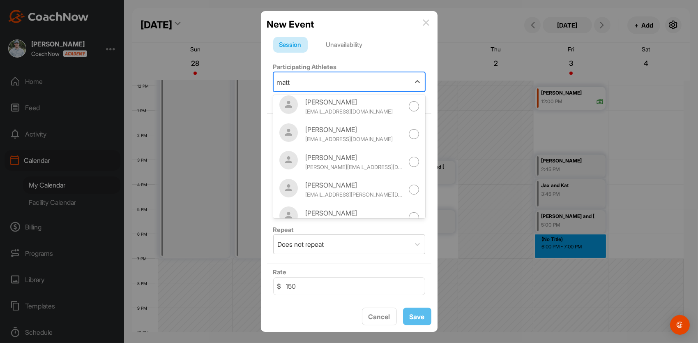
scroll to position [0, 0]
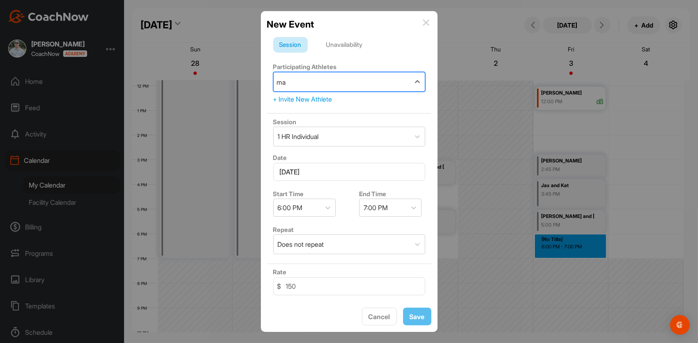
type input "m"
type input "devane"
click at [424, 21] on img at bounding box center [426, 22] width 7 height 7
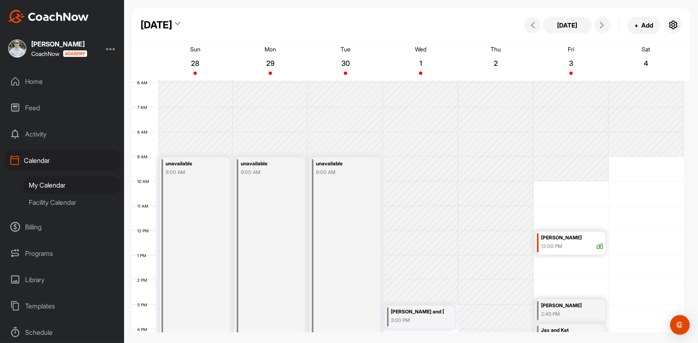
scroll to position [147, 0]
drag, startPoint x: 577, startPoint y: 183, endPoint x: 577, endPoint y: 194, distance: 10.7
click at [577, 194] on div "12 AM 1 AM 2 AM 3 AM 4 AM 5 AM 6 AM 7 AM 8 AM 9 AM 10 AM 11 AM 12 PM 1 PM 2 PM …" at bounding box center [407, 228] width 551 height 591
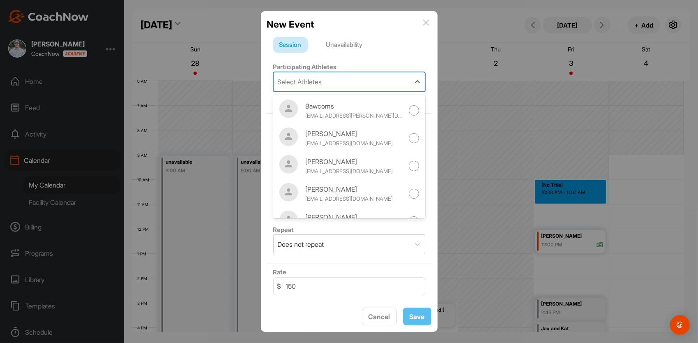
click at [315, 85] on div "Select Athletes" at bounding box center [300, 82] width 44 height 10
click at [314, 281] on input "150" at bounding box center [349, 286] width 152 height 18
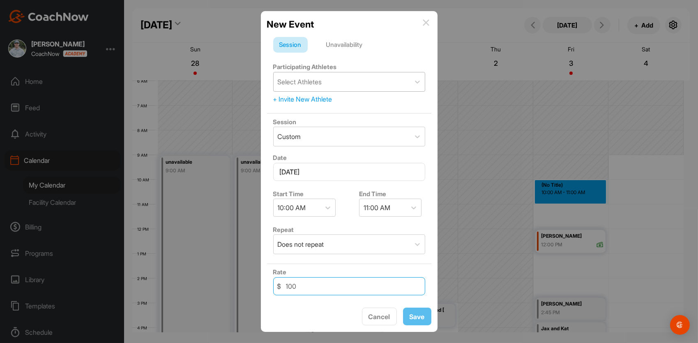
type input "100"
click at [301, 85] on div "Select Athletes" at bounding box center [300, 82] width 44 height 10
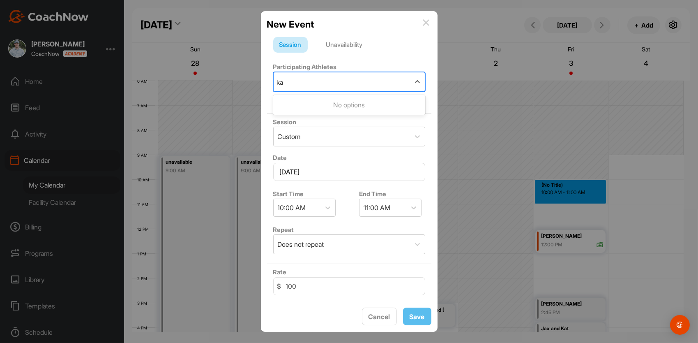
type input "k"
type input "m"
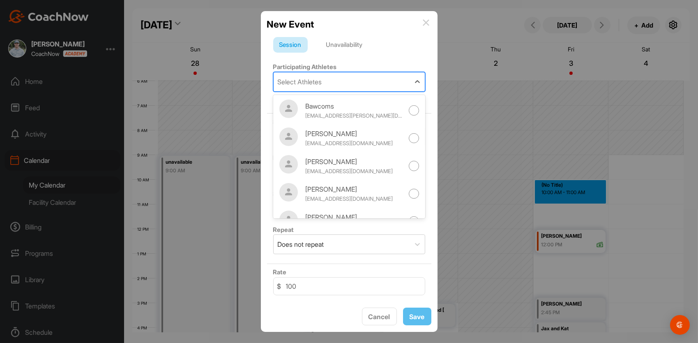
click at [423, 22] on img at bounding box center [426, 22] width 7 height 7
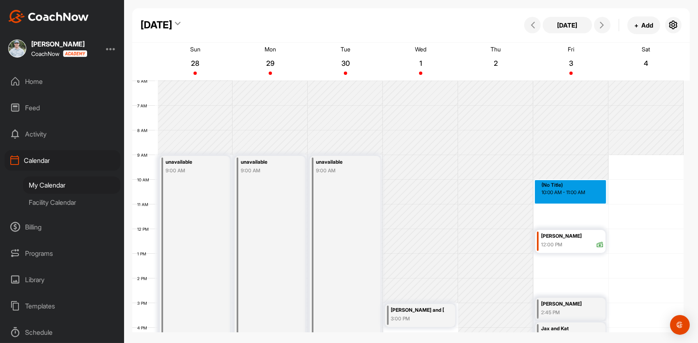
drag, startPoint x: 553, startPoint y: 183, endPoint x: 554, endPoint y: 192, distance: 8.6
click at [554, 192] on div "12 AM 1 AM 2 AM 3 AM 4 AM 5 AM 6 AM 7 AM 8 AM 9 AM 10 AM 11 AM 12 PM 1 PM 2 PM …" at bounding box center [407, 228] width 551 height 591
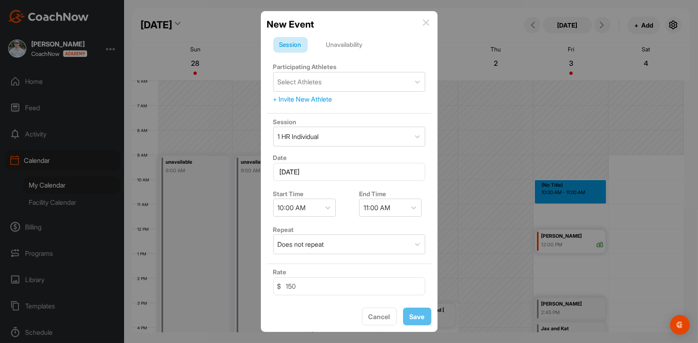
click at [339, 48] on div "Unavailability" at bounding box center [344, 45] width 49 height 16
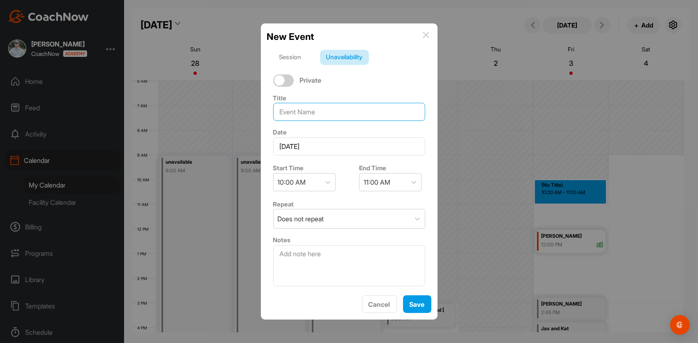
click at [322, 113] on input at bounding box center [349, 112] width 152 height 18
type input "kai"
click at [421, 300] on span "Save" at bounding box center [416, 304] width 15 height 8
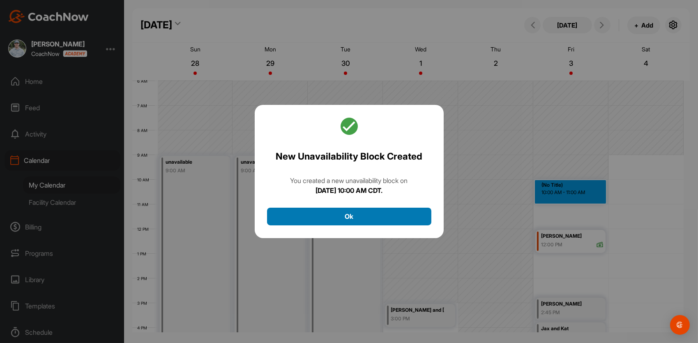
click at [374, 214] on button "Ok" at bounding box center [349, 216] width 164 height 18
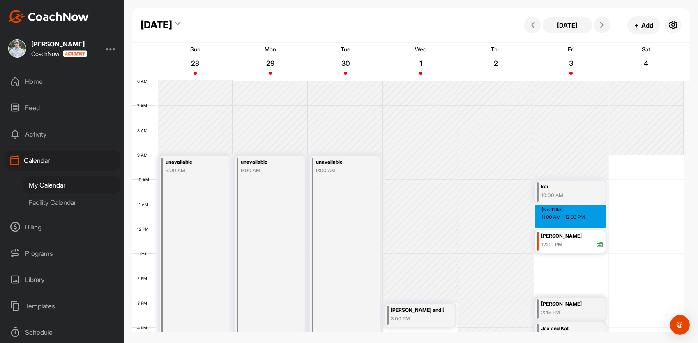
drag, startPoint x: 557, startPoint y: 206, endPoint x: 558, endPoint y: 215, distance: 9.1
click at [558, 215] on div "12 AM 1 AM 2 AM 3 AM 4 AM 5 AM 6 AM 7 AM 8 AM 9 AM 10 AM 11 AM 12 PM 1 PM 2 PM …" at bounding box center [407, 228] width 551 height 591
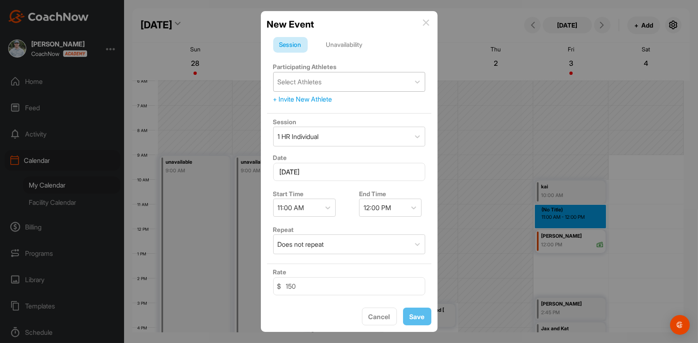
click at [310, 79] on div "Select Athletes" at bounding box center [300, 82] width 44 height 10
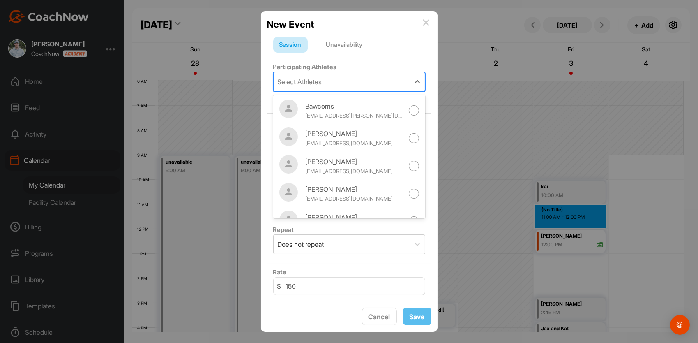
click at [360, 22] on div "New Event" at bounding box center [349, 24] width 164 height 14
click at [326, 82] on div "Select Athletes" at bounding box center [342, 81] width 136 height 19
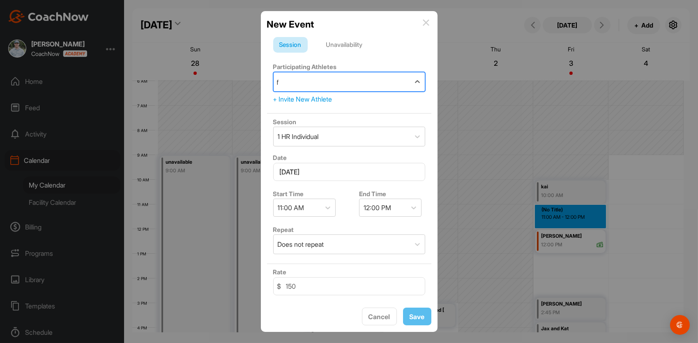
type input "fu"
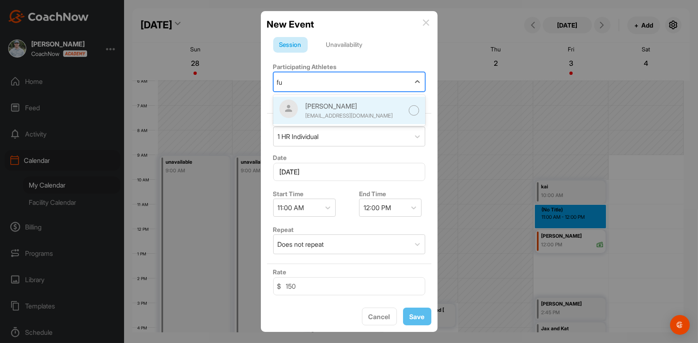
click at [320, 108] on div "Austin Fugitt" at bounding box center [354, 106] width 99 height 10
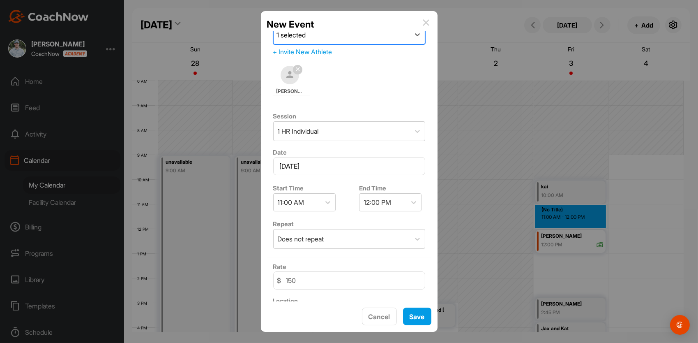
scroll to position [48, 0]
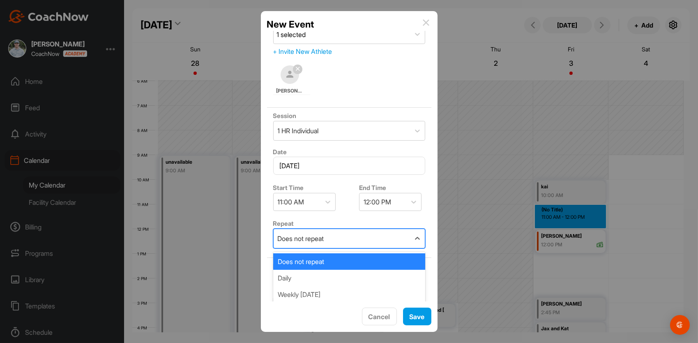
click at [331, 234] on div "Does not repeat" at bounding box center [342, 238] width 136 height 19
click at [426, 20] on img at bounding box center [426, 22] width 7 height 7
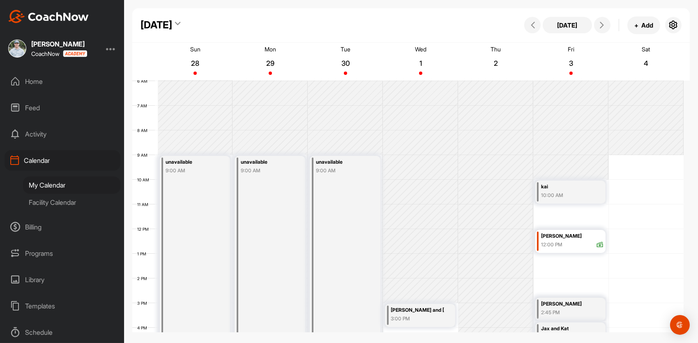
click at [566, 193] on div "10:00 AM" at bounding box center [567, 194] width 53 height 7
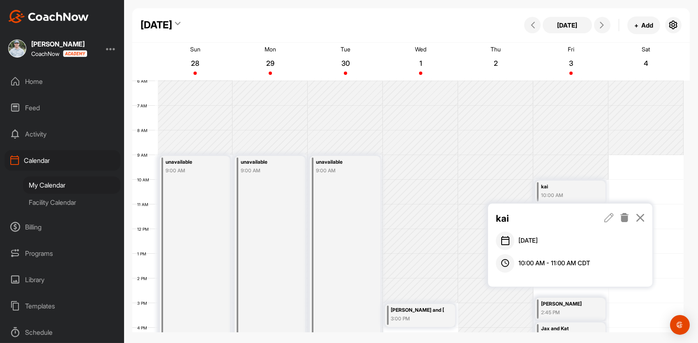
click at [623, 218] on icon at bounding box center [624, 217] width 9 height 9
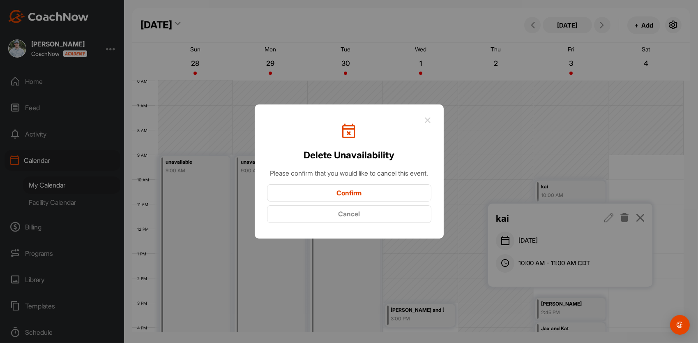
click at [393, 196] on button "Confirm" at bounding box center [349, 193] width 164 height 18
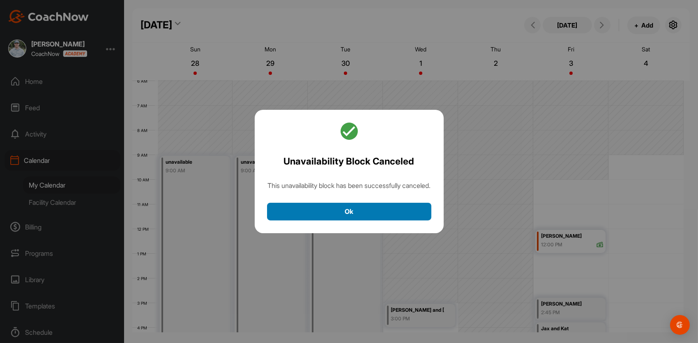
click at [355, 210] on button "Ok" at bounding box center [349, 211] width 164 height 18
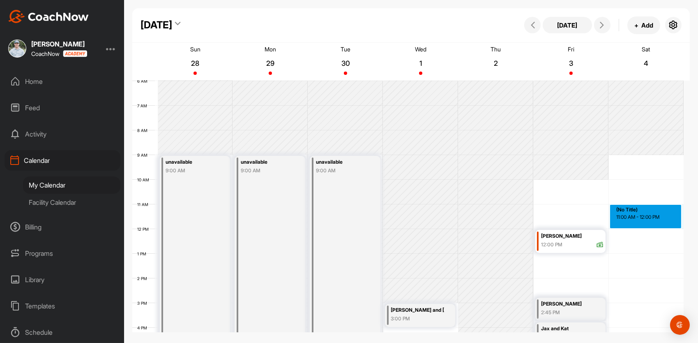
drag, startPoint x: 639, startPoint y: 211, endPoint x: 641, endPoint y: 219, distance: 7.9
click at [641, 219] on div "12 AM 1 AM 2 AM 3 AM 4 AM 5 AM 6 AM 7 AM 8 AM 9 AM 10 AM 11 AM 12 PM 1 PM 2 PM …" at bounding box center [407, 228] width 551 height 591
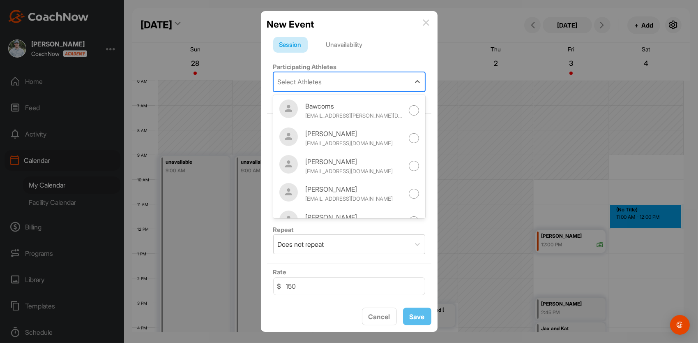
click at [295, 81] on div "Select Athletes" at bounding box center [300, 82] width 44 height 10
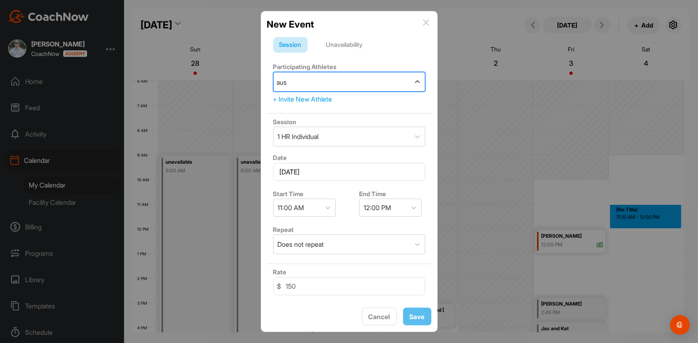
type input "aust"
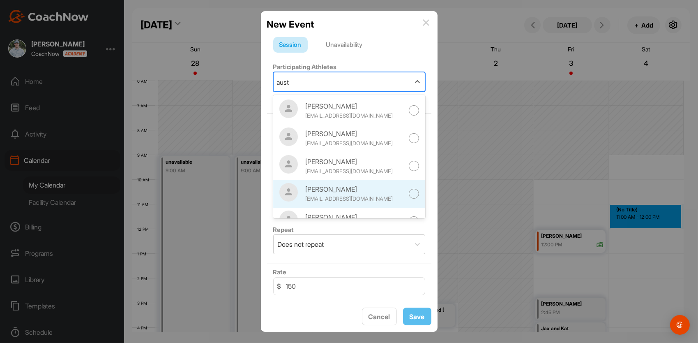
click at [342, 193] on div "Austin Fugitt" at bounding box center [354, 189] width 99 height 10
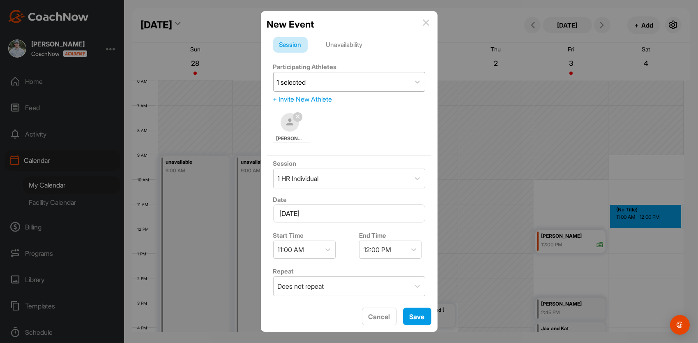
click at [283, 98] on div "+ Invite New Athlete" at bounding box center [349, 99] width 152 height 10
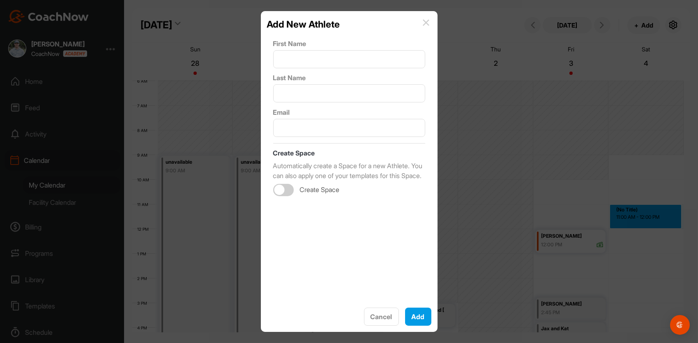
click at [283, 195] on div at bounding box center [279, 189] width 10 height 10
checkbox input "true"
click at [317, 59] on input "text" at bounding box center [349, 59] width 152 height 18
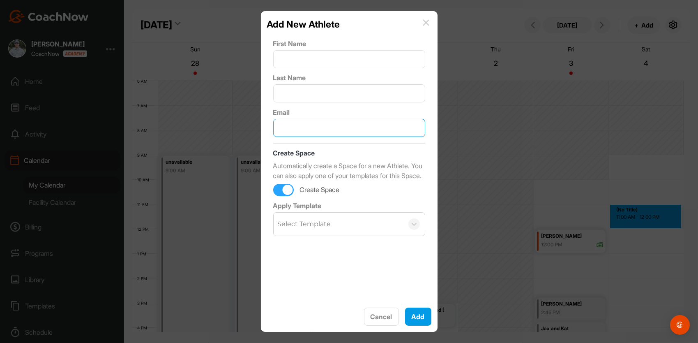
click at [287, 128] on input "text" at bounding box center [349, 128] width 152 height 18
type input "a"
click at [424, 23] on img at bounding box center [426, 22] width 7 height 7
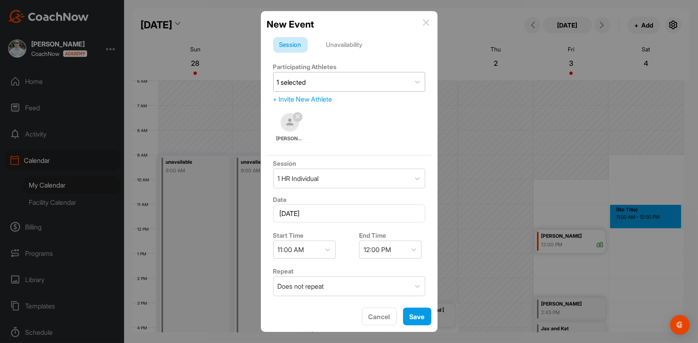
click at [298, 118] on icon at bounding box center [297, 116] width 5 height 5
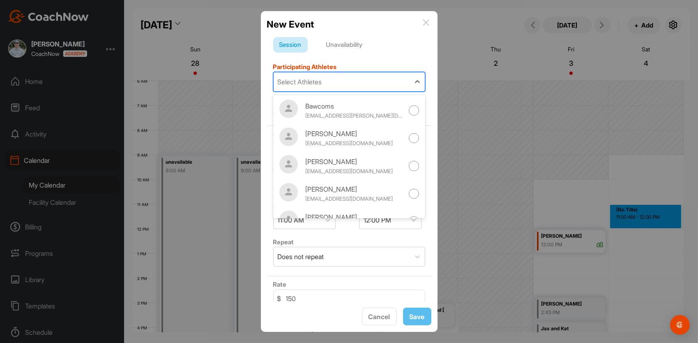
click at [322, 90] on div "Select Athletes" at bounding box center [342, 81] width 136 height 19
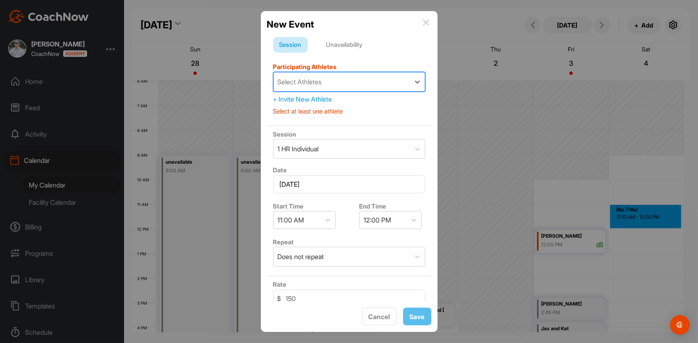
click at [322, 90] on div "Select Athletes" at bounding box center [342, 81] width 136 height 19
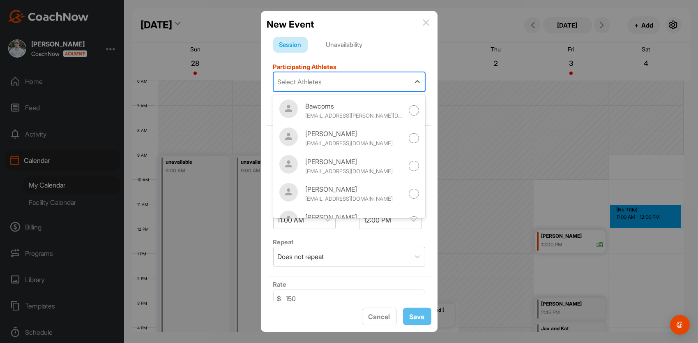
click at [322, 90] on div "Select Athletes" at bounding box center [342, 81] width 136 height 19
type input "aus"
click at [423, 22] on img at bounding box center [426, 22] width 7 height 7
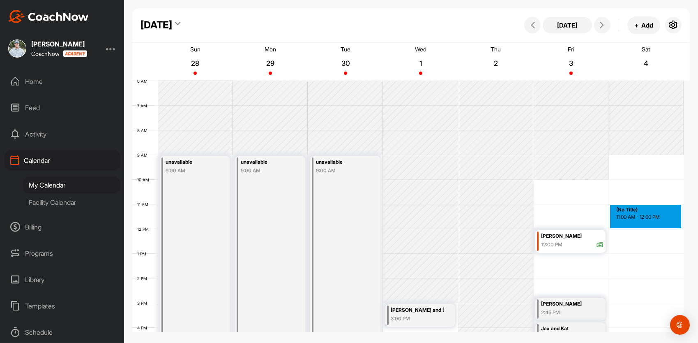
drag, startPoint x: 623, startPoint y: 206, endPoint x: 625, endPoint y: 215, distance: 8.8
click at [625, 215] on div "12 AM 1 AM 2 AM 3 AM 4 AM 5 AM 6 AM 7 AM 8 AM 9 AM 10 AM 11 AM 12 PM 1 PM 2 PM …" at bounding box center [407, 228] width 551 height 591
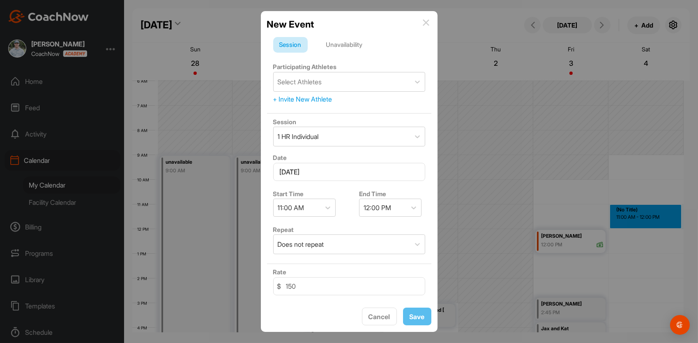
click at [342, 42] on div "Unavailability" at bounding box center [344, 45] width 49 height 16
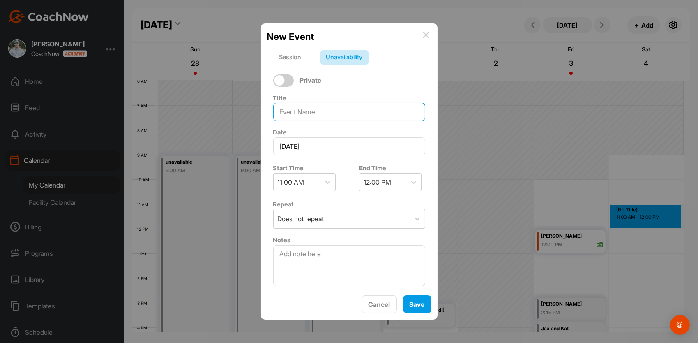
click at [318, 113] on input at bounding box center [349, 112] width 152 height 18
type input "Chase"
click at [413, 305] on span "Save" at bounding box center [416, 304] width 15 height 8
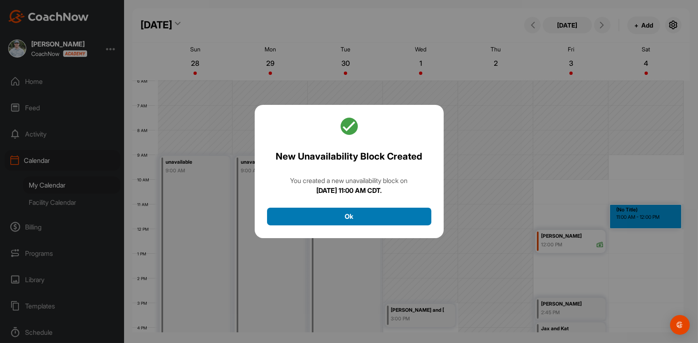
click at [386, 212] on button "Ok" at bounding box center [349, 216] width 164 height 18
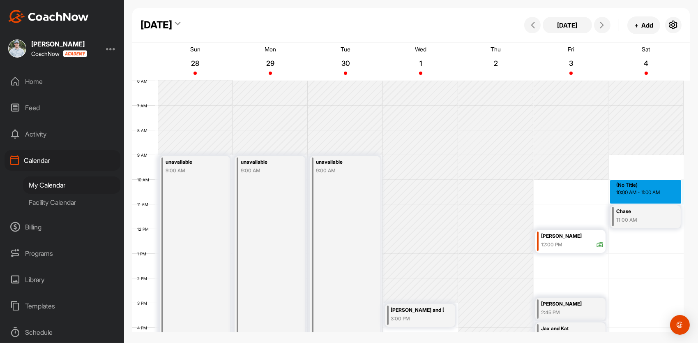
drag, startPoint x: 619, startPoint y: 183, endPoint x: 622, endPoint y: 191, distance: 8.6
click at [622, 191] on div "12 AM 1 AM 2 AM 3 AM 4 AM 5 AM 6 AM 7 AM 8 AM 9 AM 10 AM 11 AM 12 PM 1 PM 2 PM …" at bounding box center [407, 228] width 551 height 591
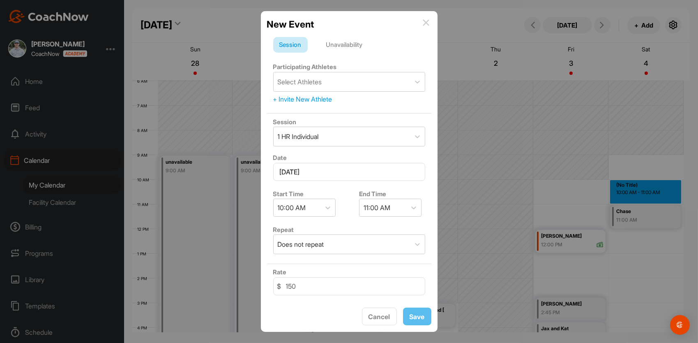
click at [349, 41] on div "Unavailability" at bounding box center [344, 45] width 49 height 16
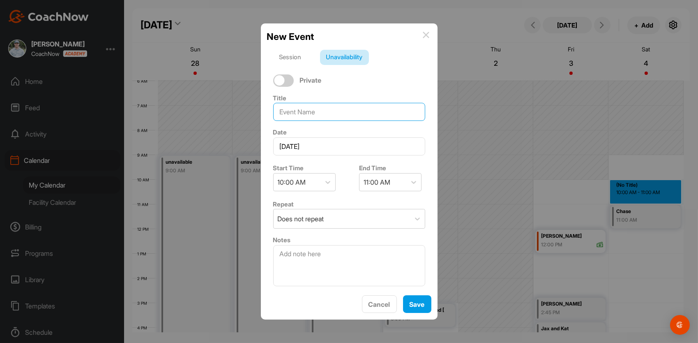
click at [308, 109] on input at bounding box center [349, 112] width 152 height 18
type input "Kai"
click at [419, 300] on span "Save" at bounding box center [416, 304] width 15 height 8
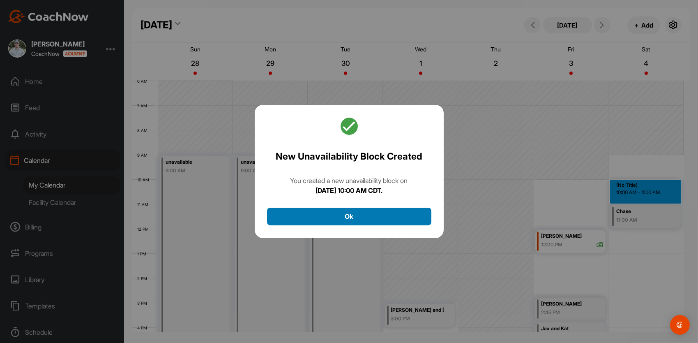
click at [391, 220] on button "Ok" at bounding box center [349, 216] width 164 height 18
